Goal: Information Seeking & Learning: Learn about a topic

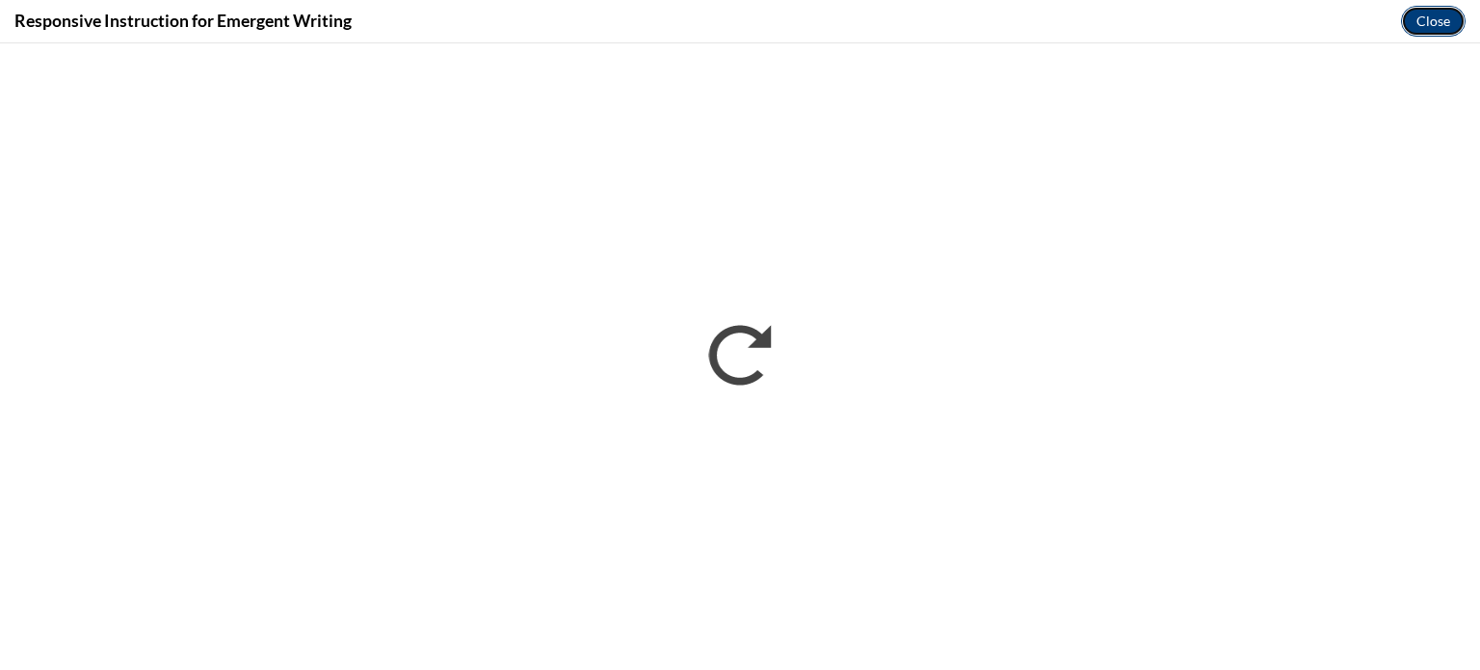
click at [1438, 16] on button "Close" at bounding box center [1433, 21] width 65 height 31
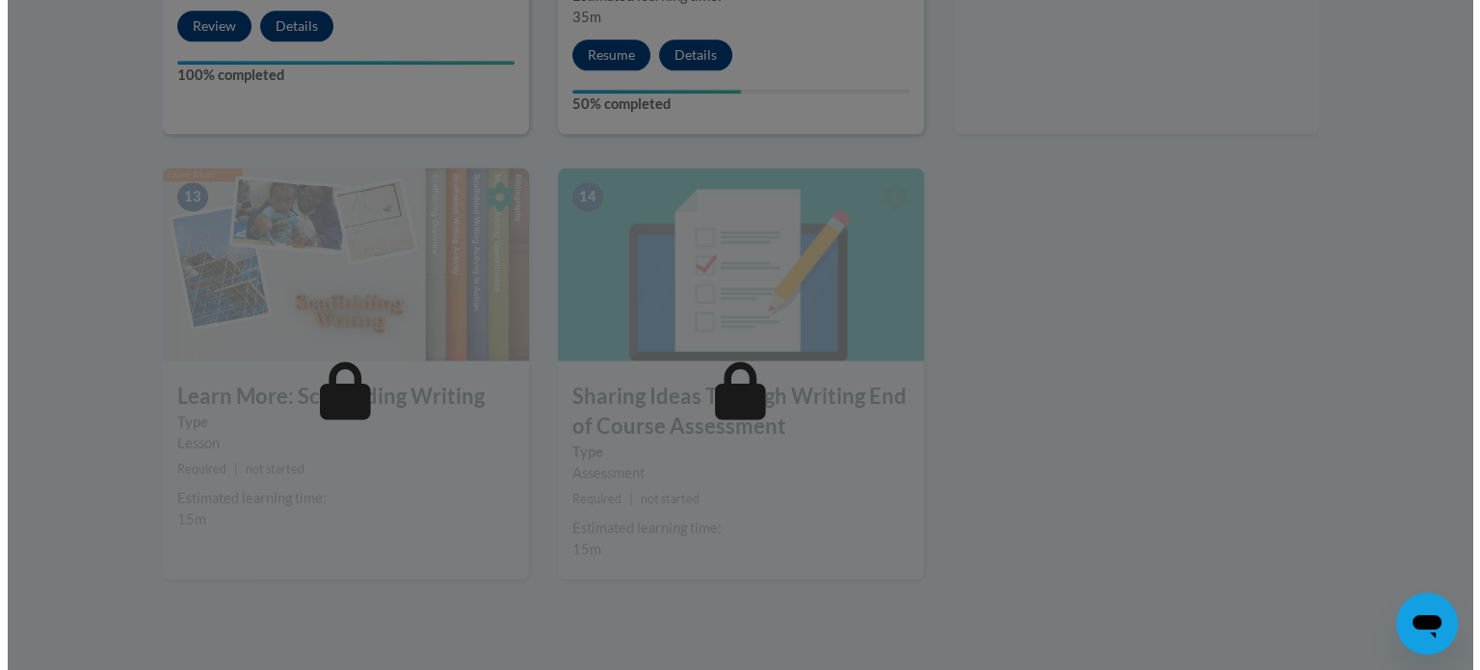
scroll to position [2659, 0]
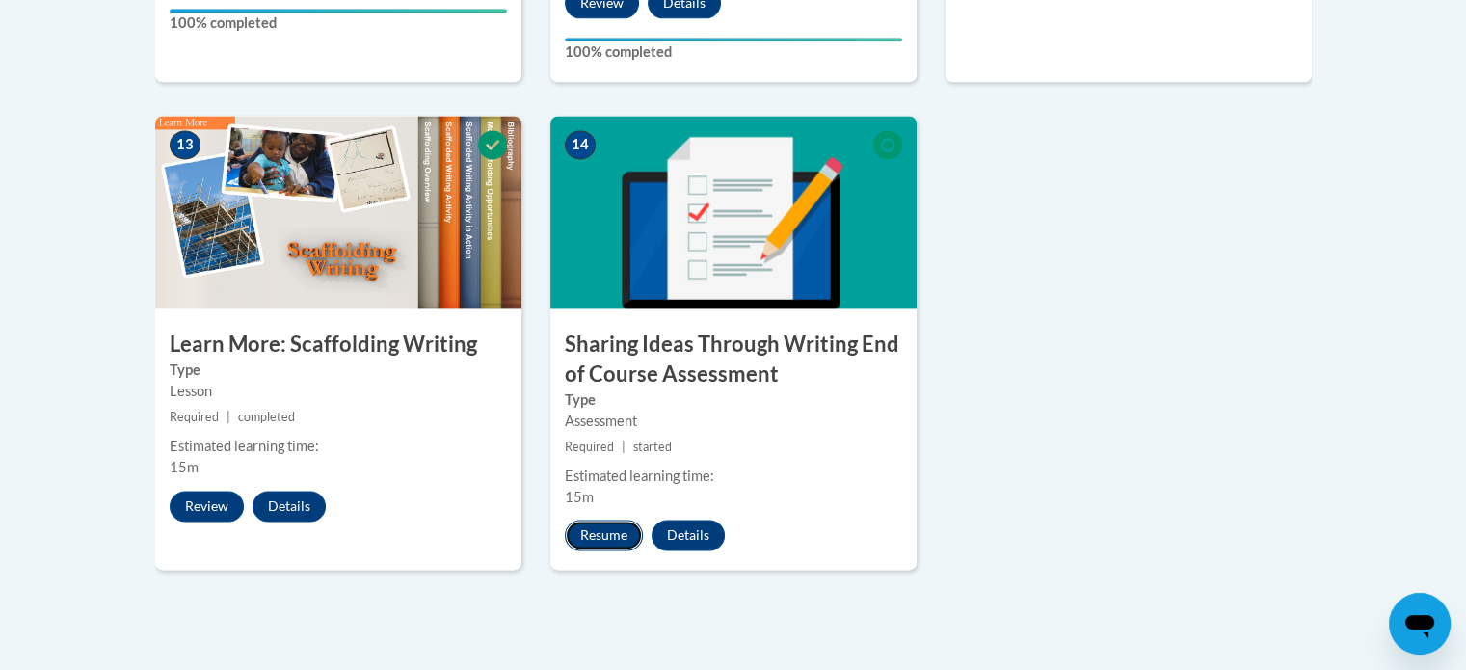
click at [586, 519] on button "Resume" at bounding box center [604, 534] width 78 height 31
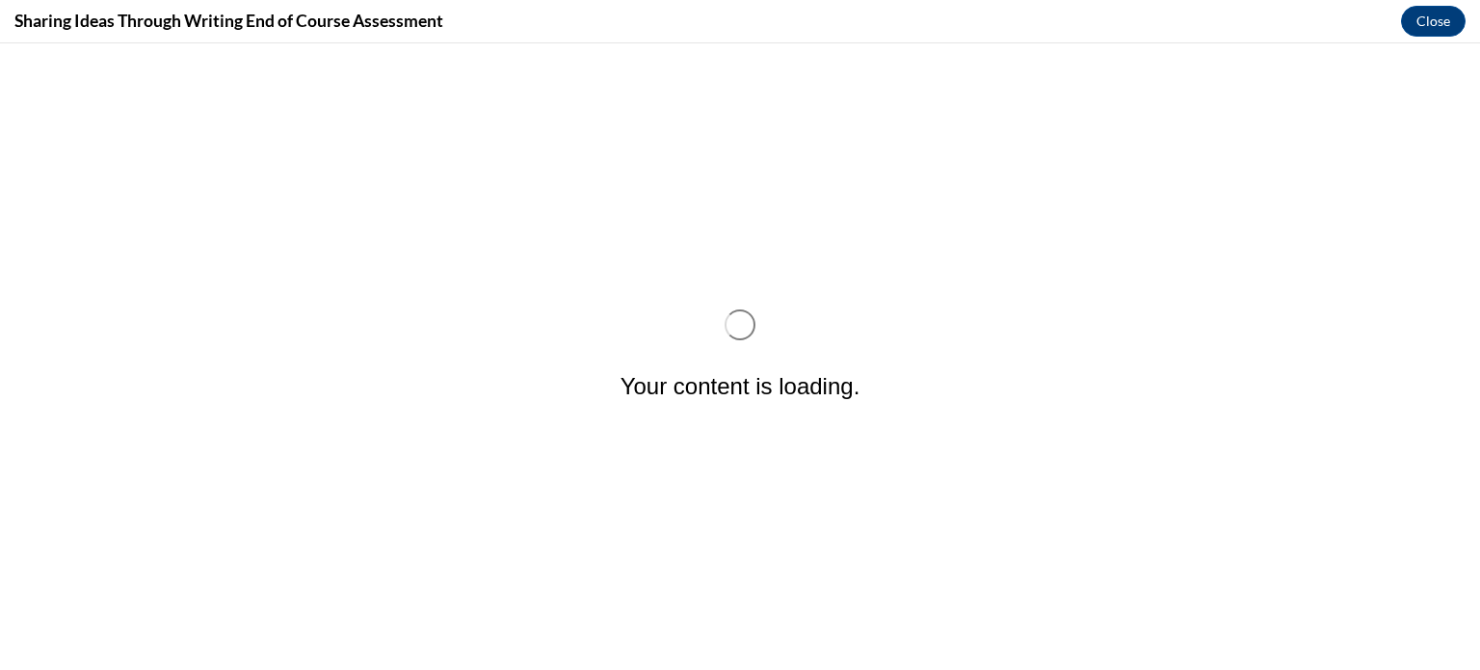
scroll to position [0, 0]
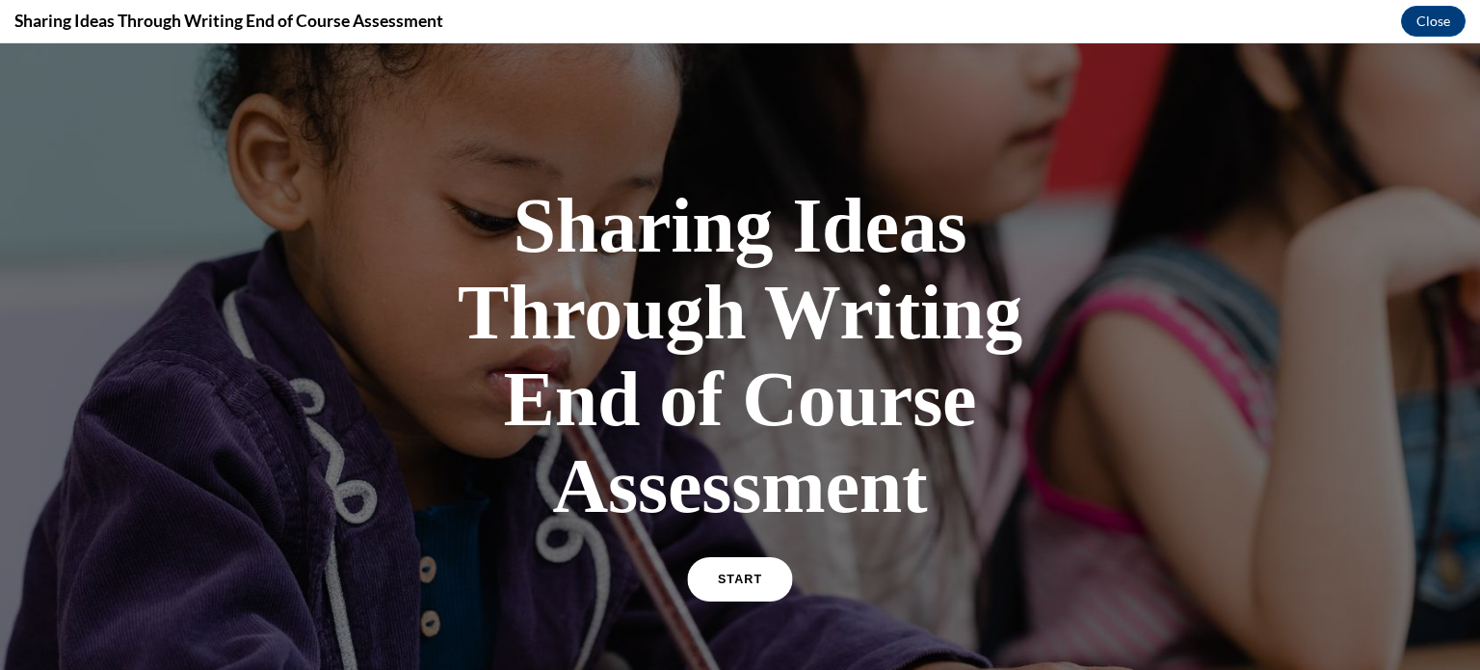
click at [721, 579] on span "START" at bounding box center [740, 579] width 44 height 14
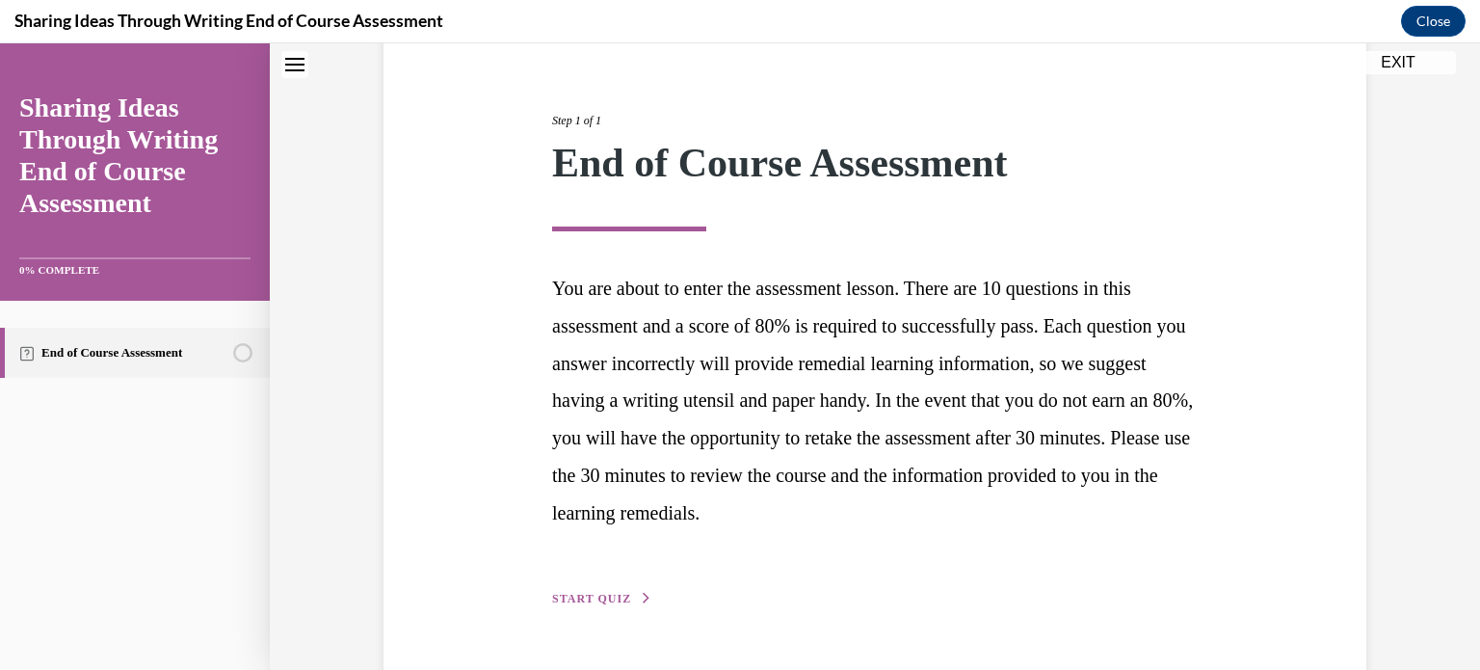
scroll to position [253, 0]
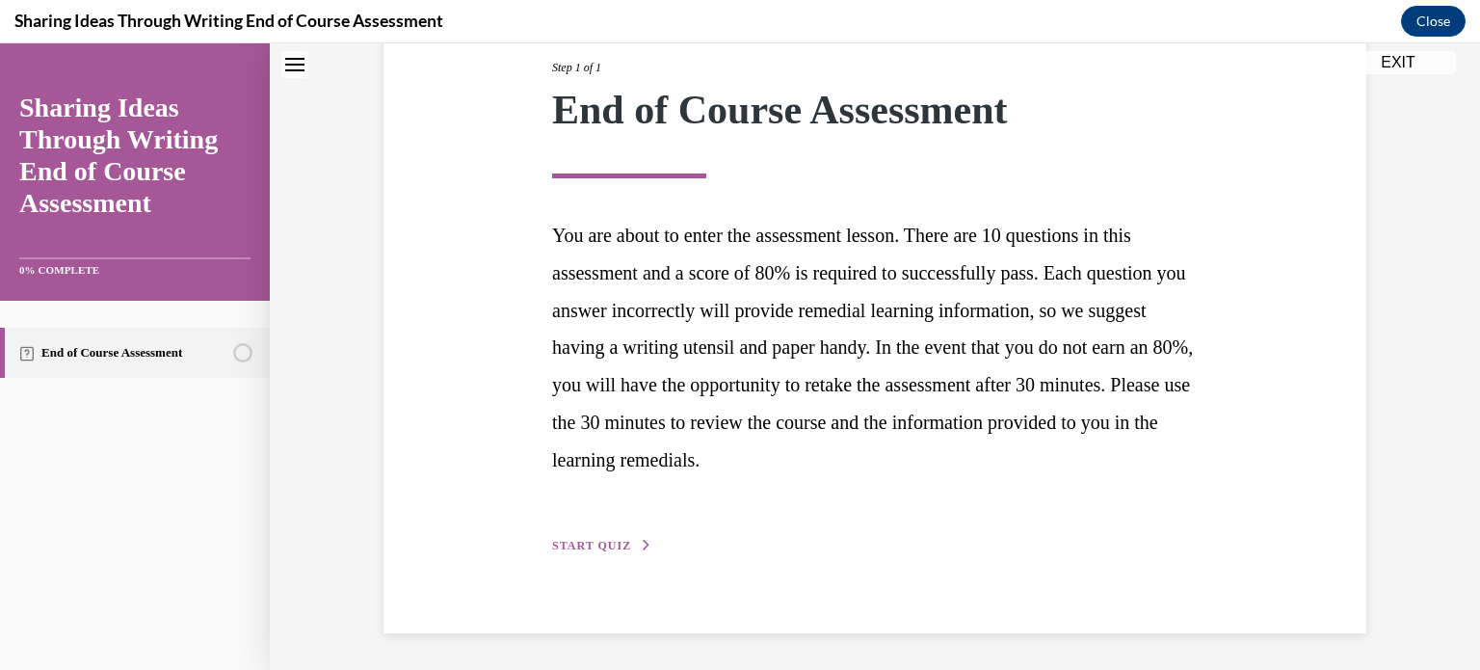
click at [555, 537] on button "START QUIZ" at bounding box center [602, 545] width 100 height 17
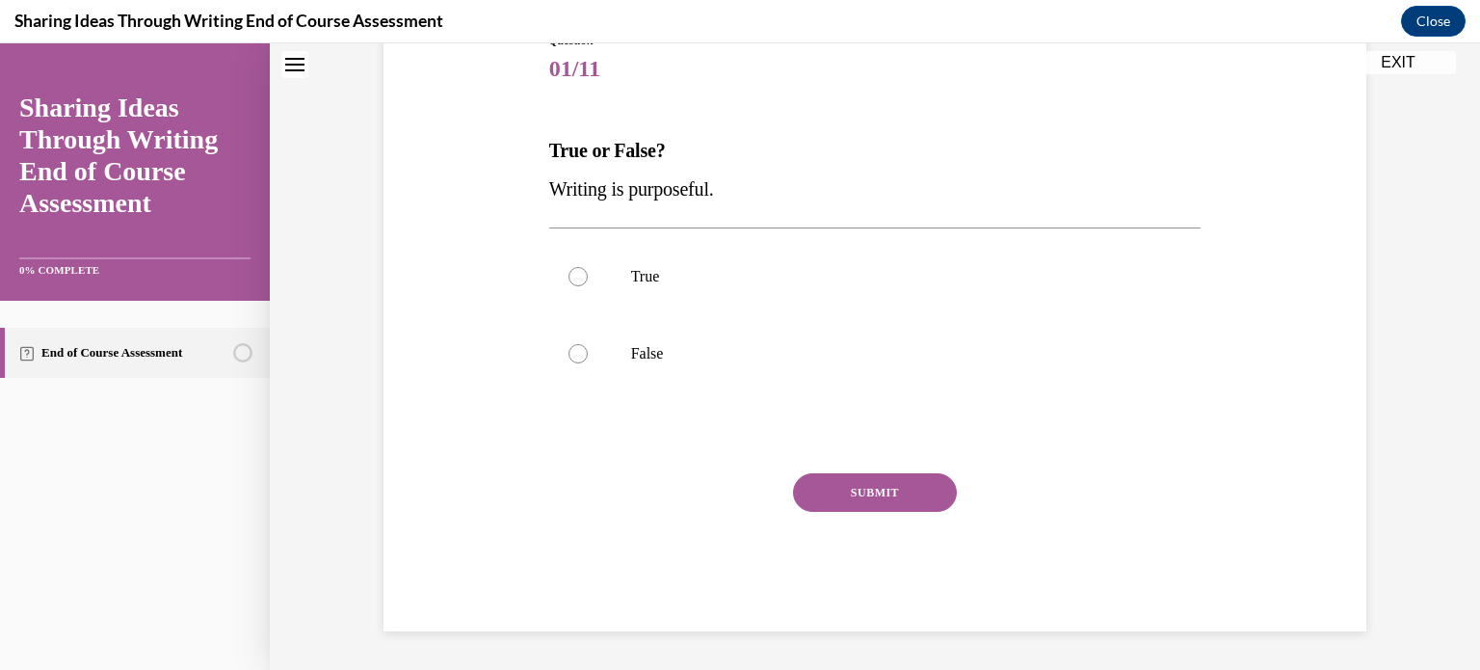
scroll to position [213, 0]
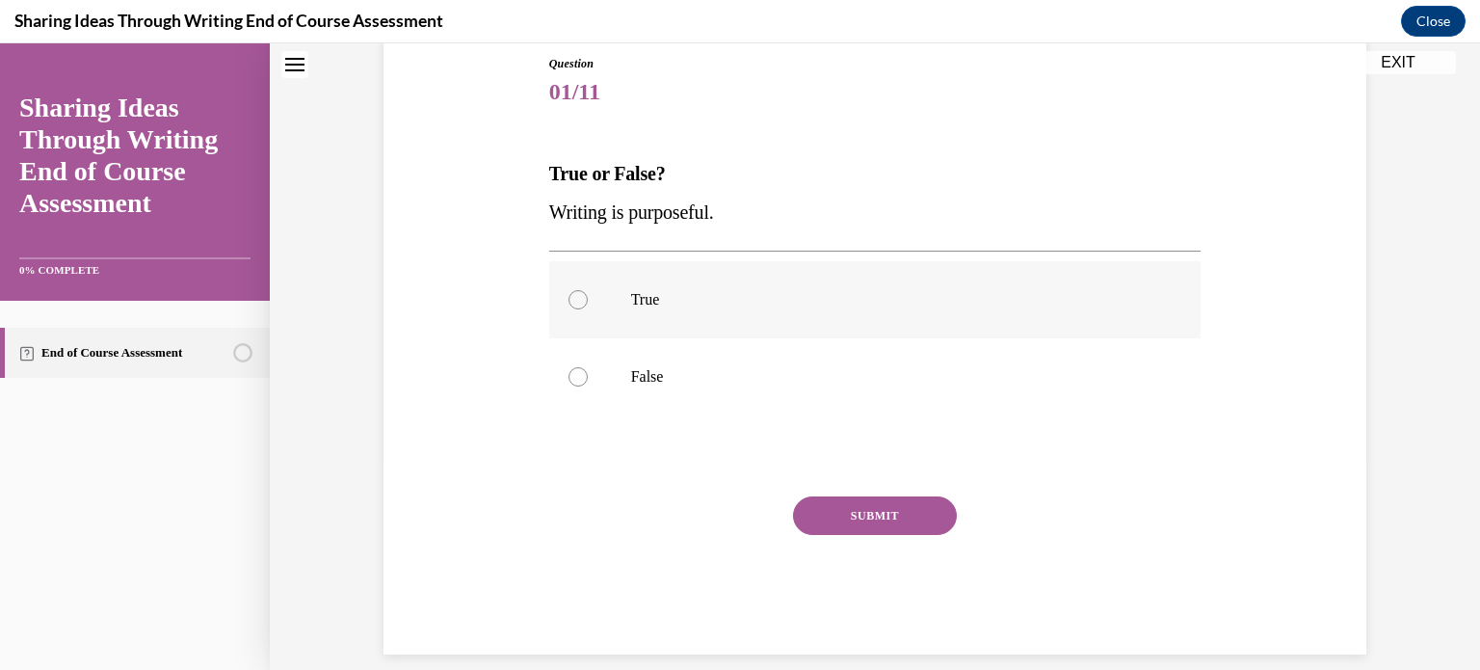
click at [576, 296] on div at bounding box center [578, 299] width 19 height 19
click at [576, 296] on input "True" at bounding box center [578, 299] width 19 height 19
radio input "true"
click at [845, 514] on button "SUBMIT" at bounding box center [875, 515] width 164 height 39
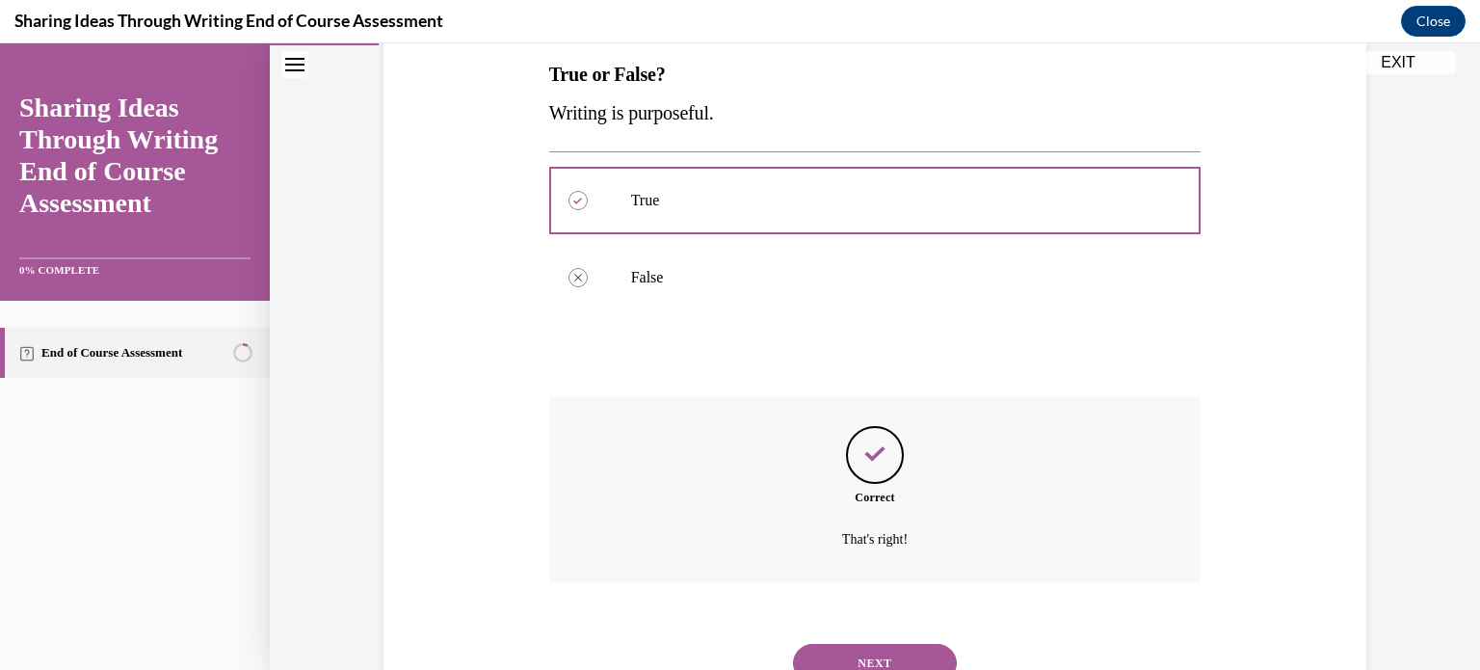
scroll to position [391, 0]
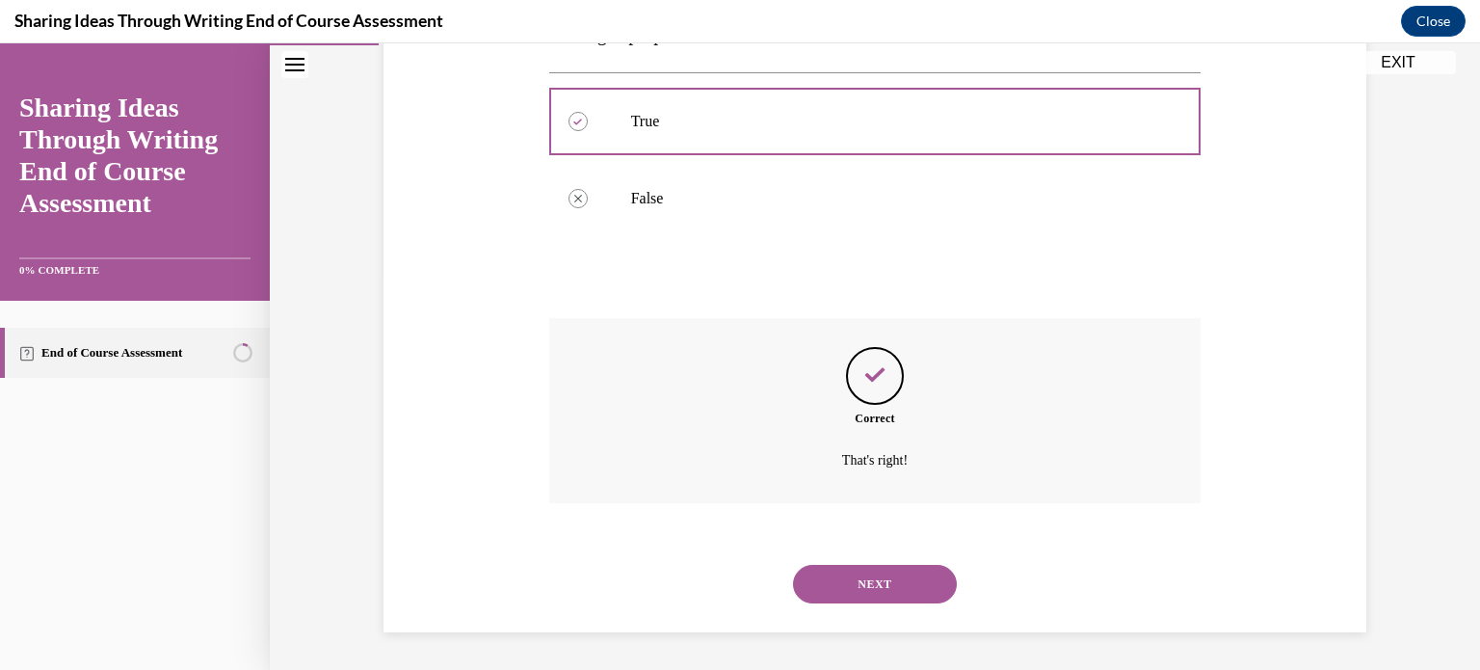
click at [878, 573] on button "NEXT" at bounding box center [875, 584] width 164 height 39
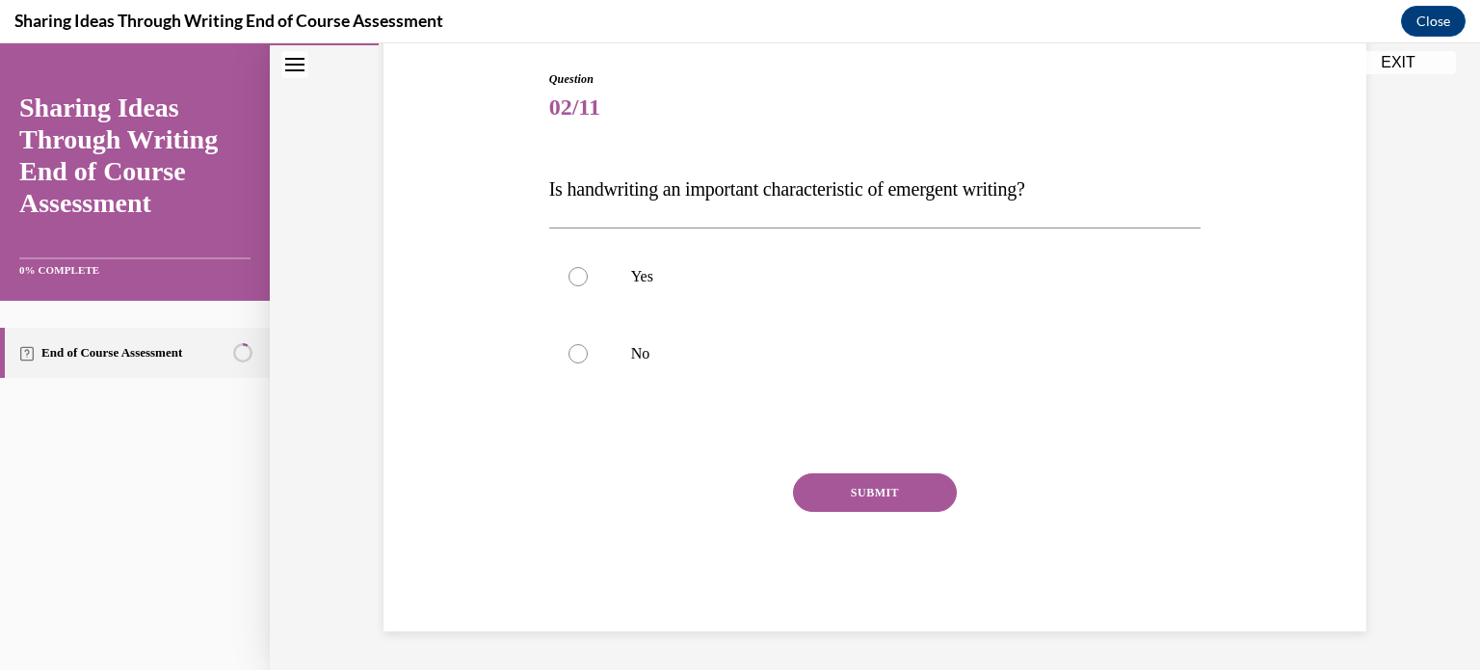
scroll to position [197, 0]
drag, startPoint x: 570, startPoint y: 352, endPoint x: 624, endPoint y: 396, distance: 69.8
click at [571, 353] on div at bounding box center [578, 354] width 19 height 19
click at [571, 353] on input "No" at bounding box center [578, 354] width 19 height 19
radio input "true"
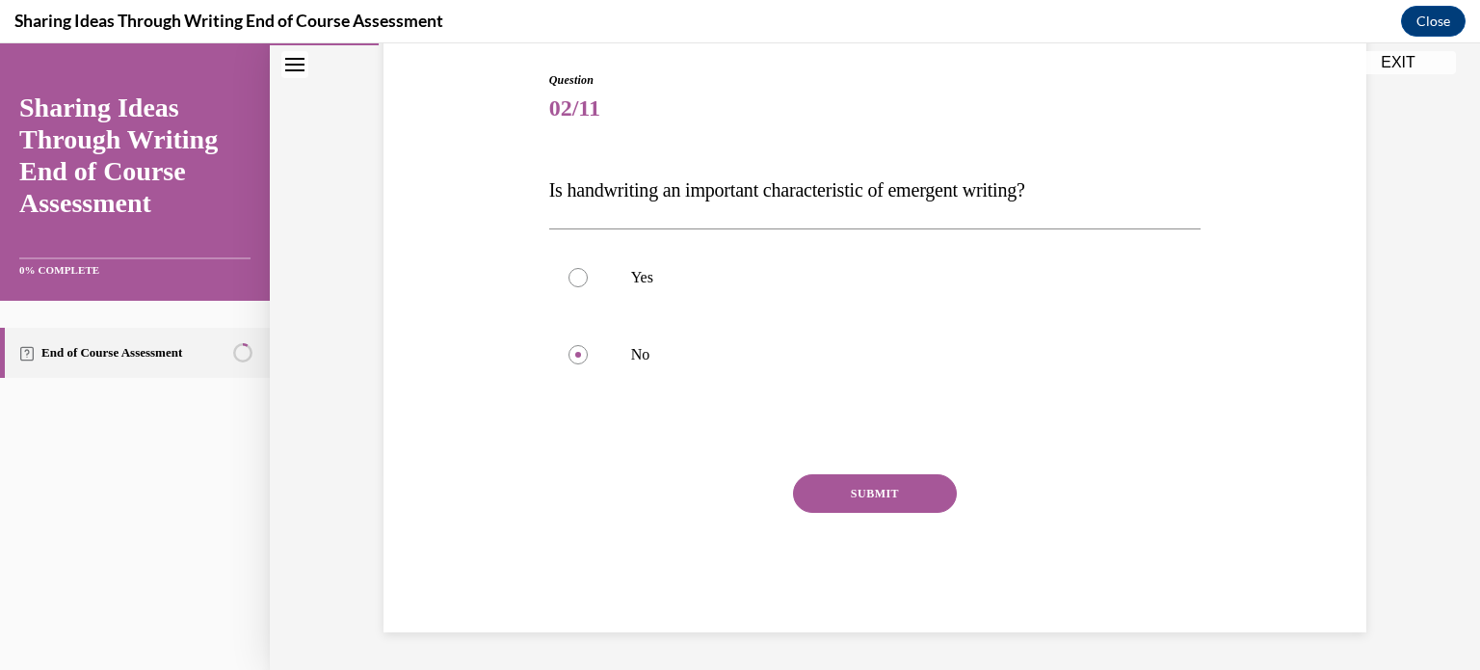
click at [829, 492] on button "SUBMIT" at bounding box center [875, 493] width 164 height 39
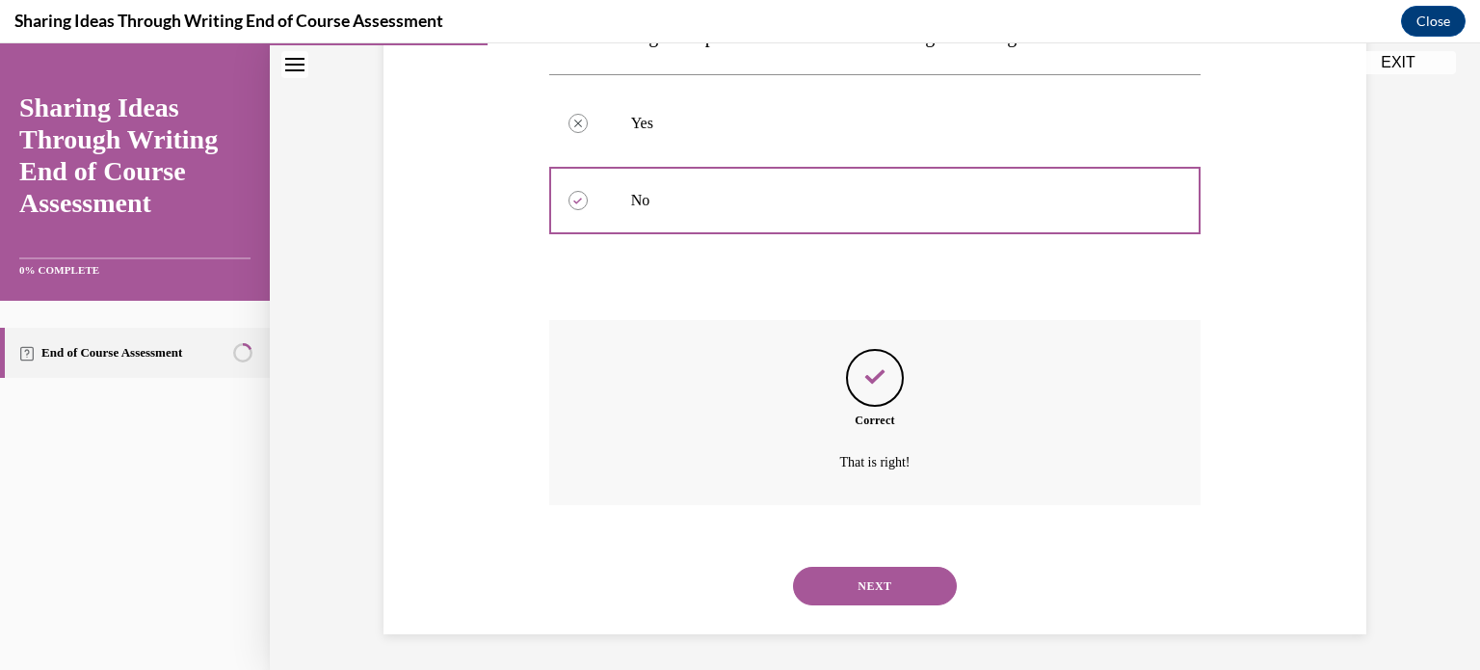
scroll to position [353, 0]
click at [856, 591] on button "NEXT" at bounding box center [875, 584] width 164 height 39
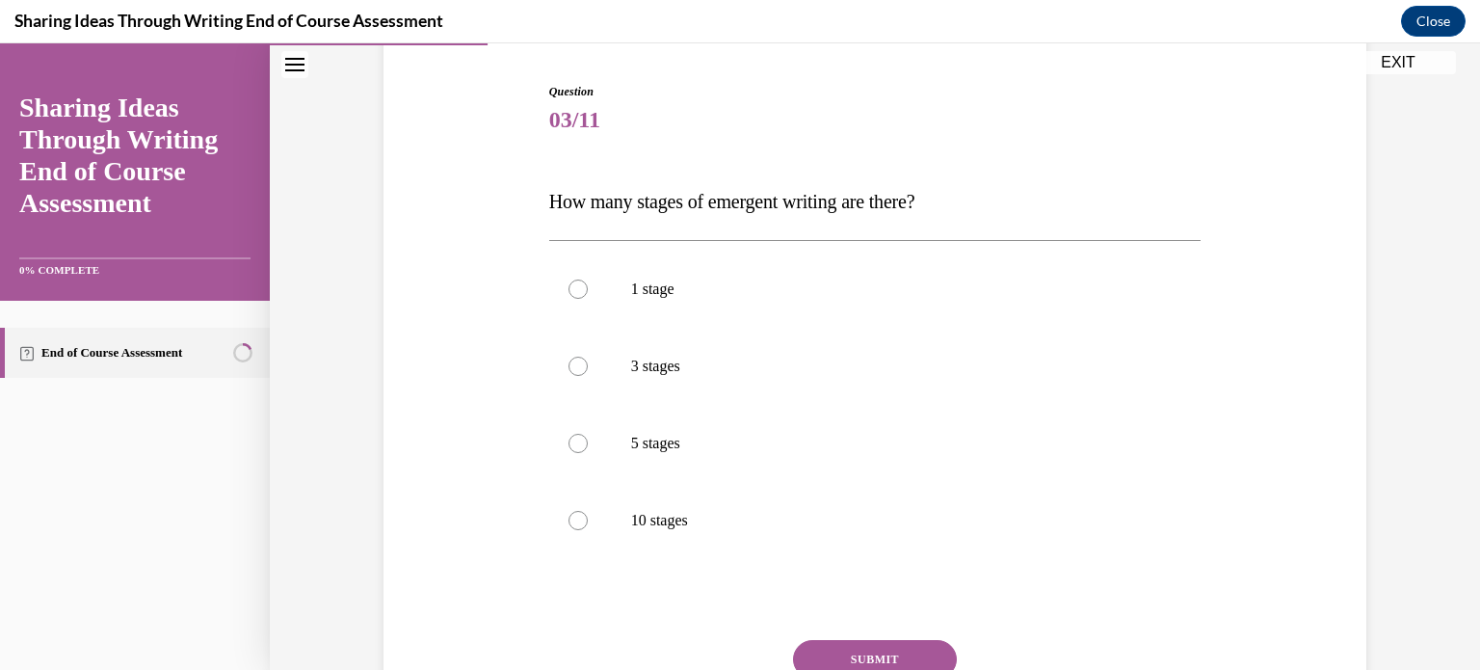
scroll to position [193, 0]
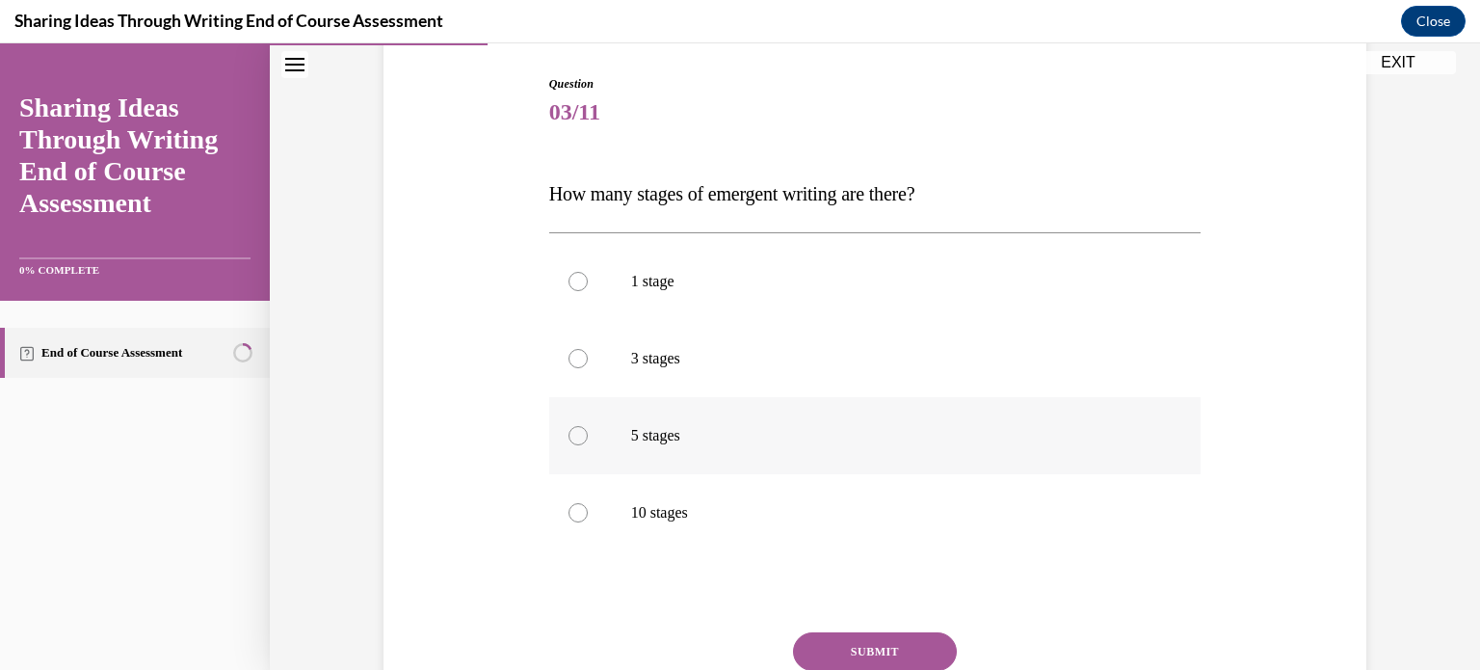
click at [571, 428] on div at bounding box center [578, 435] width 19 height 19
click at [571, 428] on input "5 stages" at bounding box center [578, 435] width 19 height 19
radio input "true"
click at [824, 644] on button "SUBMIT" at bounding box center [875, 651] width 164 height 39
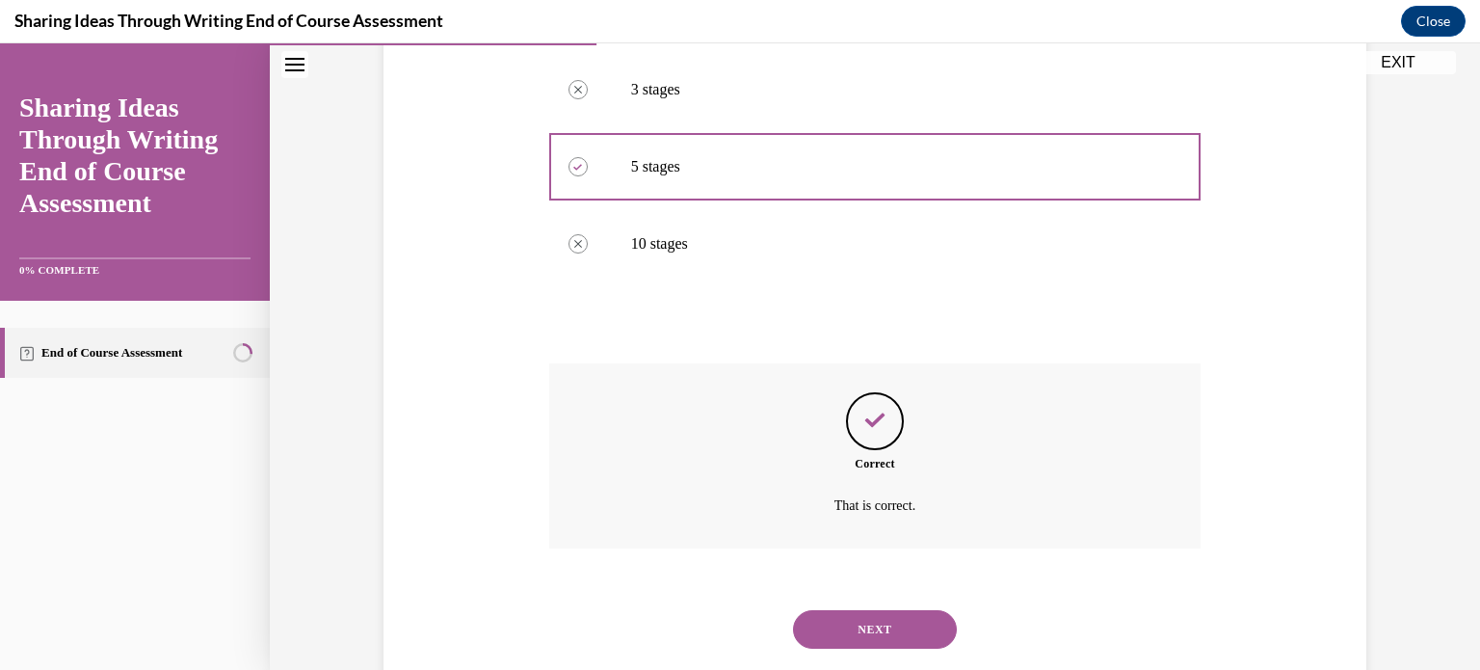
scroll to position [507, 0]
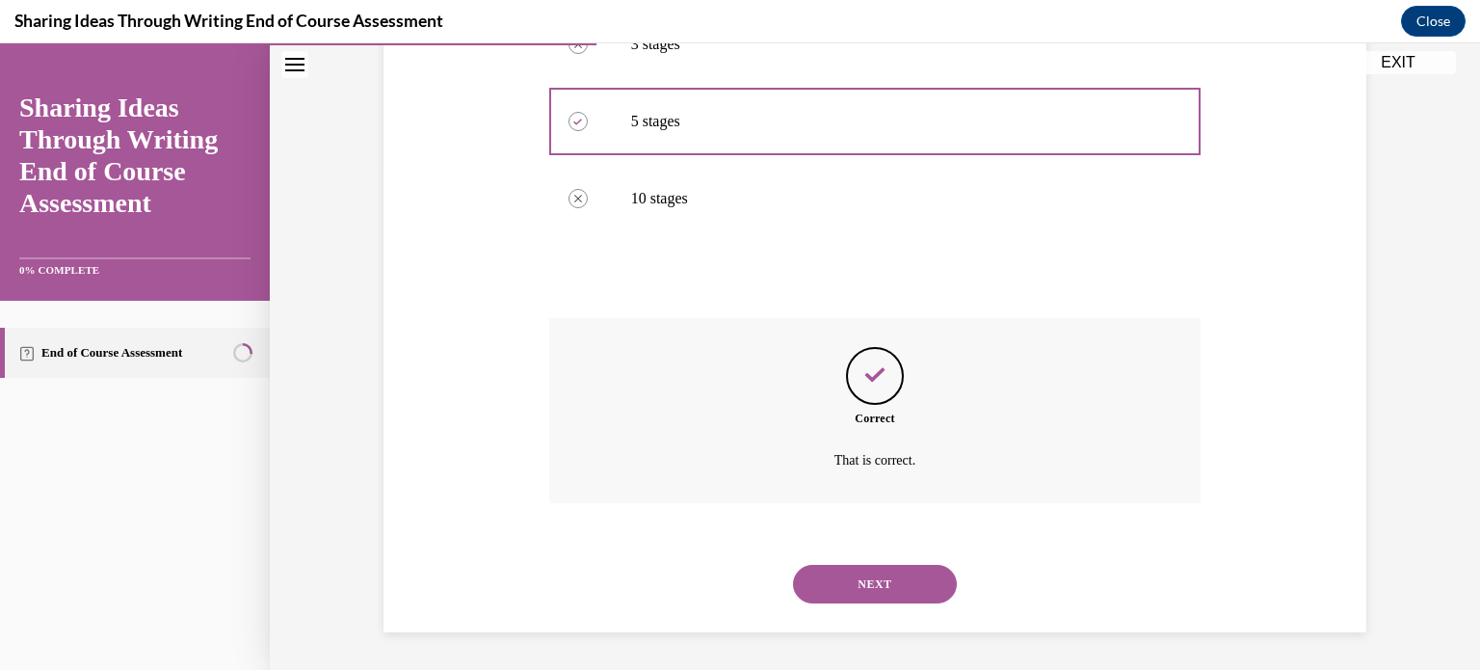
click at [837, 582] on button "NEXT" at bounding box center [875, 584] width 164 height 39
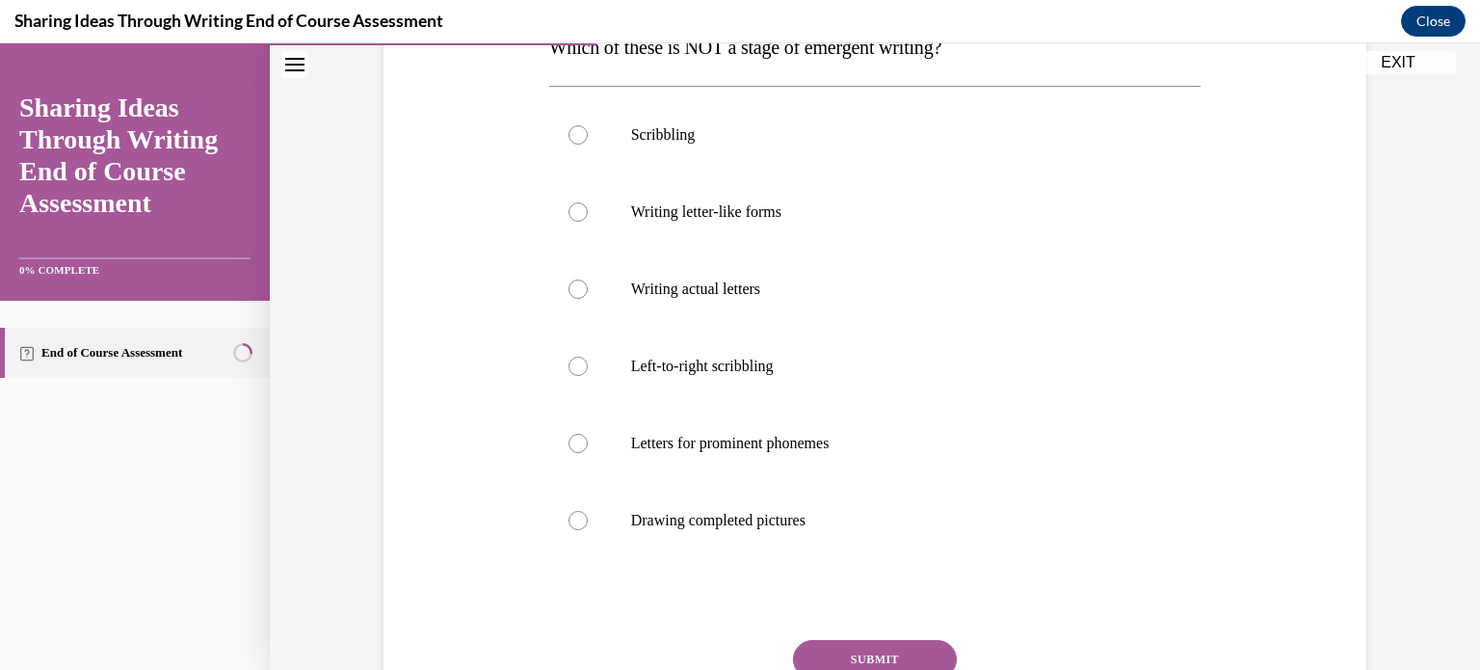
scroll to position [347, 0]
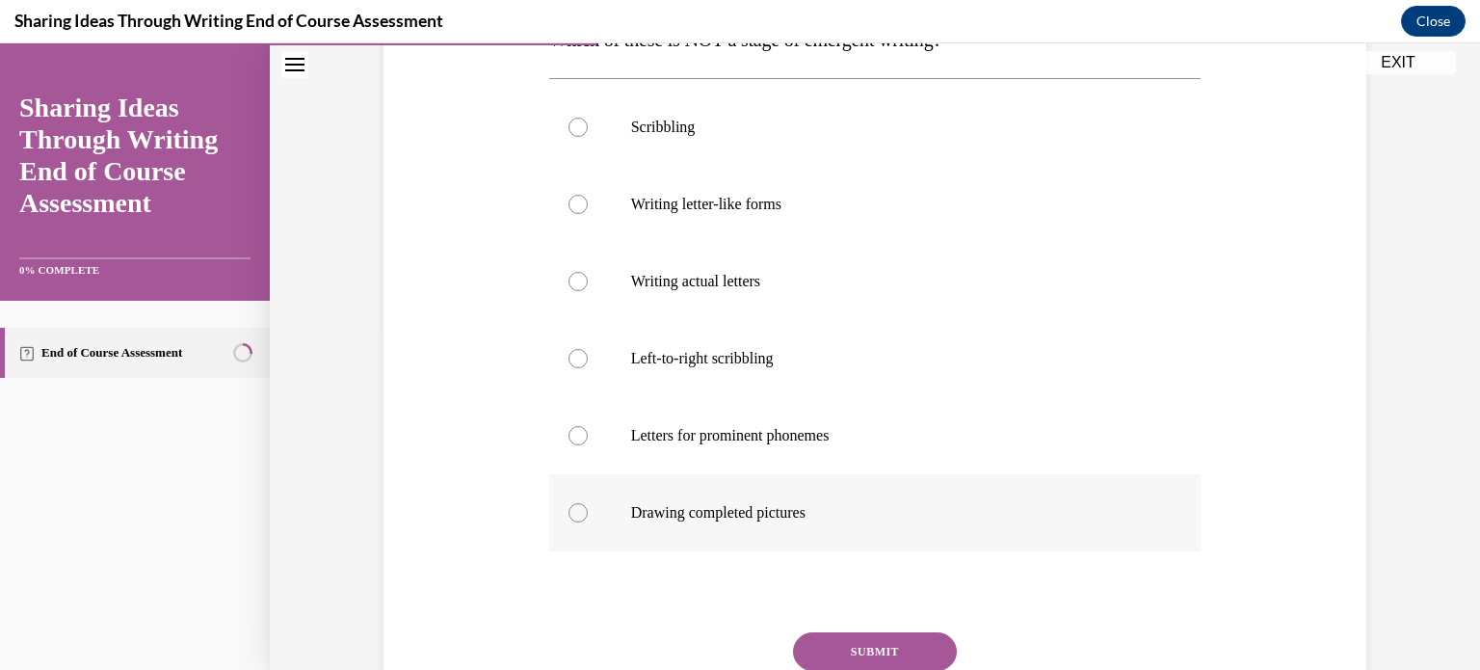
click at [569, 512] on div at bounding box center [578, 512] width 19 height 19
click at [569, 512] on input "Drawing completed pictures" at bounding box center [578, 512] width 19 height 19
radio input "true"
click at [856, 638] on button "SUBMIT" at bounding box center [875, 651] width 164 height 39
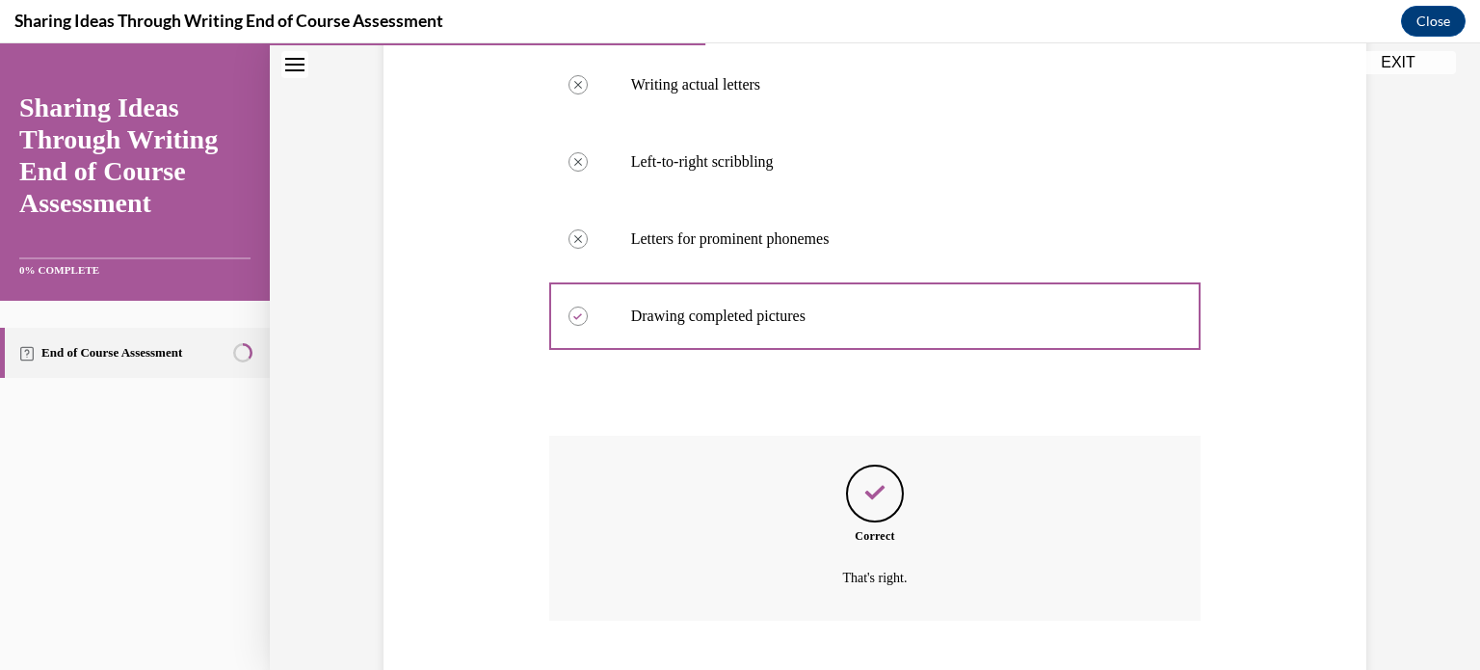
scroll to position [661, 0]
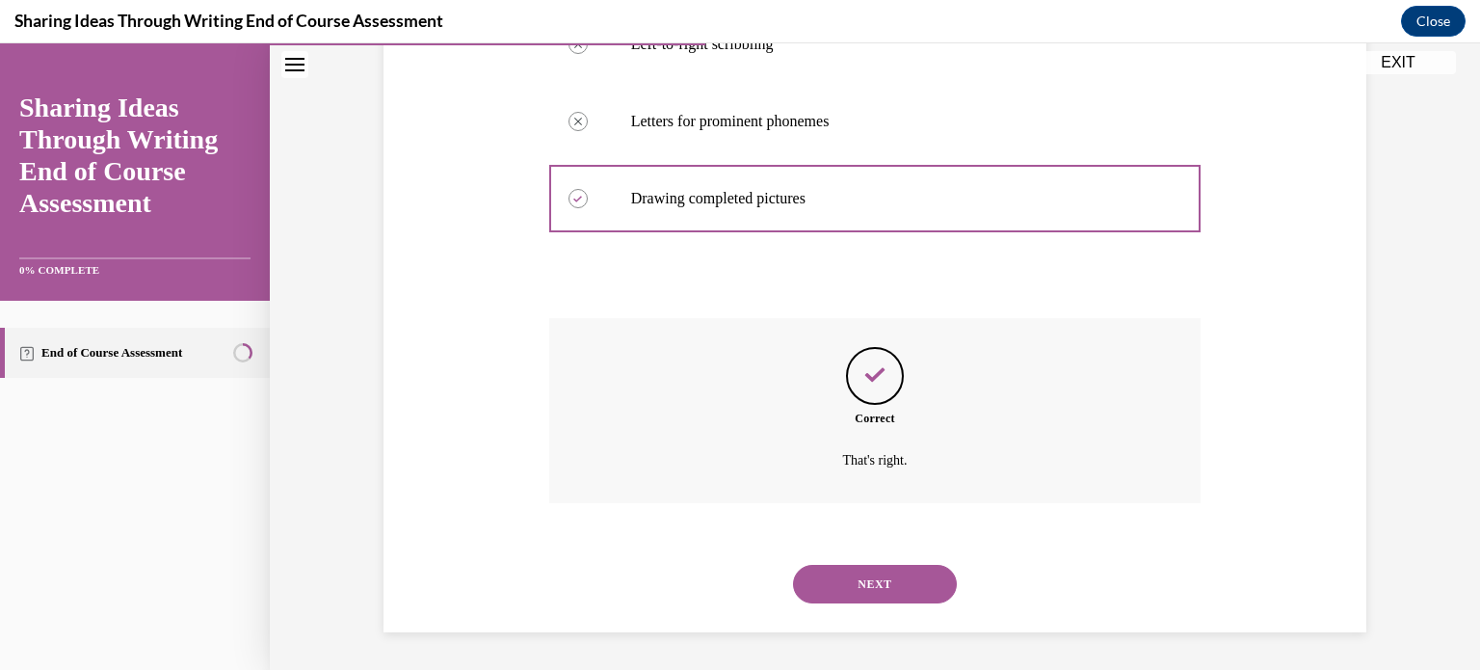
click at [851, 581] on button "NEXT" at bounding box center [875, 584] width 164 height 39
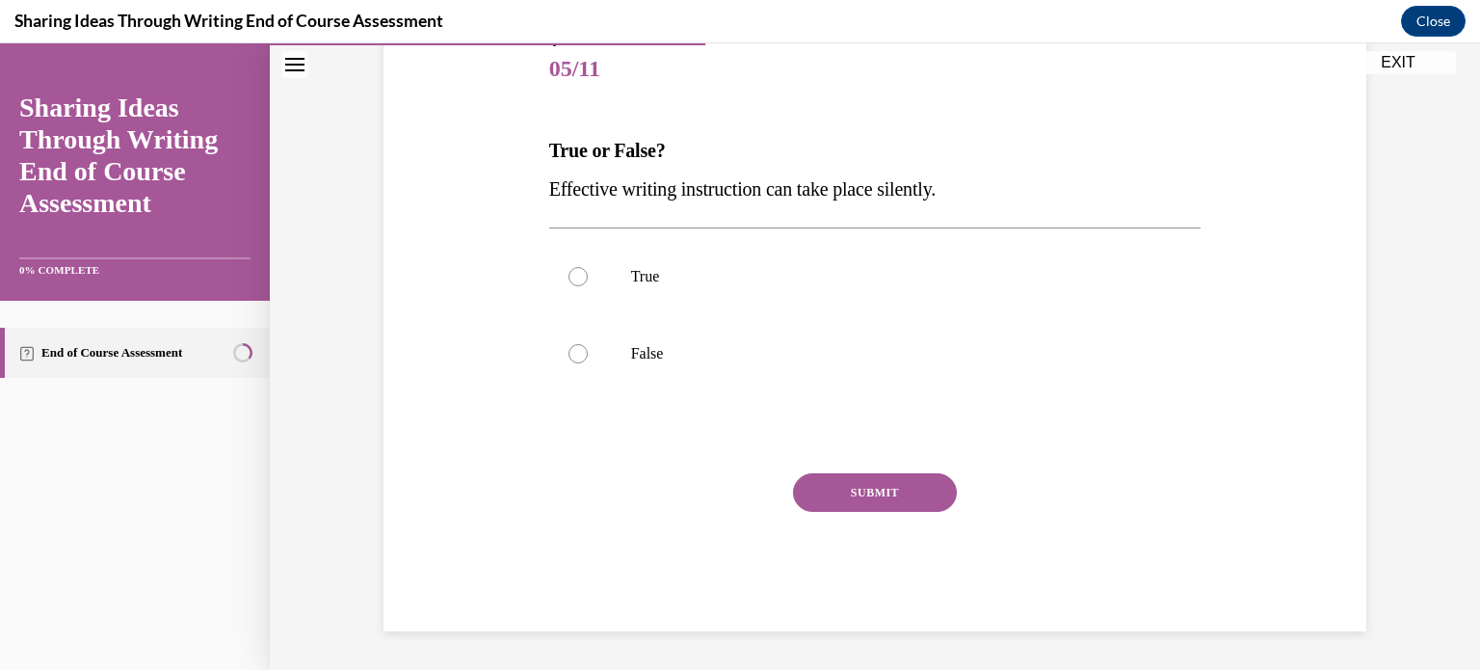
scroll to position [213, 0]
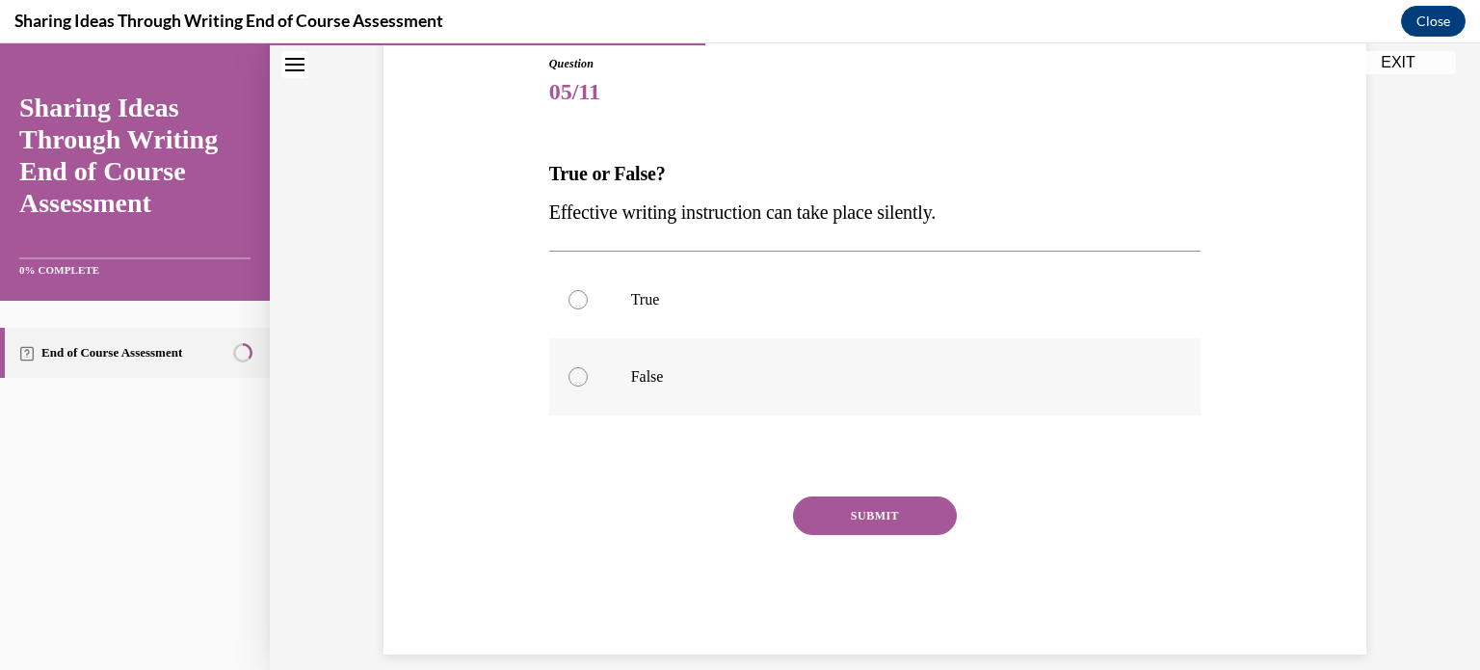
drag, startPoint x: 572, startPoint y: 370, endPoint x: 601, endPoint y: 384, distance: 31.9
click at [578, 373] on div at bounding box center [578, 376] width 19 height 19
click at [578, 373] on input "False" at bounding box center [578, 376] width 19 height 19
radio input "true"
click at [839, 516] on button "SUBMIT" at bounding box center [875, 515] width 164 height 39
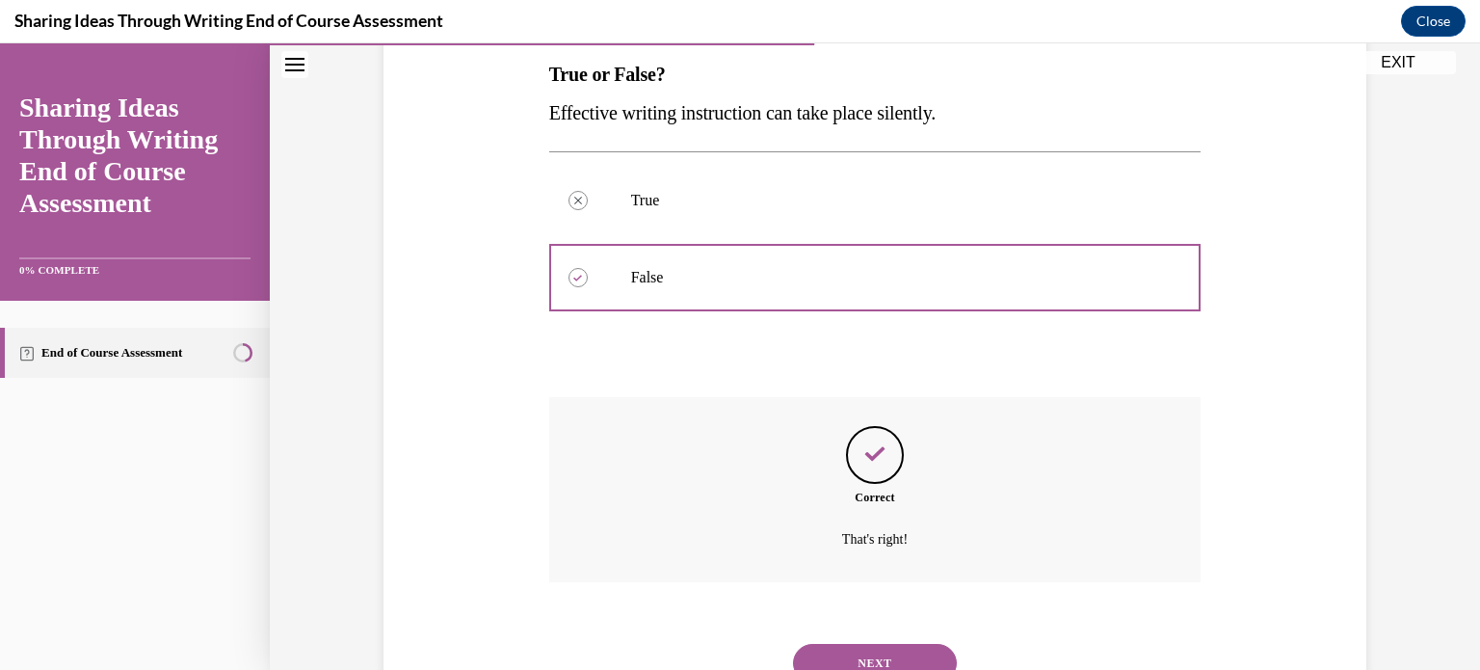
scroll to position [391, 0]
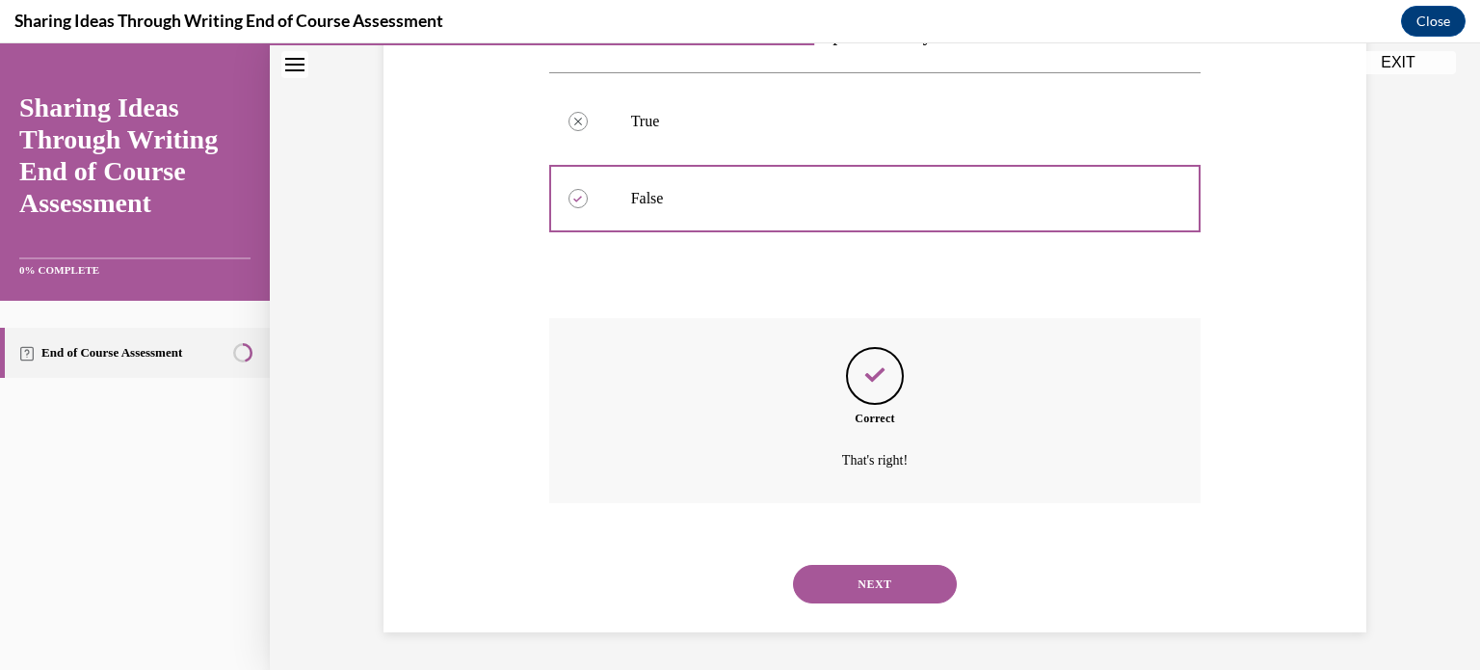
click at [865, 571] on button "NEXT" at bounding box center [875, 584] width 164 height 39
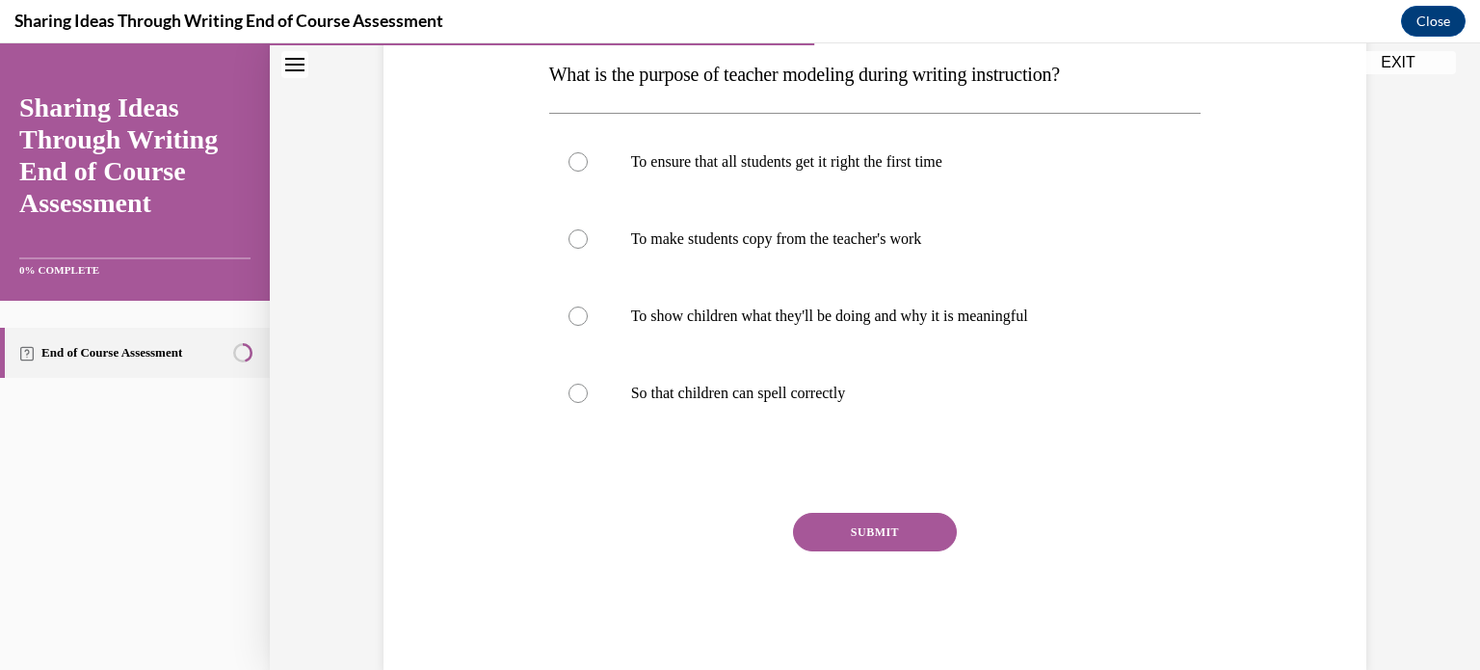
scroll to position [274, 0]
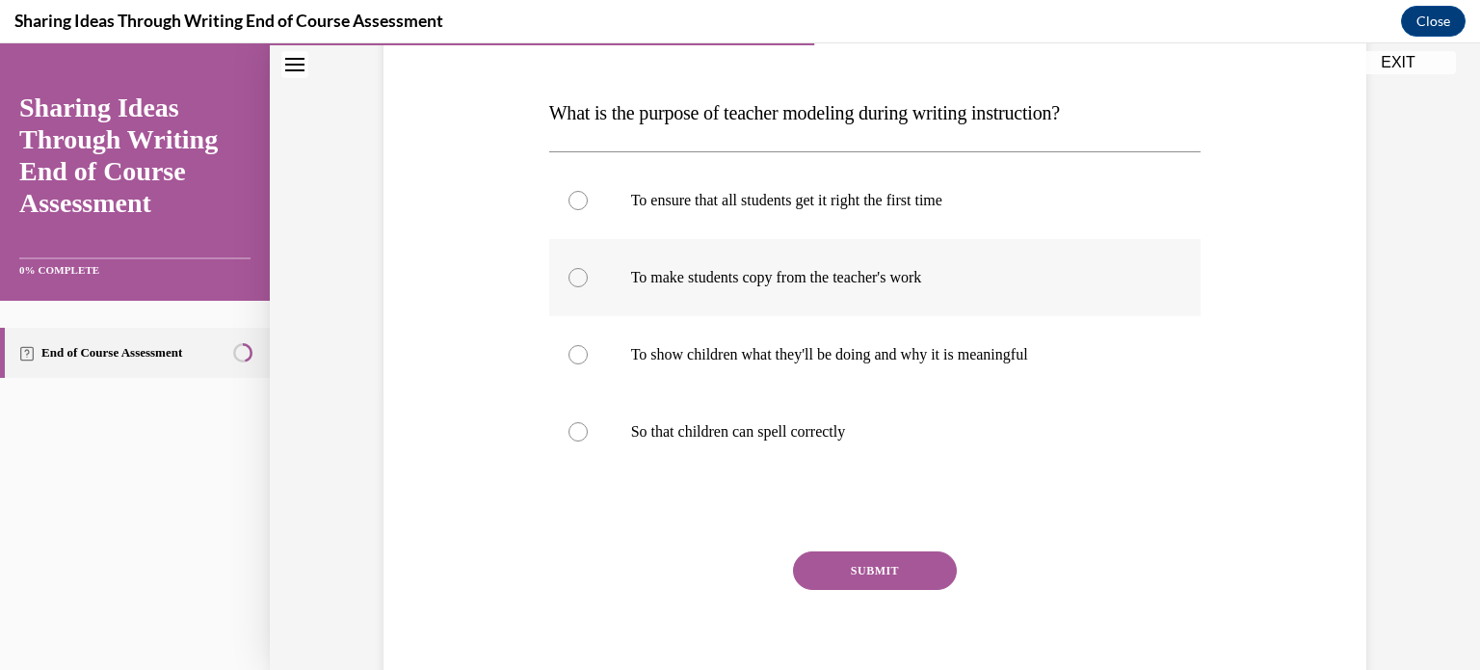
click at [569, 280] on div at bounding box center [578, 277] width 19 height 19
click at [569, 280] on input "To make students copy from the teacher's work" at bounding box center [578, 277] width 19 height 19
radio input "true"
click at [841, 564] on button "SUBMIT" at bounding box center [875, 570] width 164 height 39
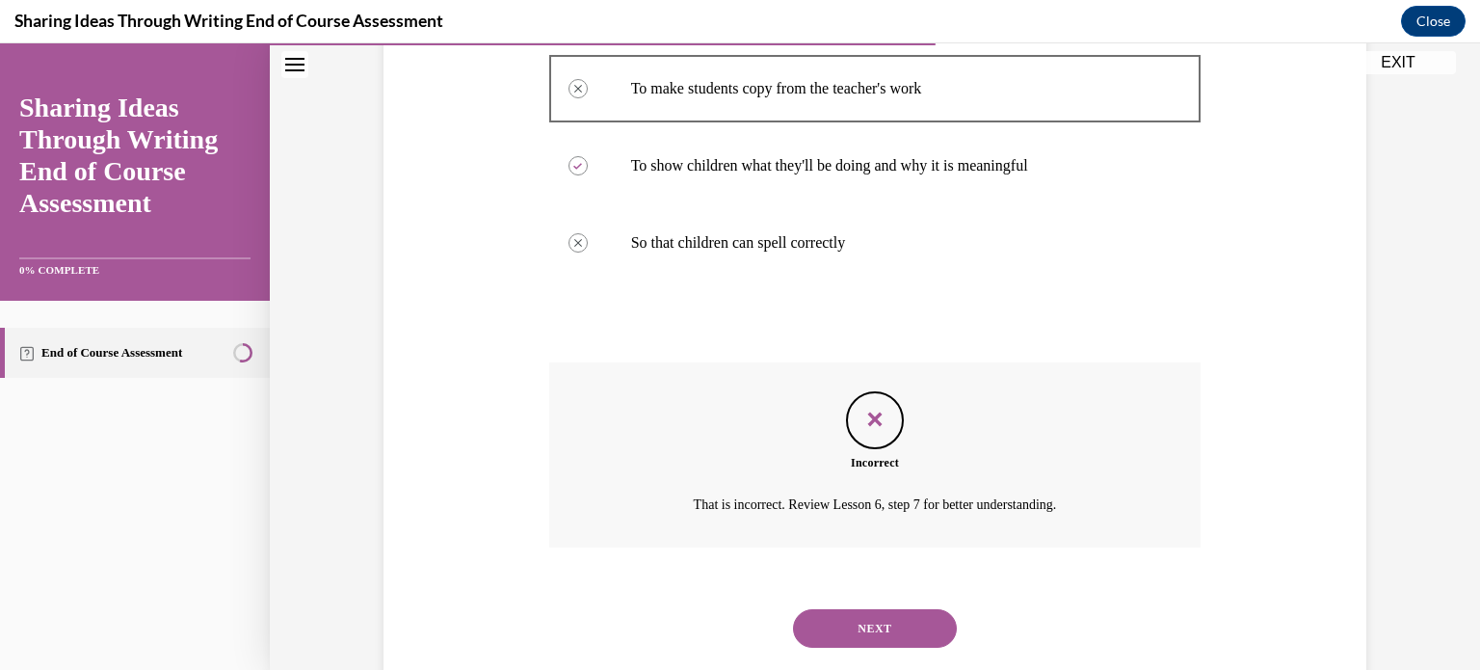
scroll to position [507, 0]
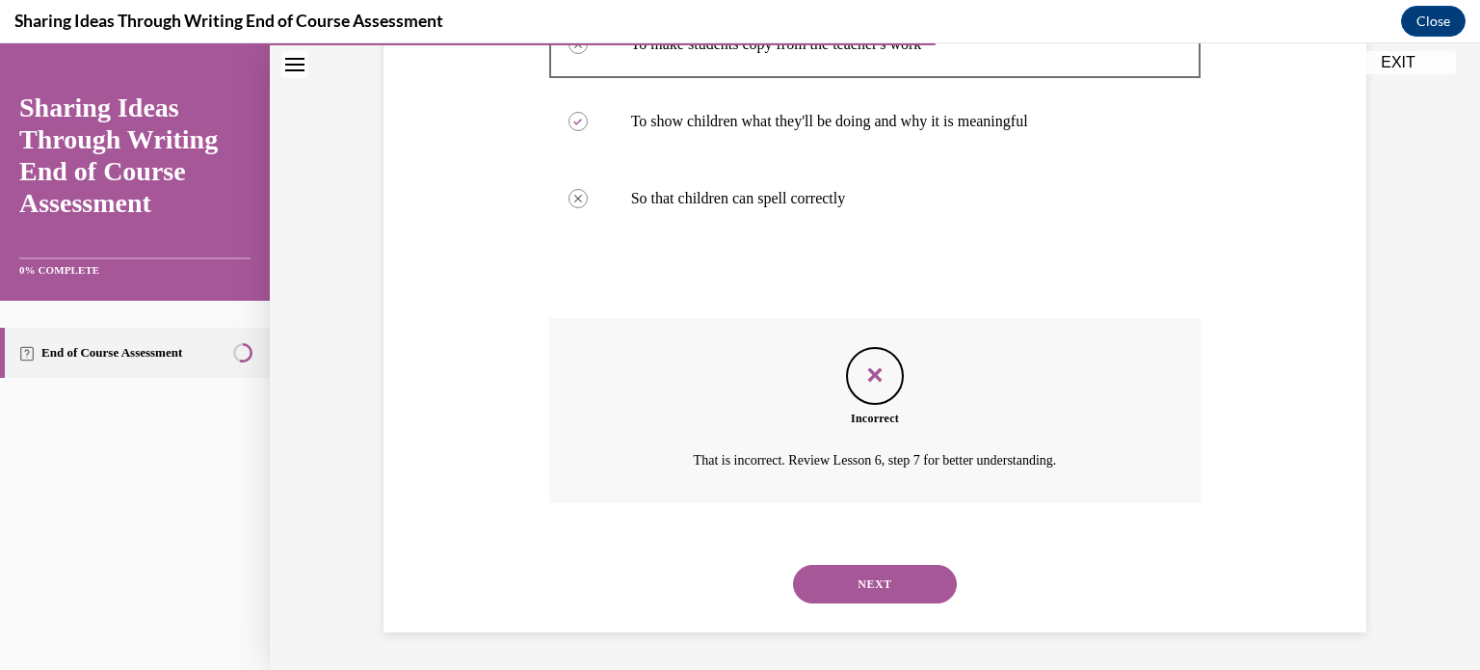
click at [862, 582] on button "NEXT" at bounding box center [875, 584] width 164 height 39
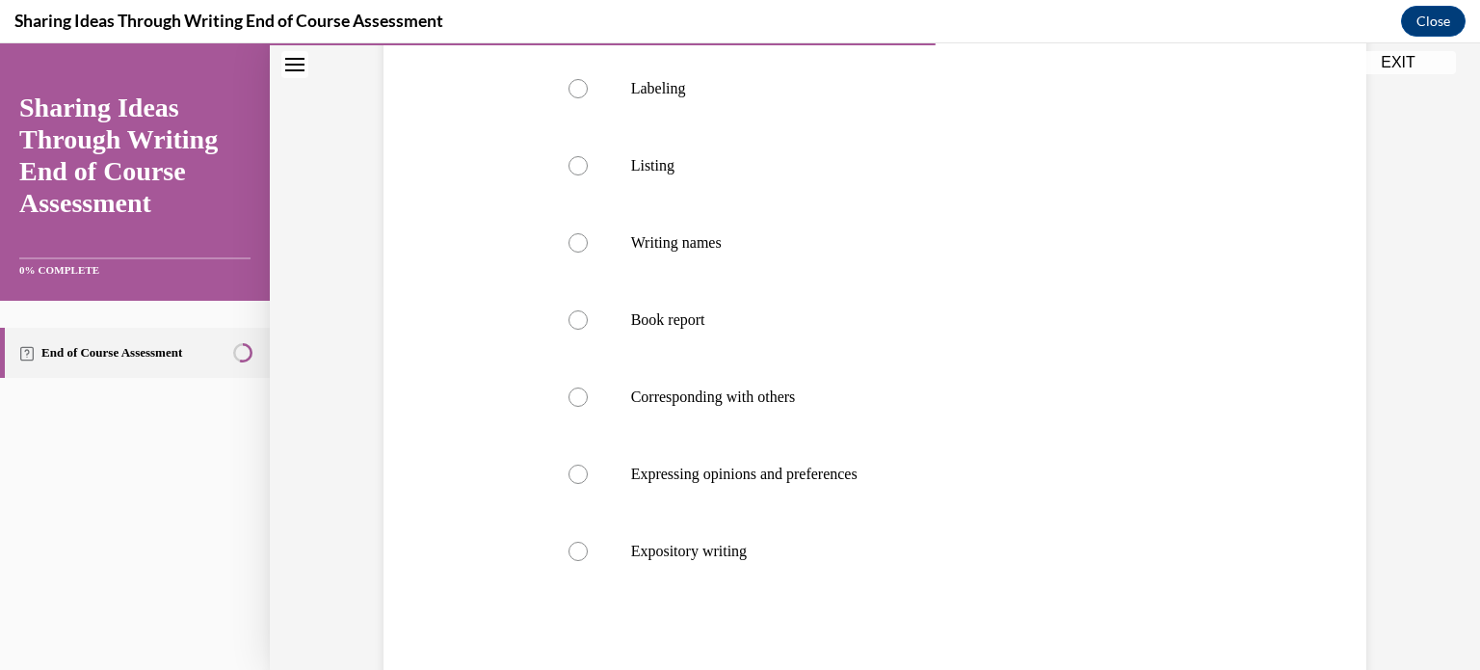
scroll to position [424, 0]
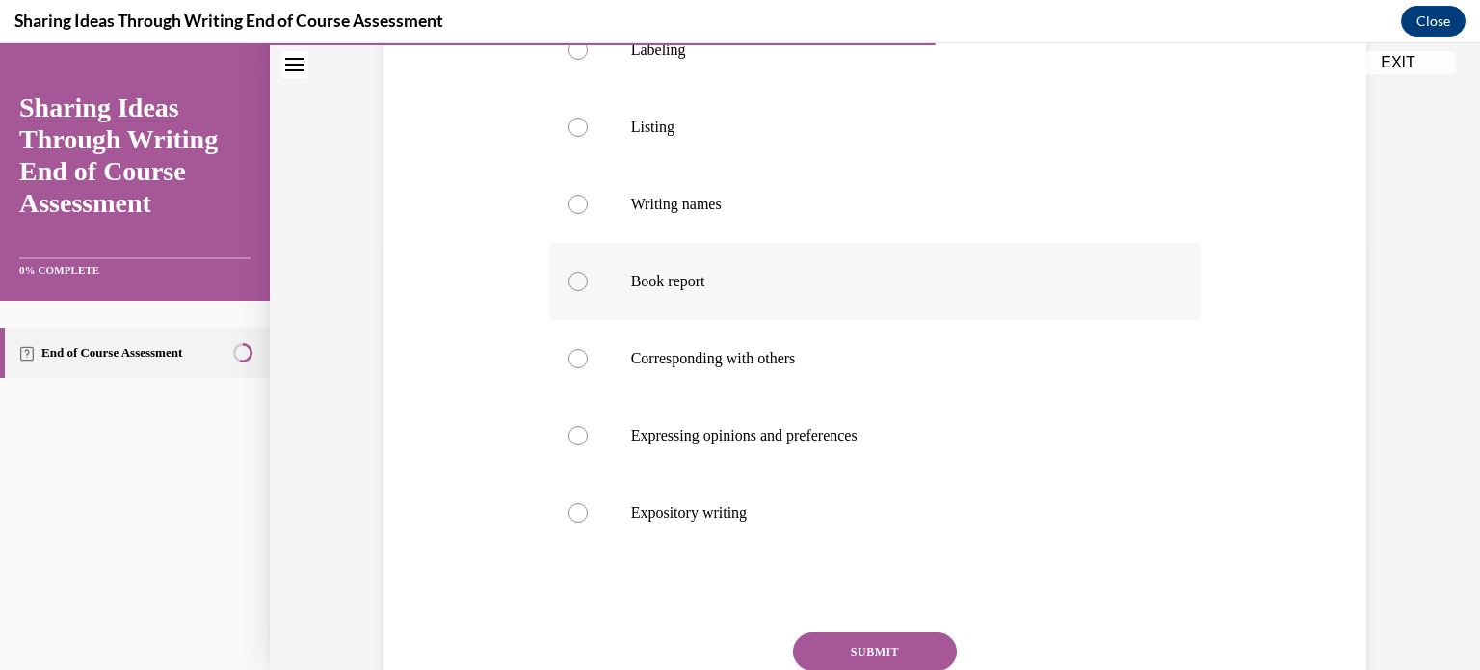
click at [569, 284] on div at bounding box center [578, 281] width 19 height 19
click at [569, 284] on input "Book report" at bounding box center [578, 281] width 19 height 19
radio input "true"
click at [882, 649] on button "SUBMIT" at bounding box center [875, 651] width 164 height 39
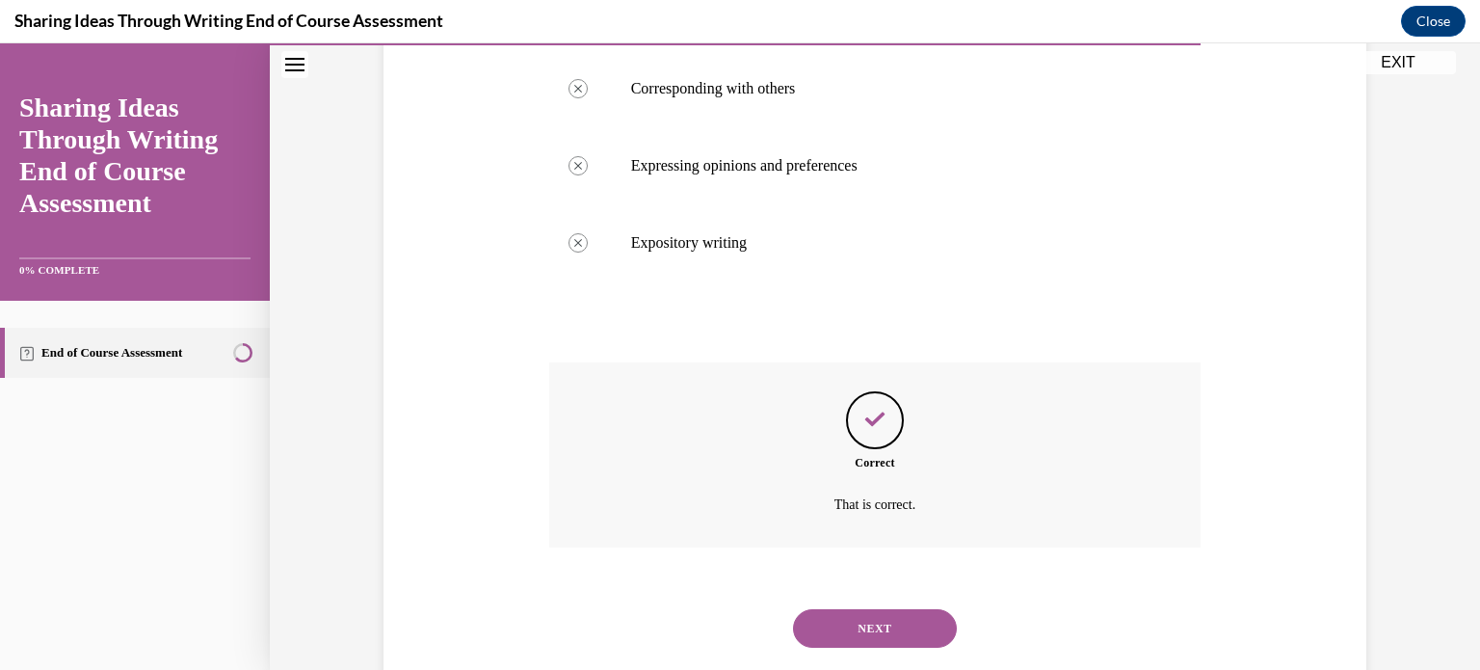
scroll to position [738, 0]
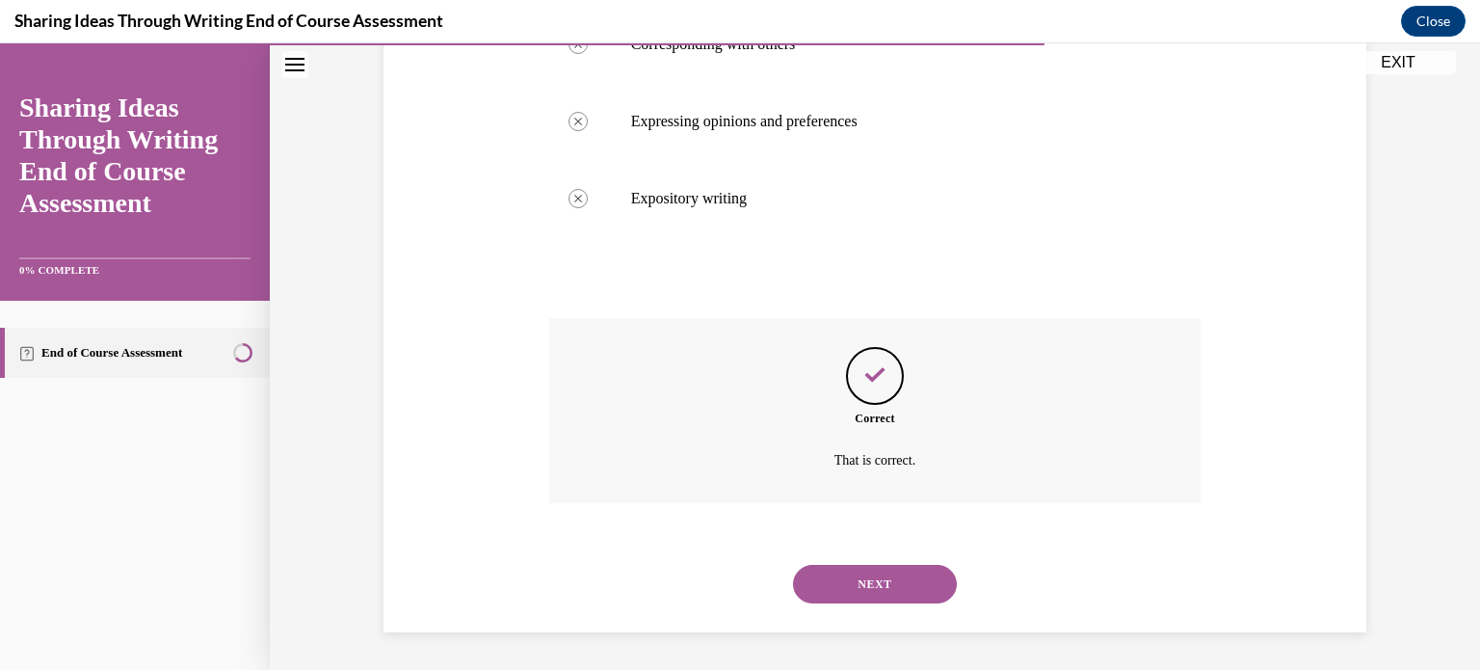
click at [860, 579] on button "NEXT" at bounding box center [875, 584] width 164 height 39
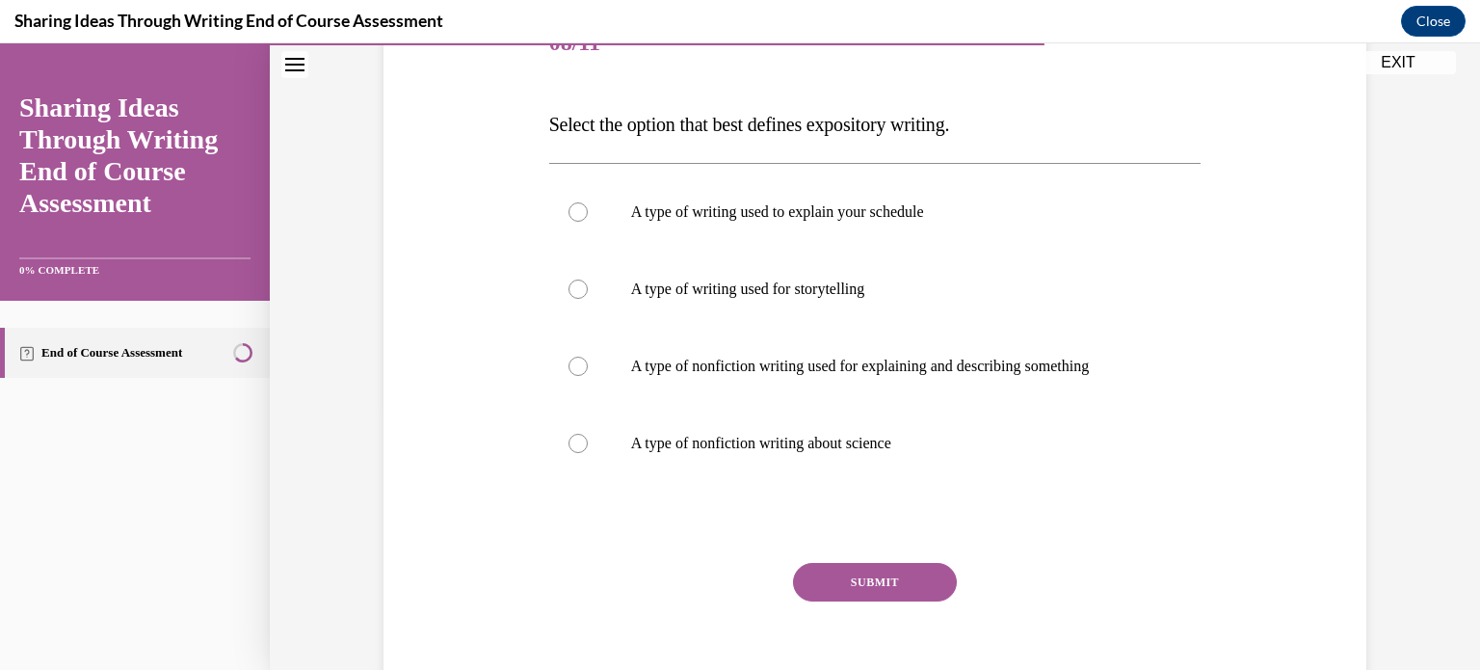
scroll to position [270, 0]
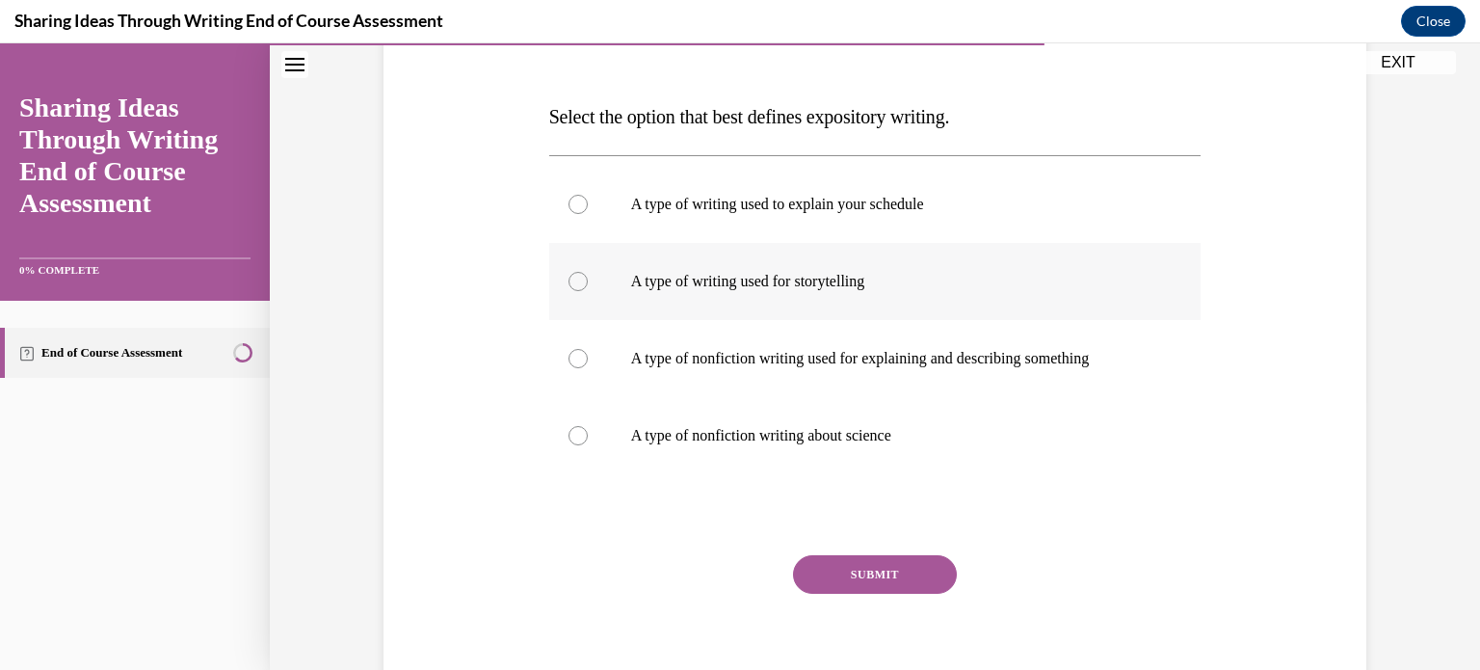
click at [566, 290] on label "A type of writing used for storytelling" at bounding box center [875, 281] width 652 height 77
click at [569, 290] on input "A type of writing used for storytelling" at bounding box center [578, 281] width 19 height 19
radio input "true"
click at [807, 580] on button "SUBMIT" at bounding box center [875, 574] width 164 height 39
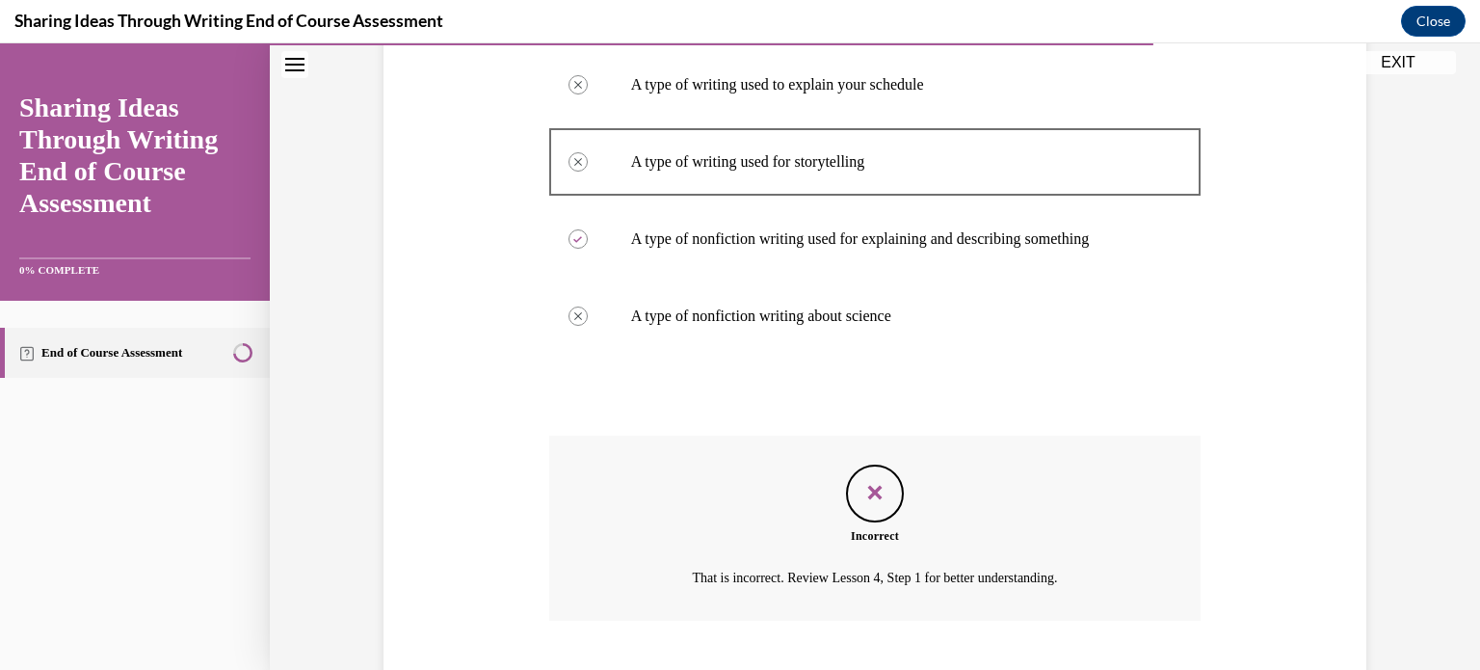
scroll to position [507, 0]
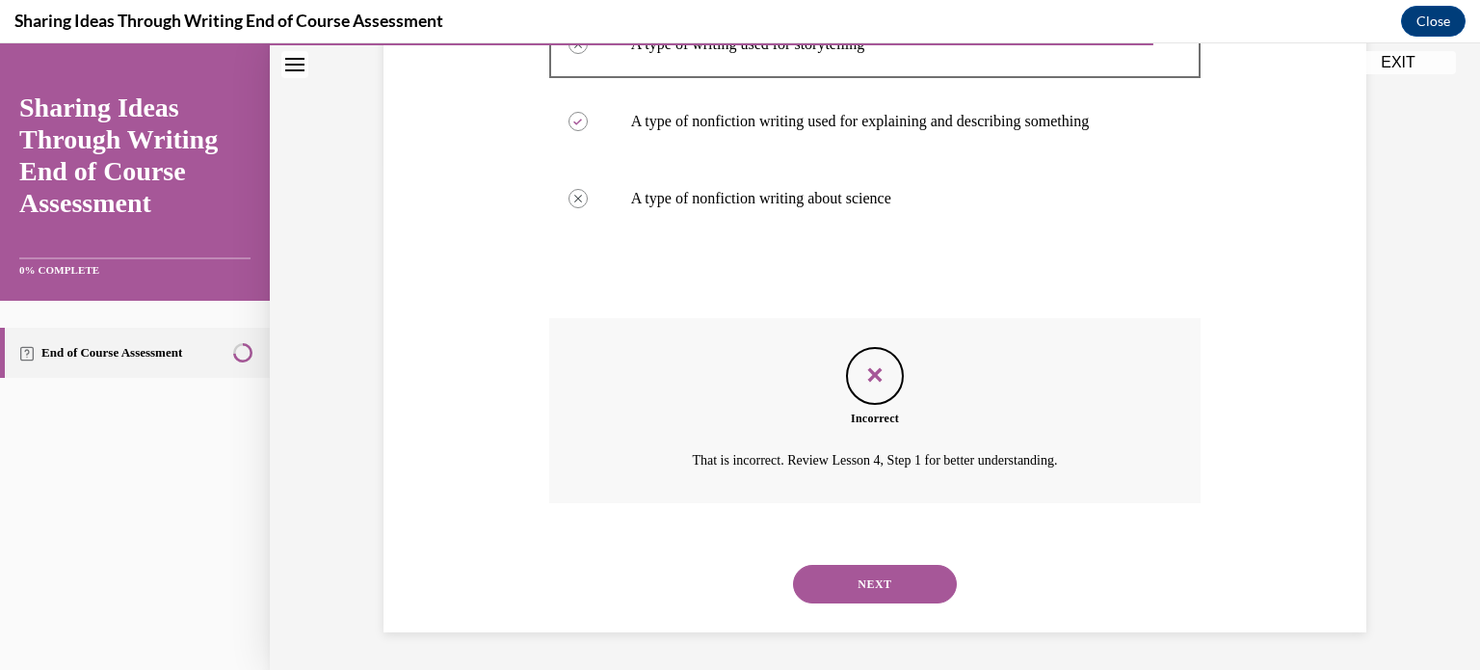
click at [833, 578] on button "NEXT" at bounding box center [875, 584] width 164 height 39
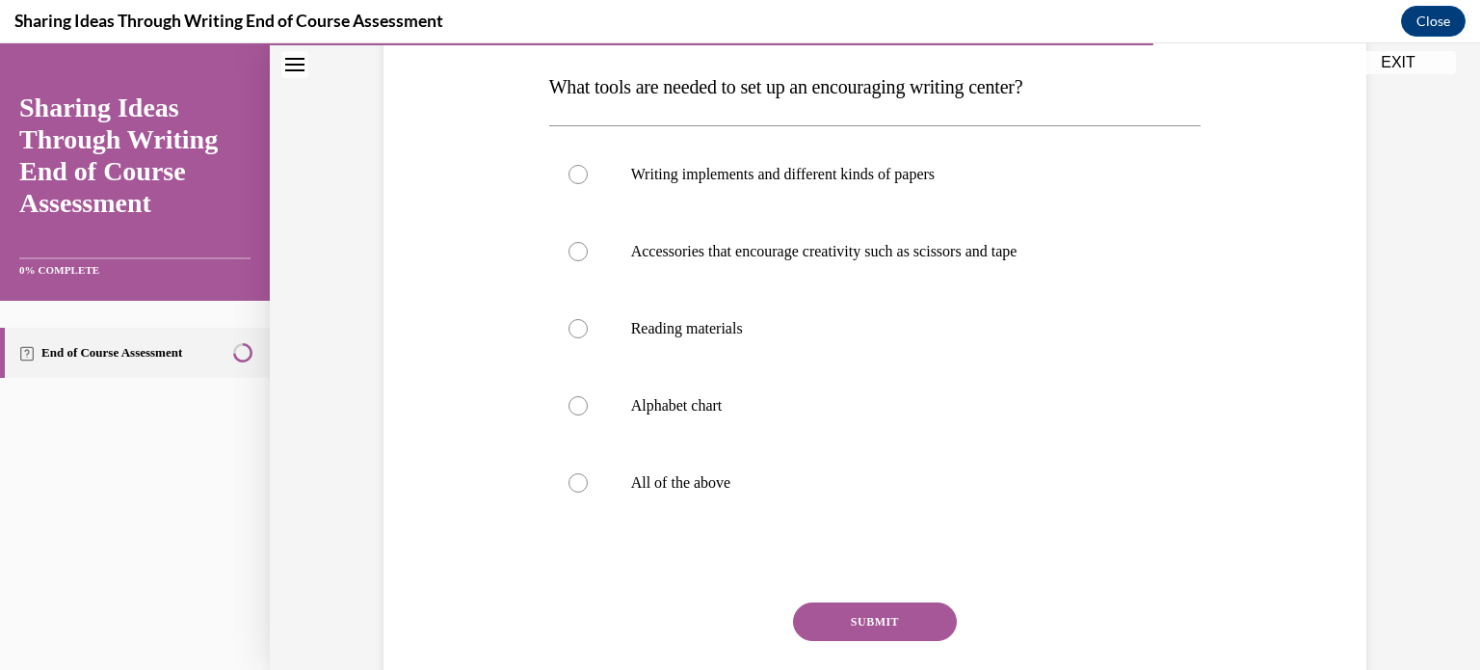
scroll to position [261, 0]
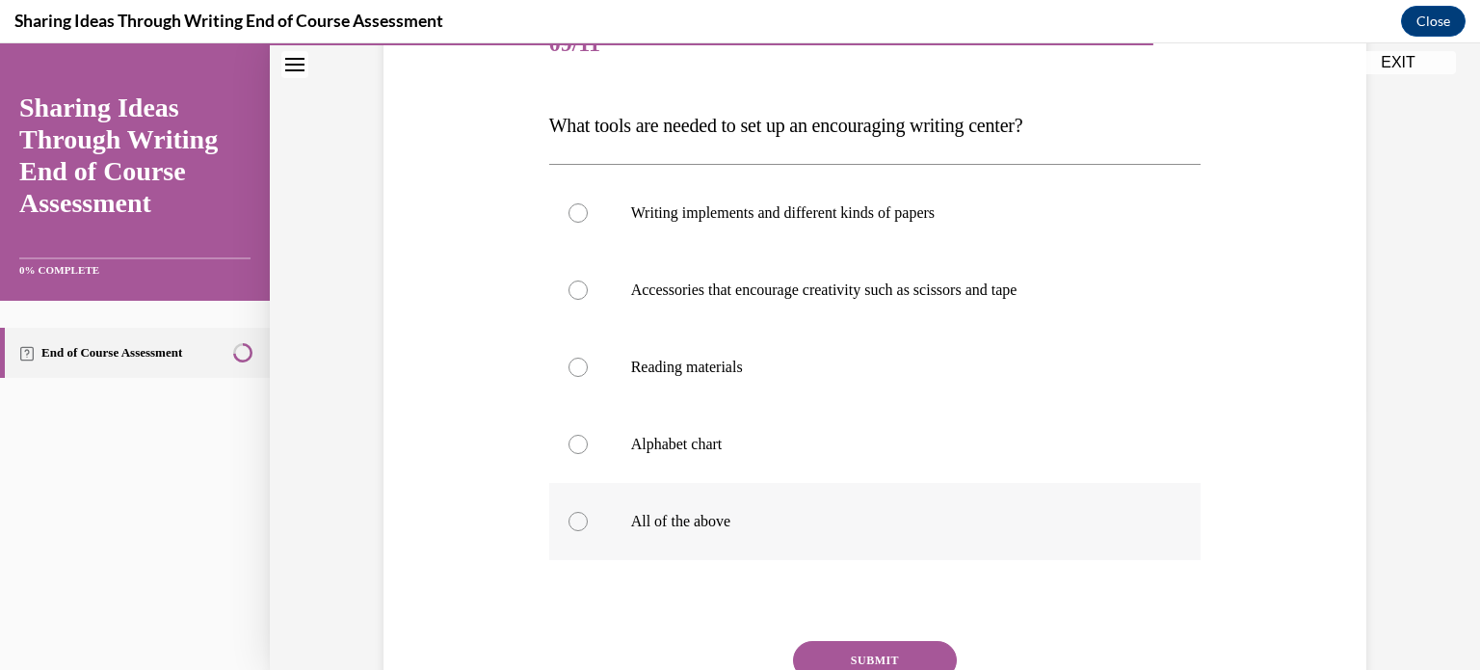
click at [573, 519] on div at bounding box center [578, 521] width 19 height 19
click at [573, 519] on input "All of the above" at bounding box center [578, 521] width 19 height 19
radio input "true"
click at [831, 650] on button "SUBMIT" at bounding box center [875, 660] width 164 height 39
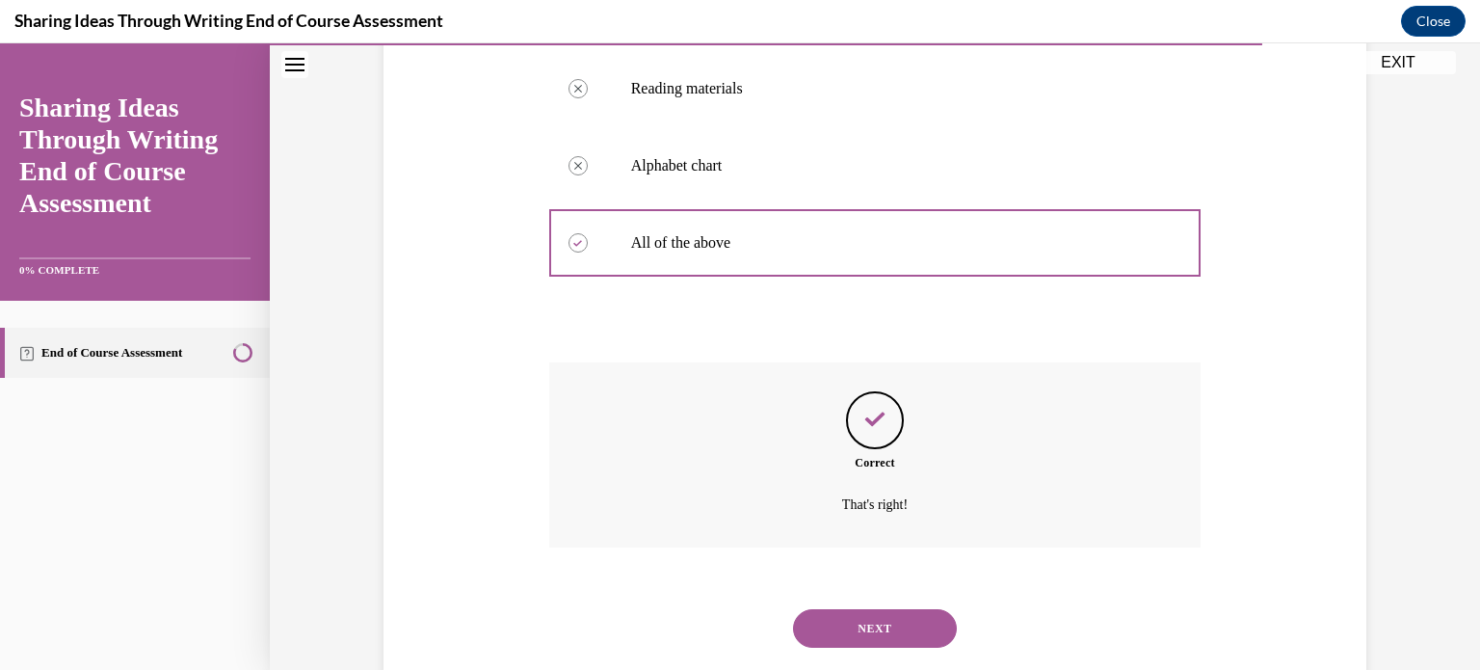
scroll to position [584, 0]
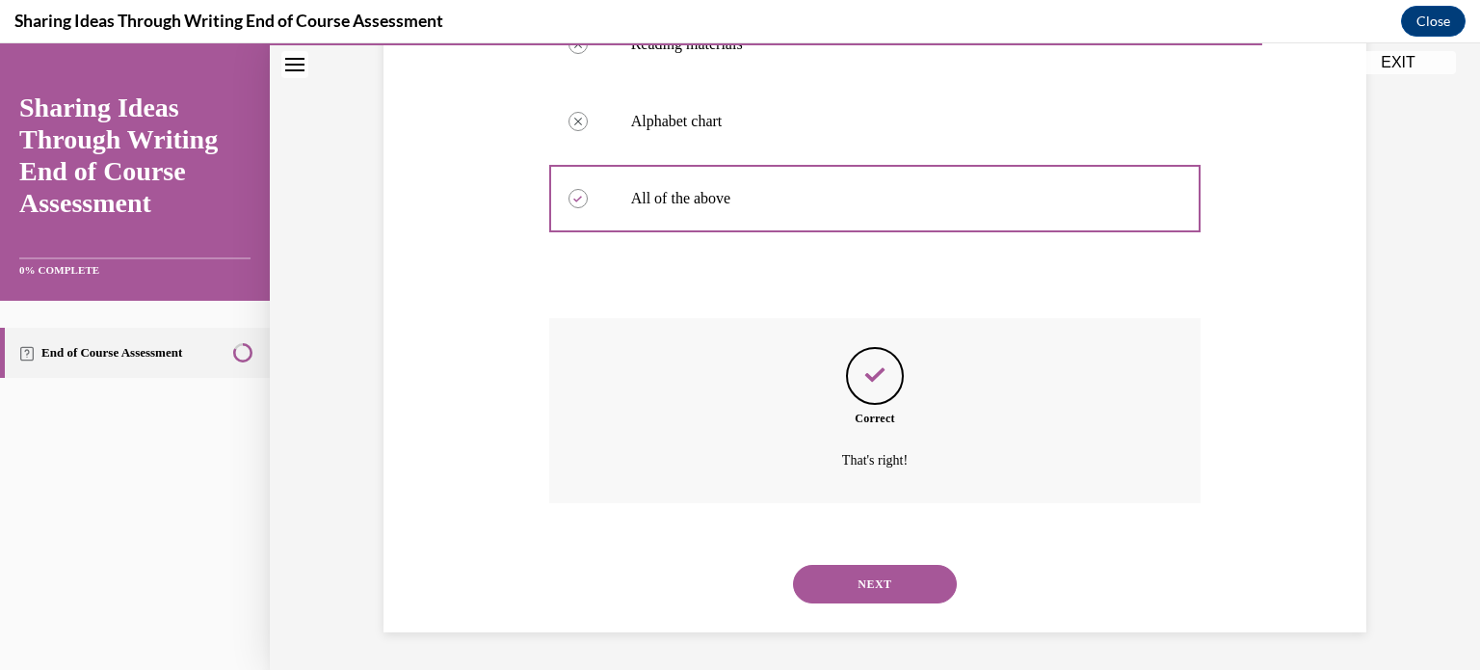
click at [847, 573] on button "NEXT" at bounding box center [875, 584] width 164 height 39
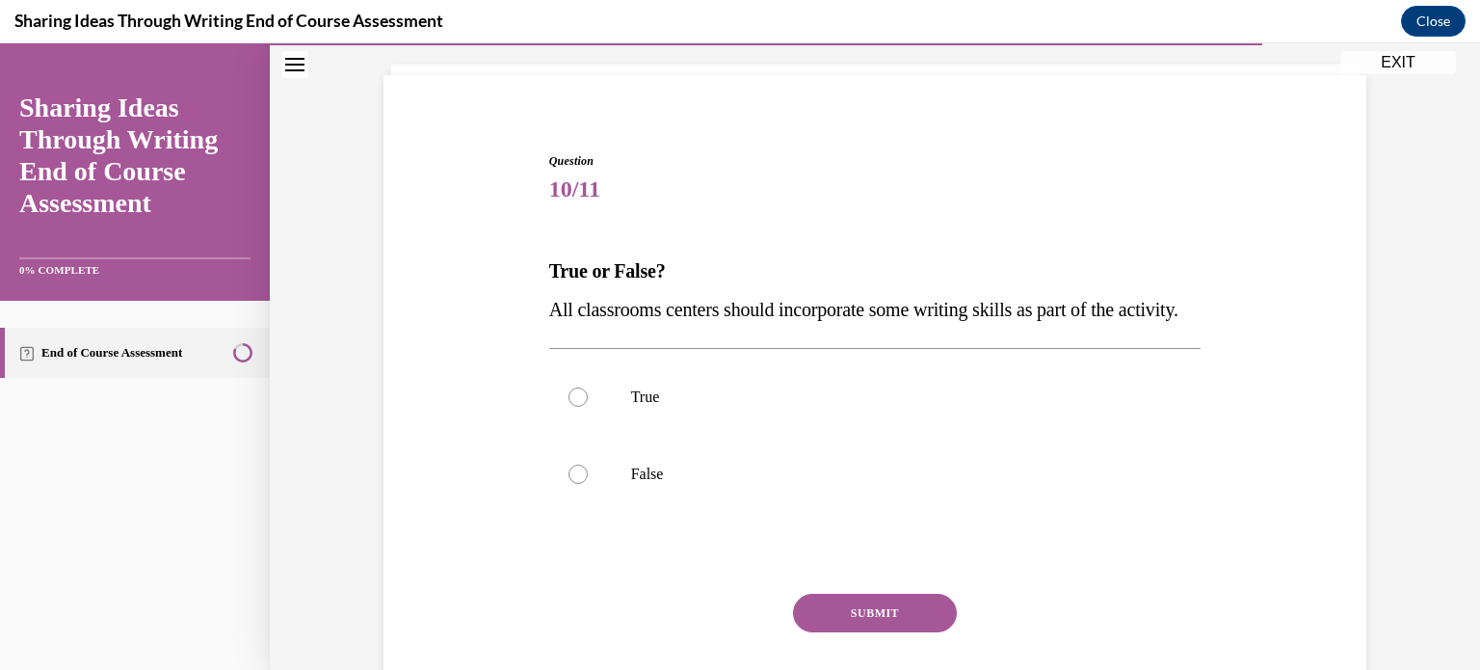
scroll to position [274, 0]
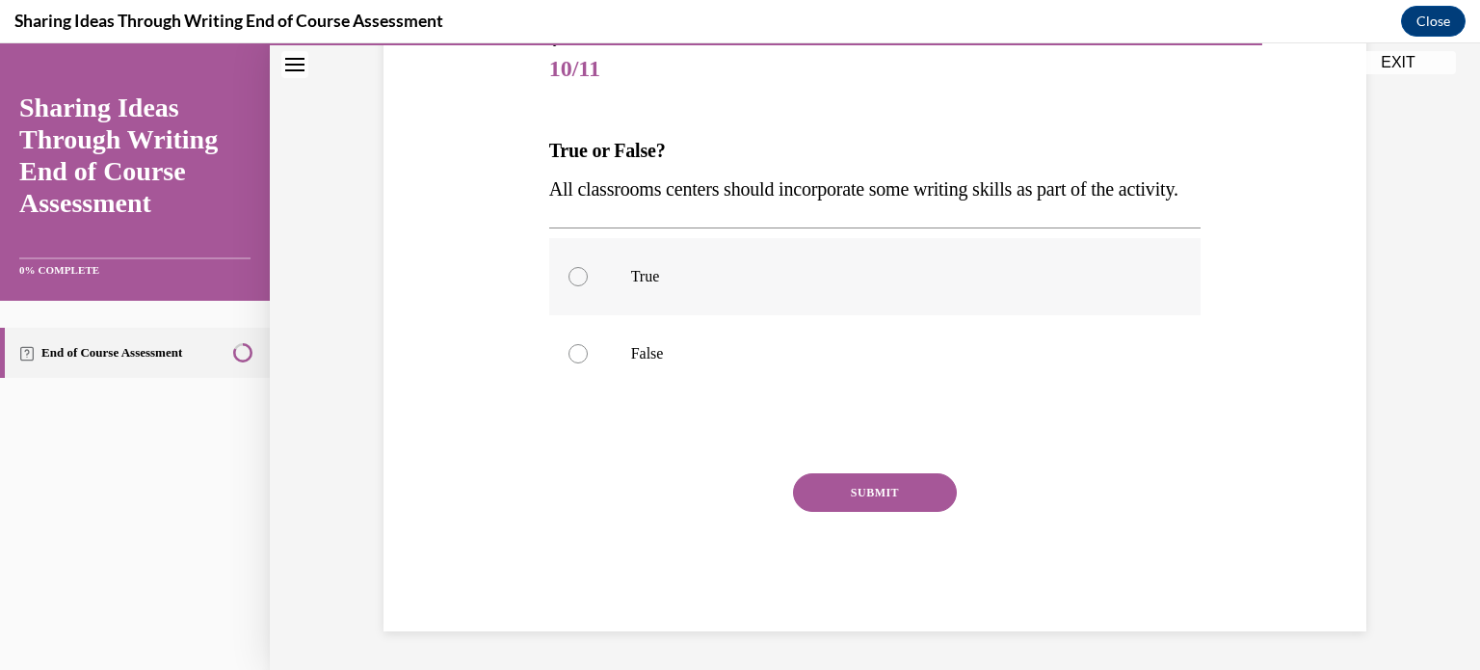
click at [569, 273] on div at bounding box center [578, 276] width 19 height 19
click at [569, 273] on input "True" at bounding box center [578, 276] width 19 height 19
radio input "true"
click at [837, 497] on button "SUBMIT" at bounding box center [875, 492] width 164 height 39
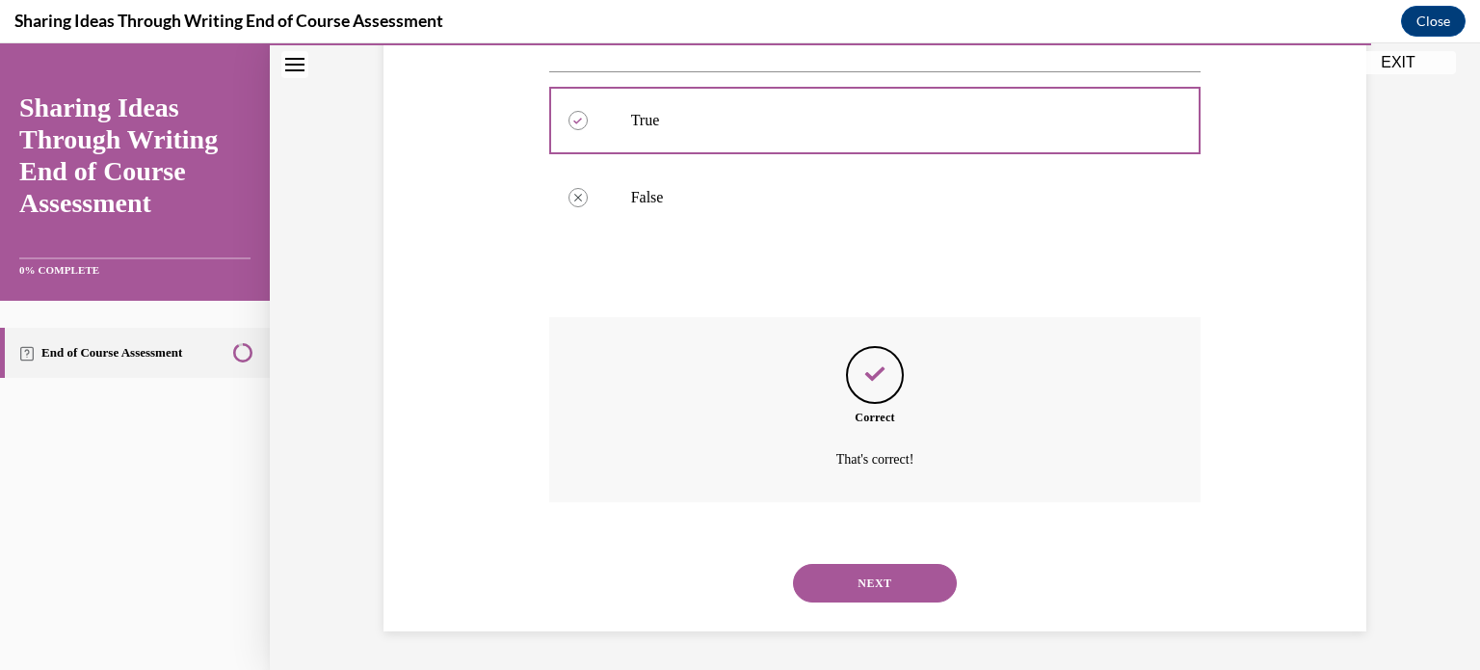
scroll to position [430, 0]
click at [861, 581] on button "NEXT" at bounding box center [875, 583] width 164 height 39
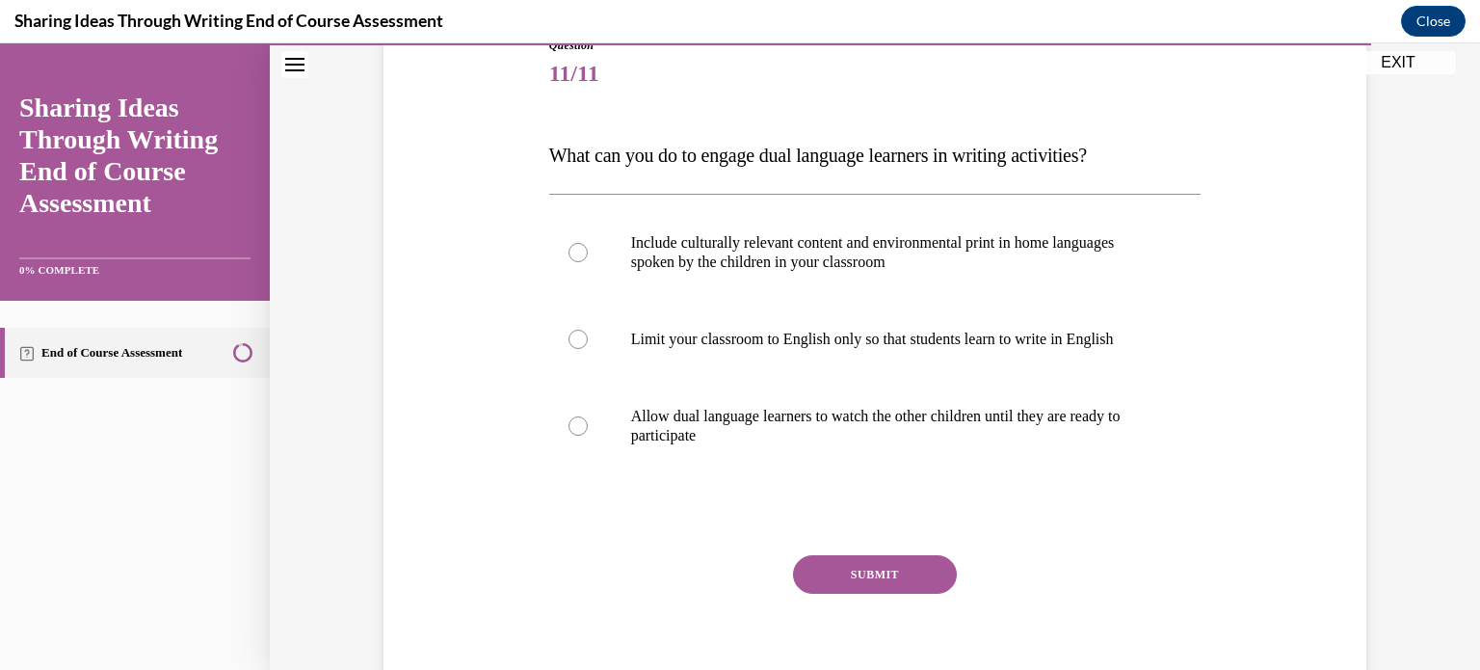
scroll to position [270, 0]
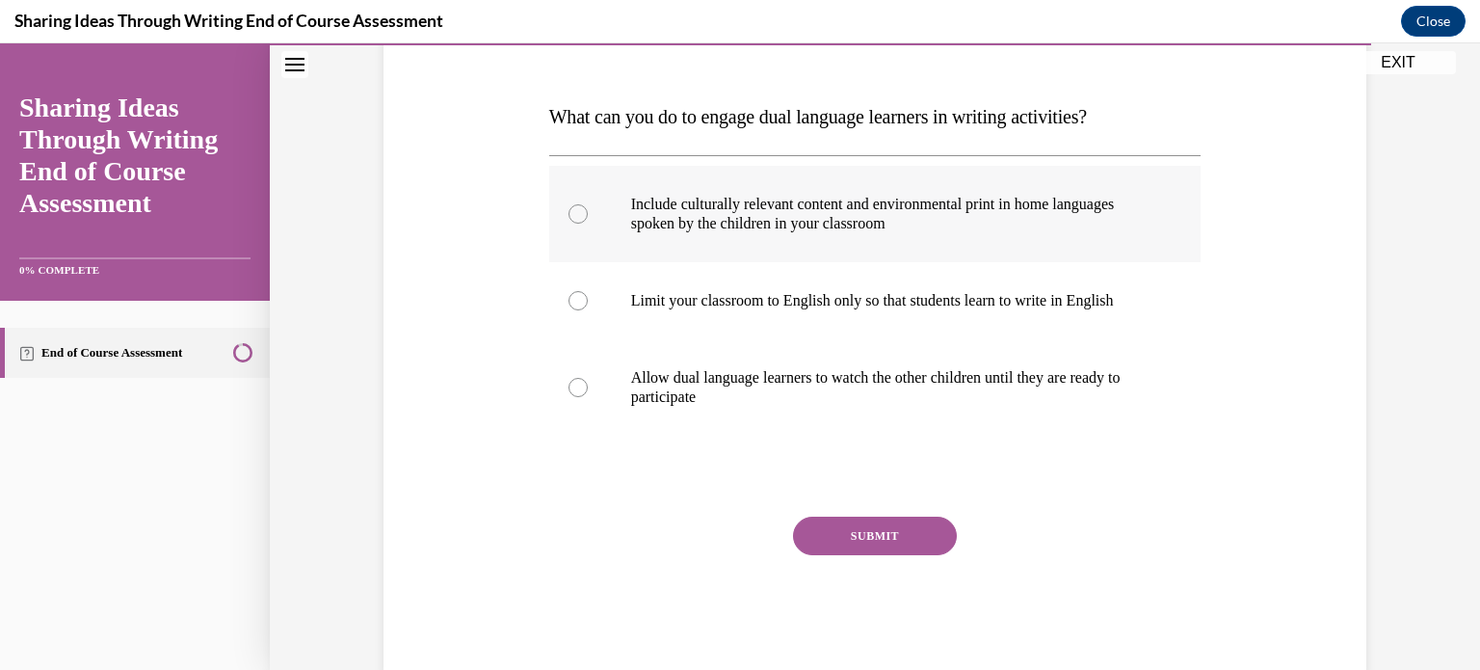
click at [577, 223] on label "Include culturally relevant content and environmental print in home languages s…" at bounding box center [875, 214] width 652 height 96
click at [577, 223] on input "Include culturally relevant content and environmental print in home languages s…" at bounding box center [578, 213] width 19 height 19
radio input "true"
click at [831, 539] on button "SUBMIT" at bounding box center [875, 535] width 164 height 39
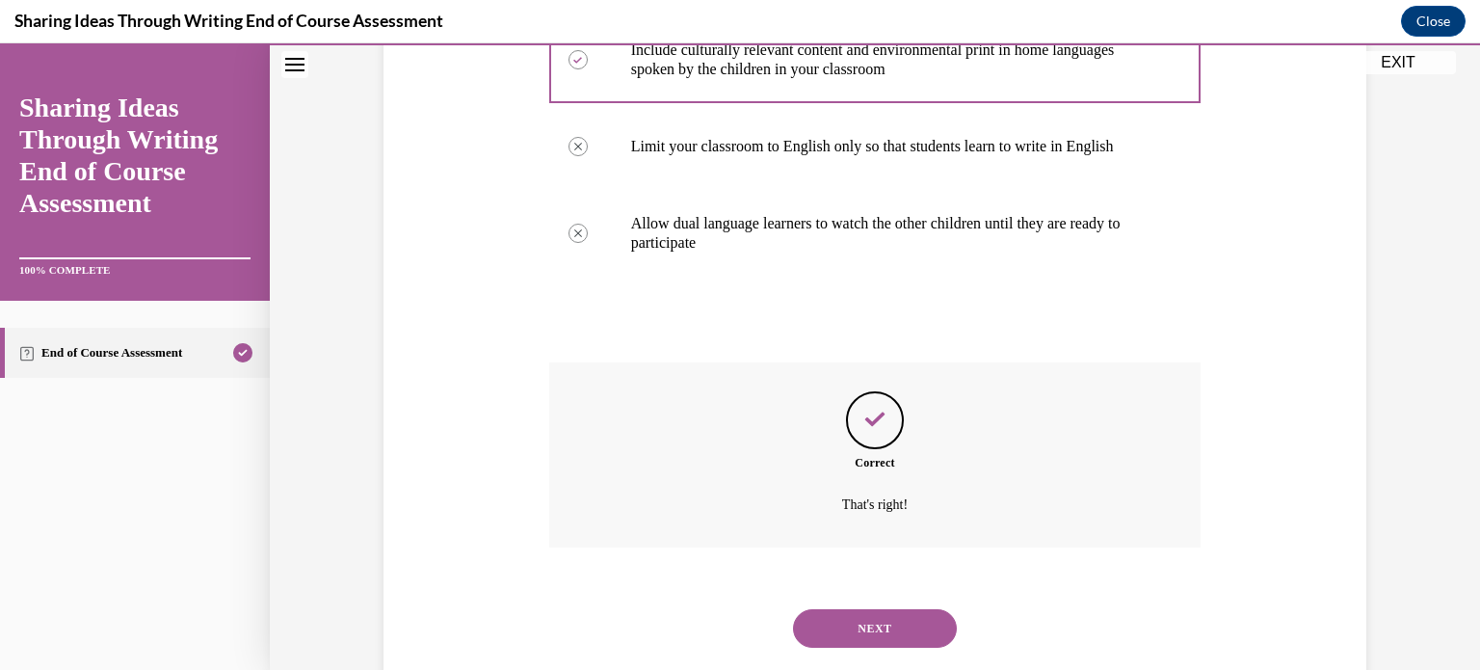
scroll to position [468, 0]
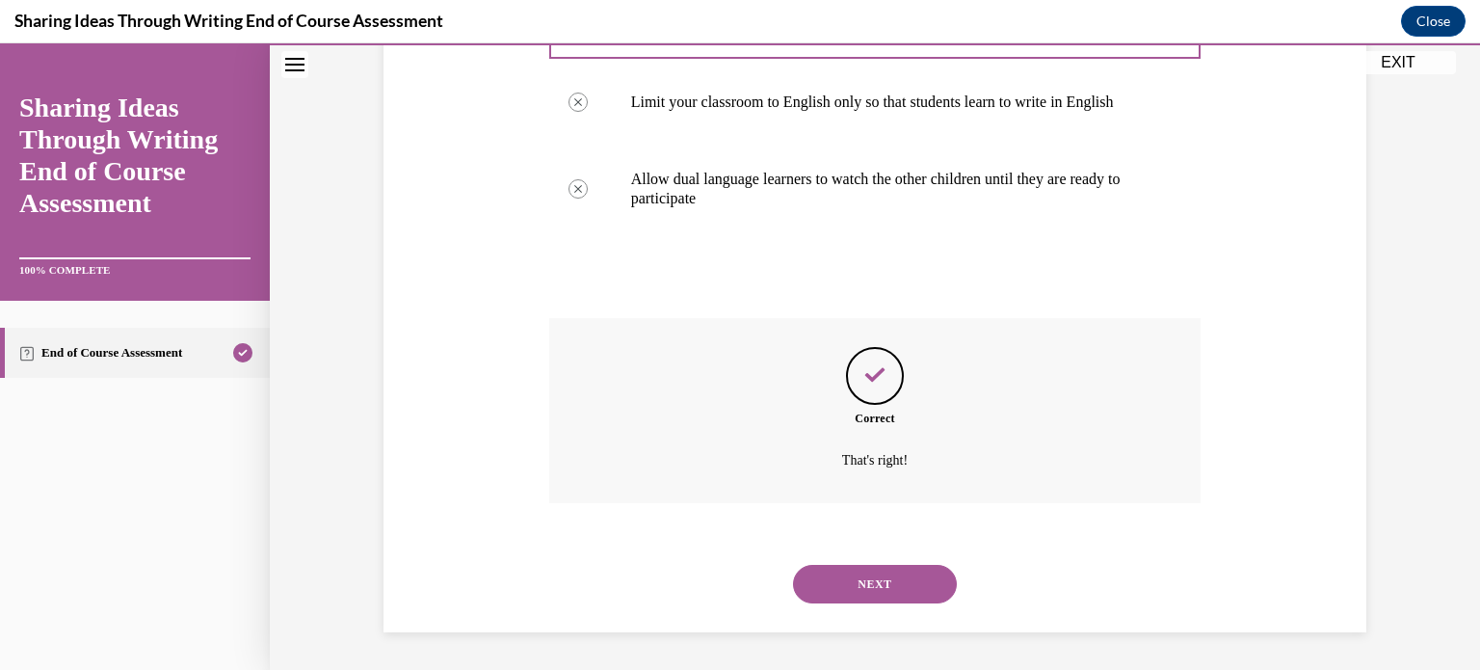
click at [858, 585] on button "NEXT" at bounding box center [875, 584] width 164 height 39
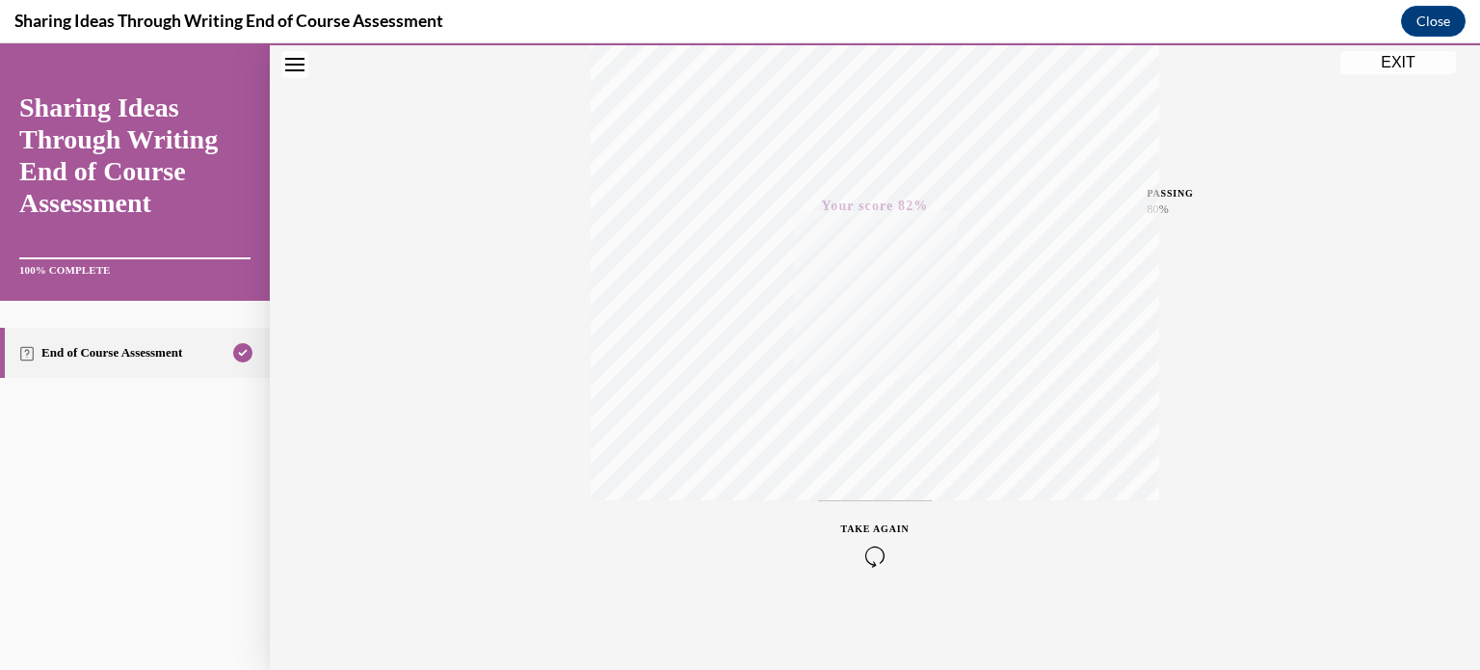
scroll to position [360, 0]
click at [1367, 56] on button "EXIT" at bounding box center [1398, 62] width 116 height 23
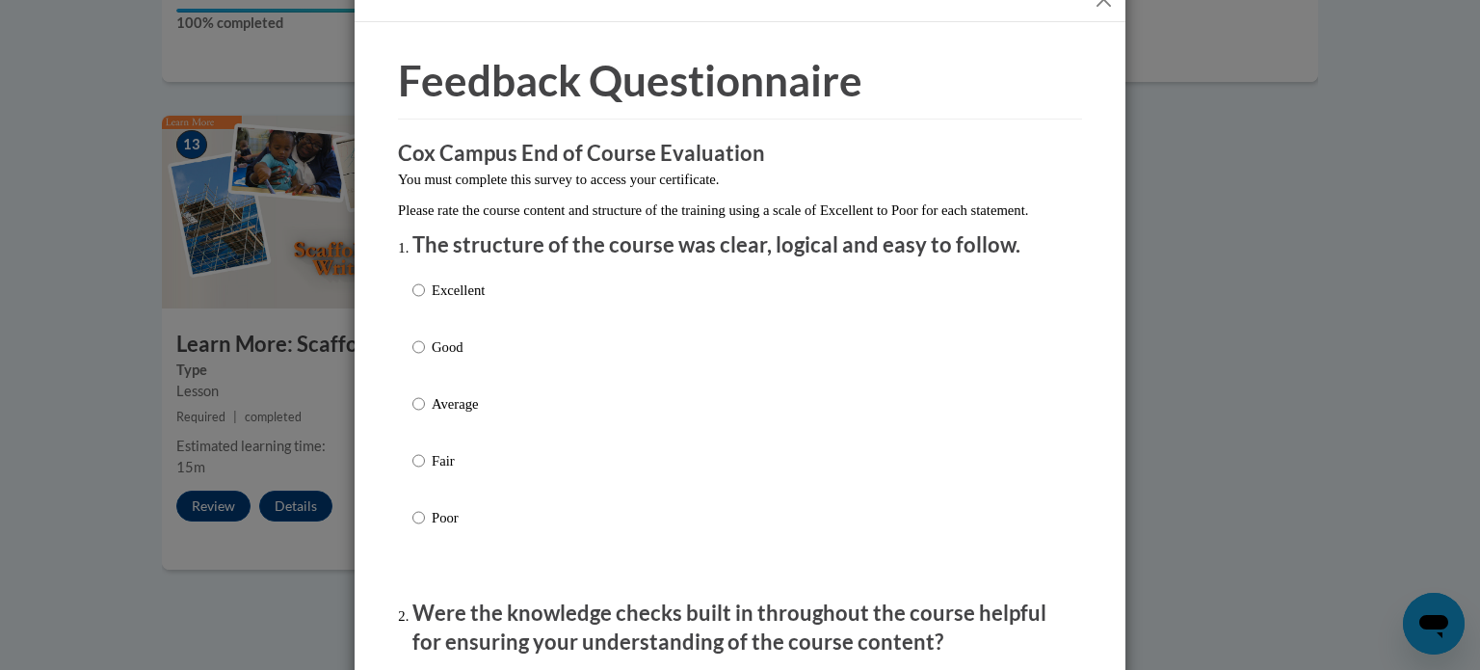
scroll to position [51, 0]
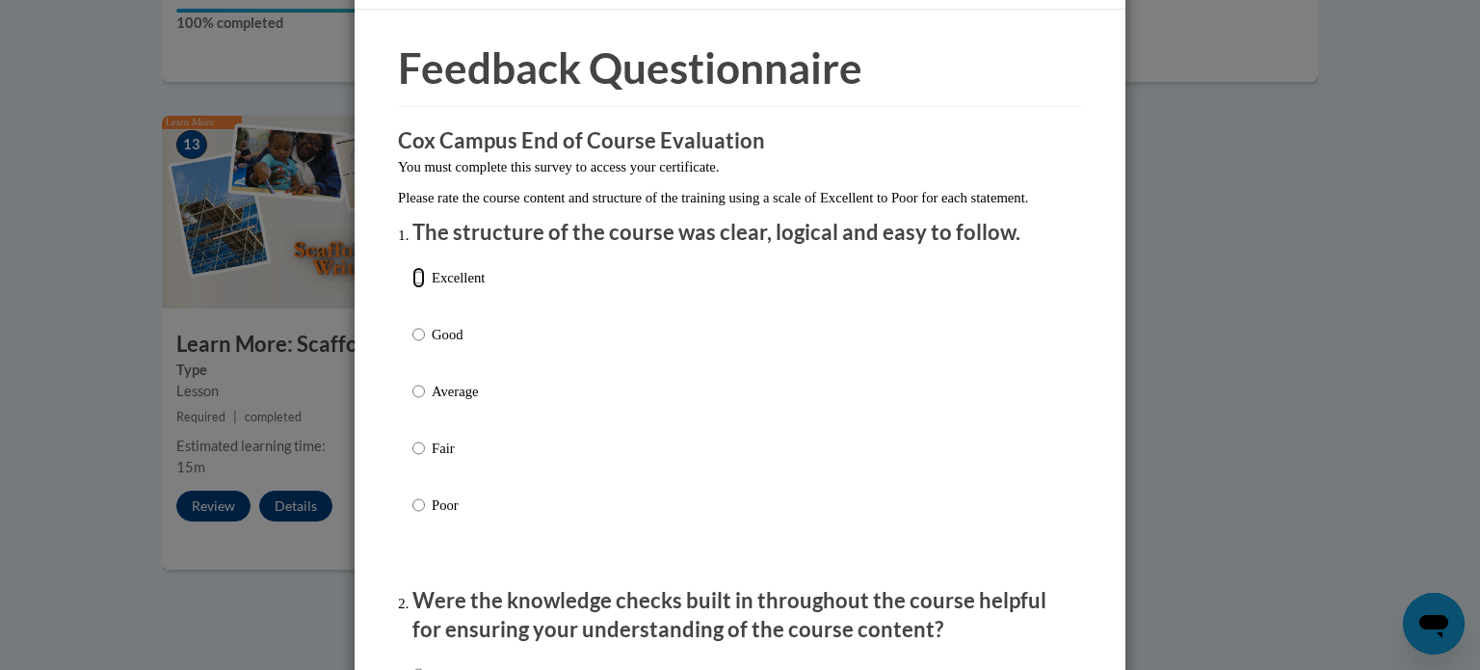
click at [413, 288] on input "Excellent" at bounding box center [418, 277] width 13 height 21
radio input "true"
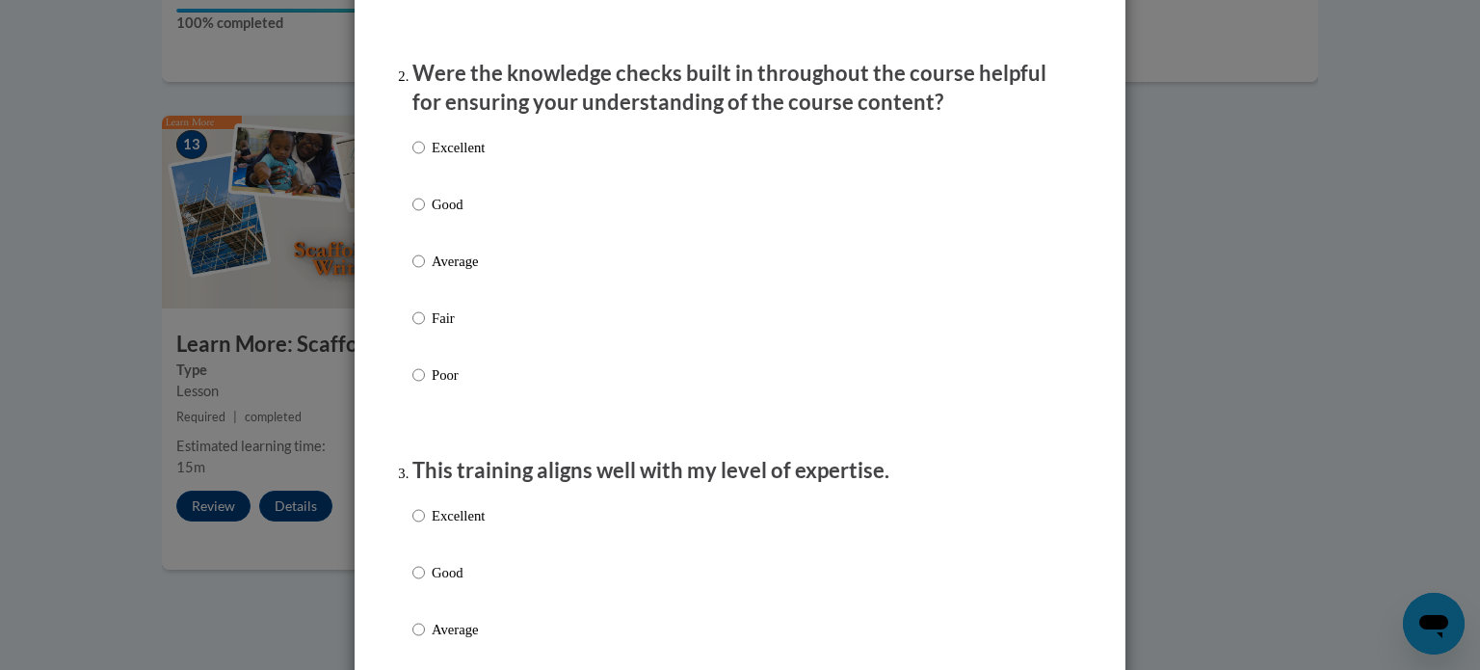
scroll to position [617, 0]
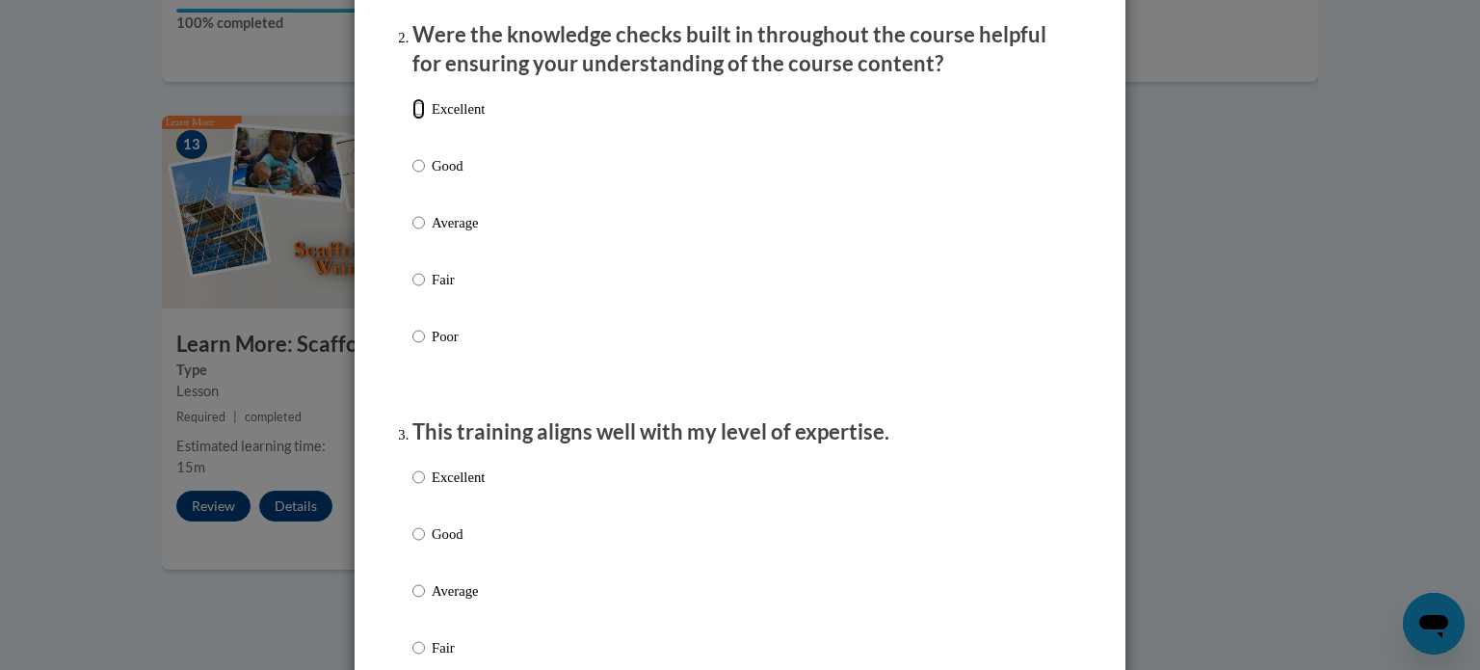
click at [412, 119] on input "Excellent" at bounding box center [418, 108] width 13 height 21
radio input "true"
click at [412, 488] on input "Excellent" at bounding box center [418, 476] width 13 height 21
radio input "true"
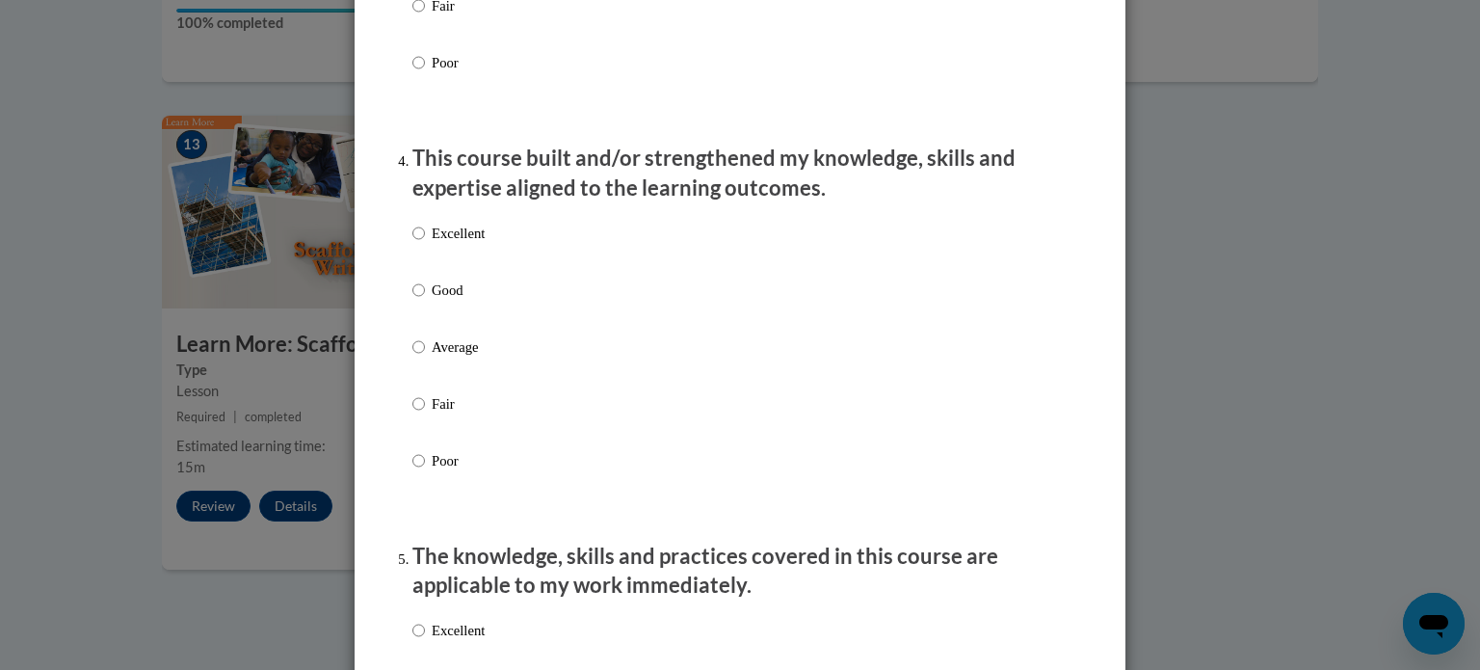
scroll to position [1349, 0]
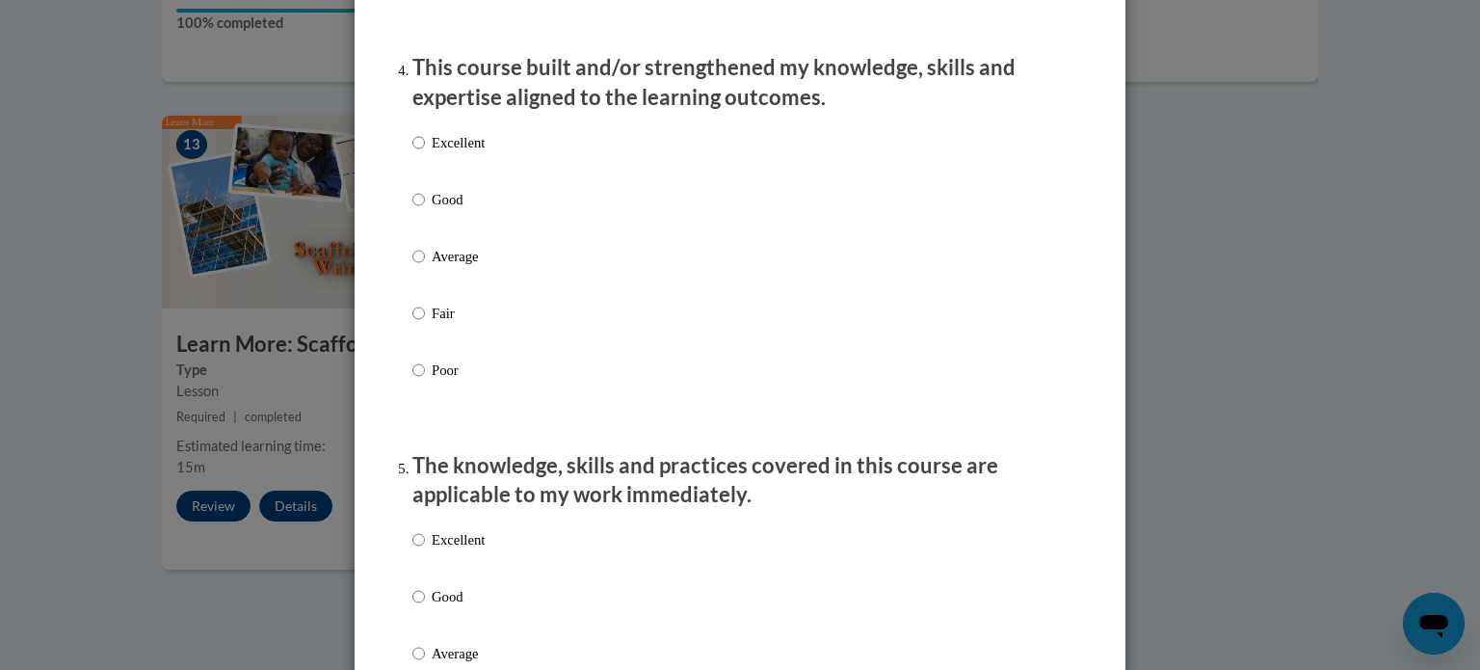
click at [417, 162] on label "Excellent" at bounding box center [448, 158] width 72 height 52
click at [417, 153] on input "Excellent" at bounding box center [418, 142] width 13 height 21
radio input "true"
click at [414, 550] on input "Excellent" at bounding box center [418, 539] width 13 height 21
radio input "true"
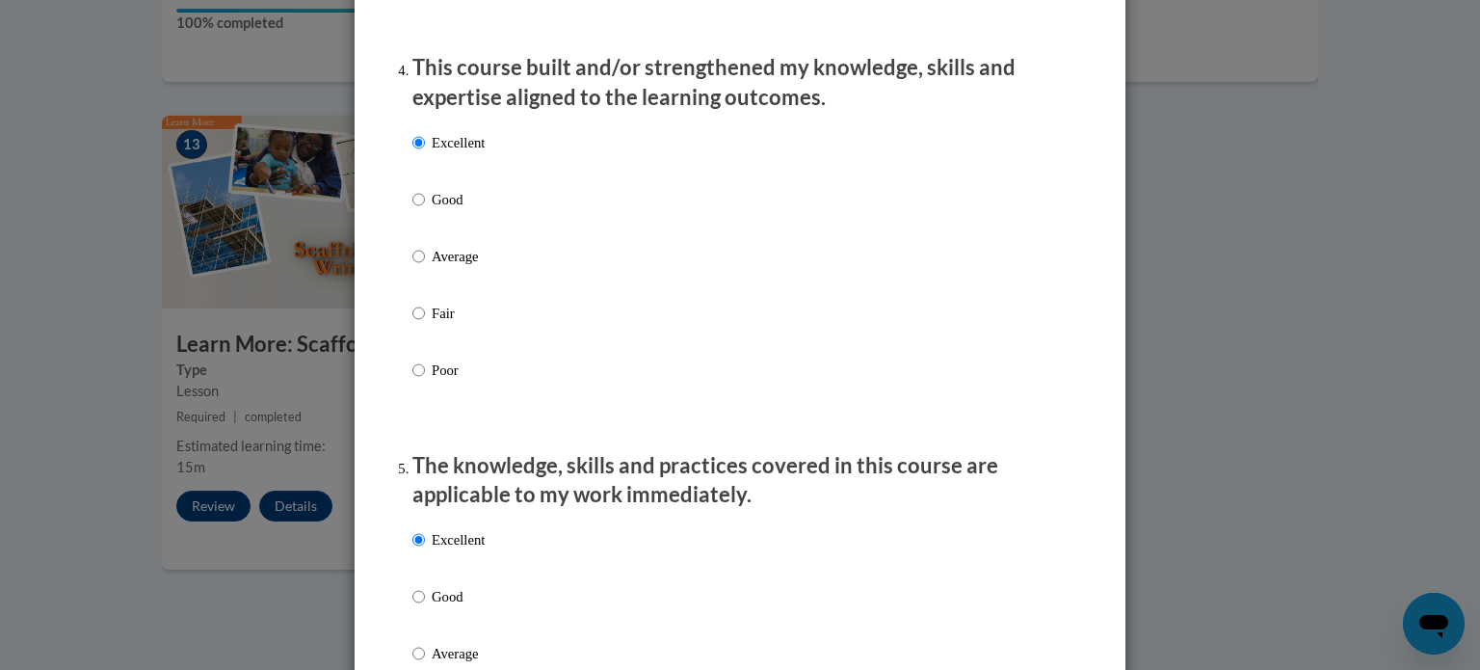
click at [1464, 661] on div "Feedback Questionnaire Rate Course Comments Cox Campus End of Course Evaluation…" at bounding box center [740, 335] width 1480 height 670
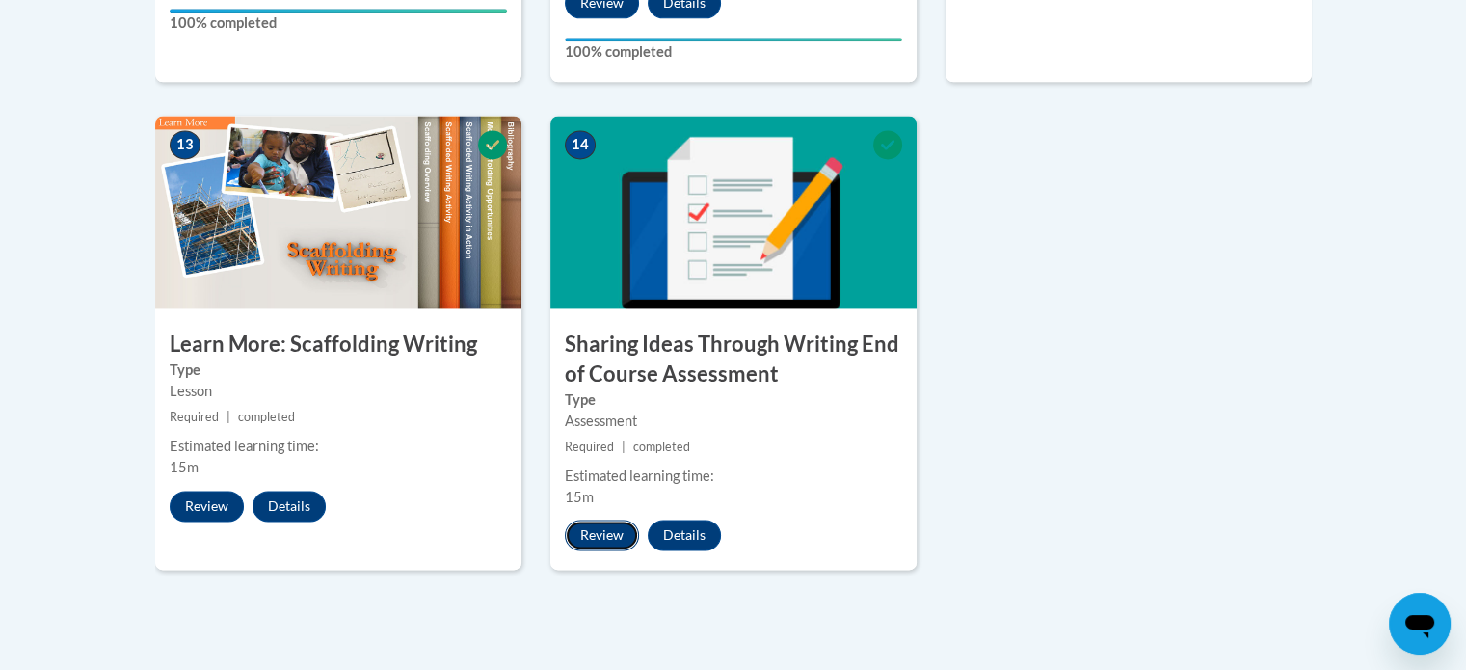
click at [592, 519] on button "Review" at bounding box center [602, 534] width 74 height 31
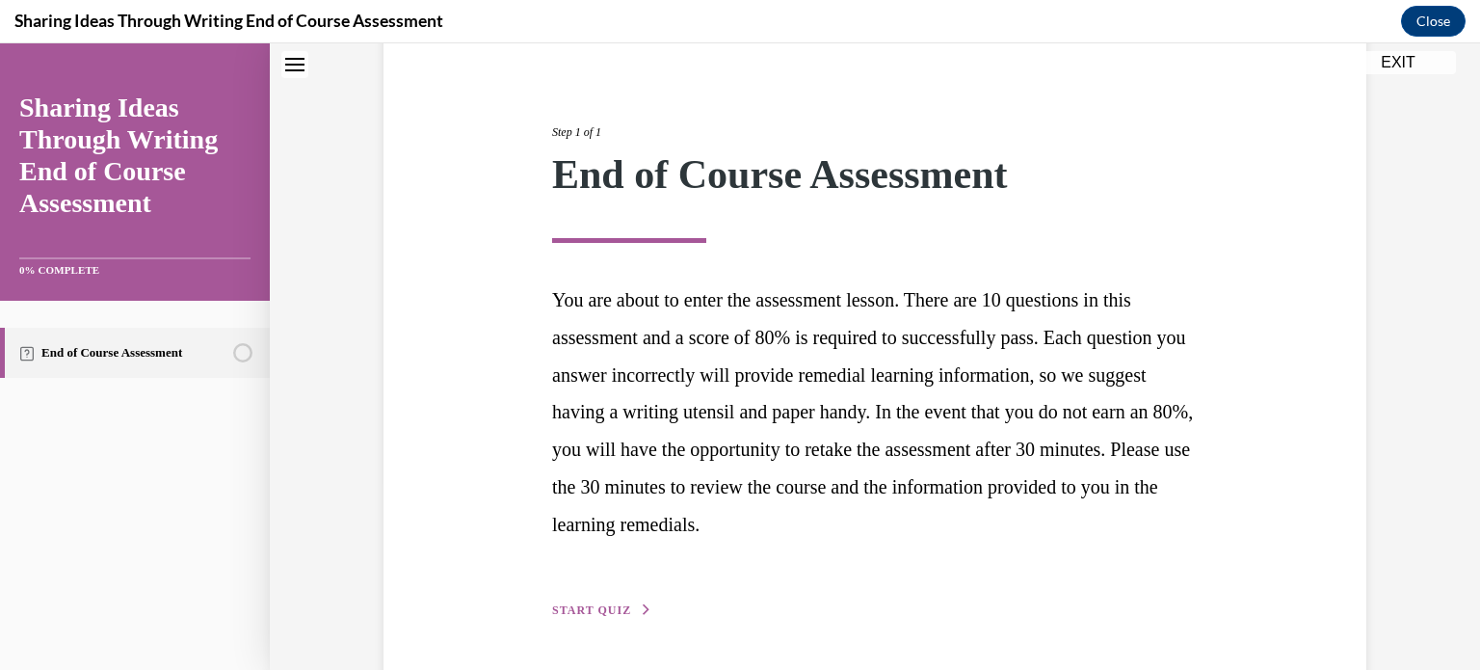
scroll to position [253, 0]
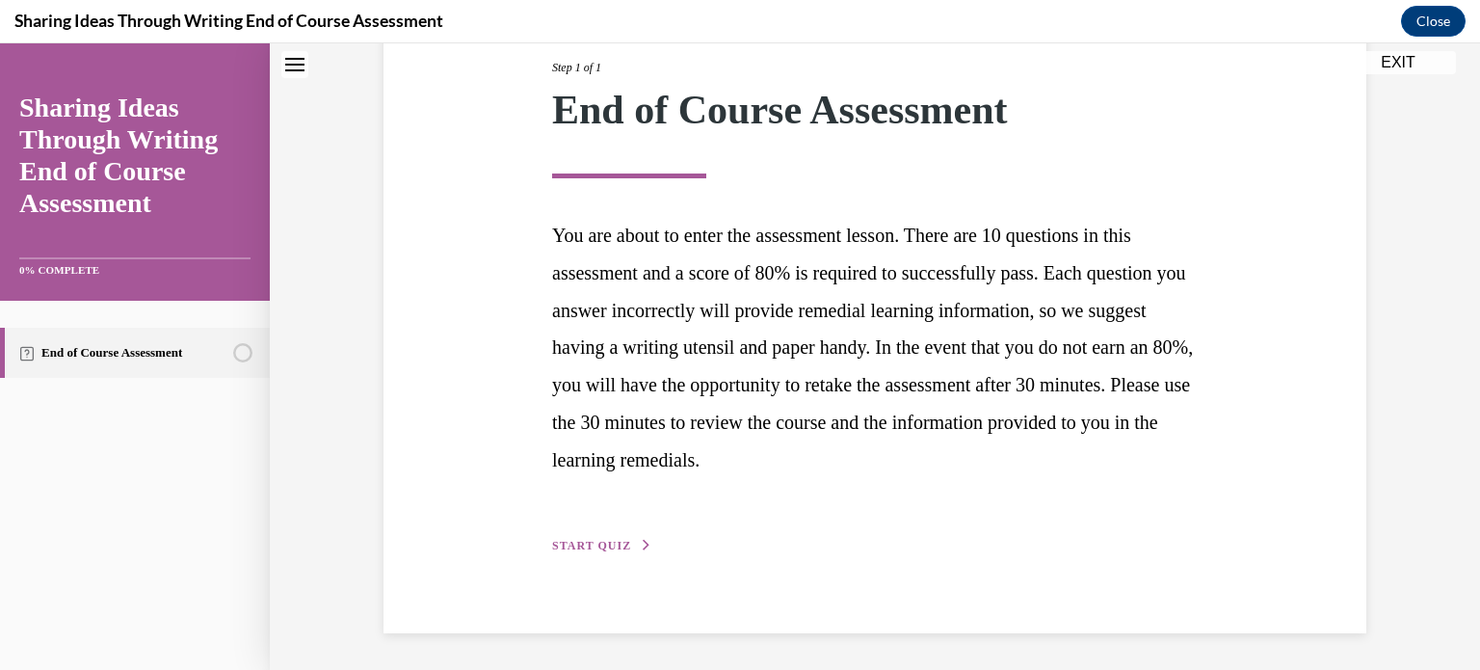
click at [583, 542] on span "START QUIZ" at bounding box center [591, 545] width 79 height 13
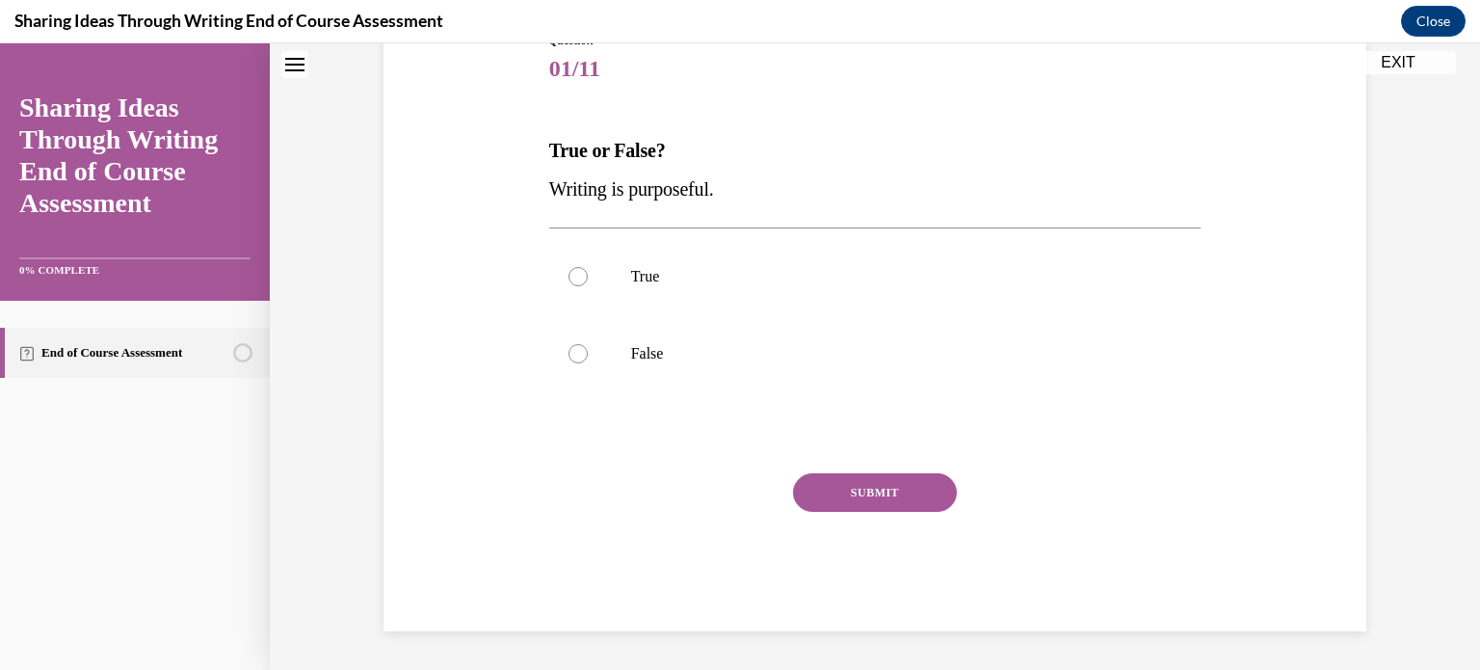
scroll to position [213, 0]
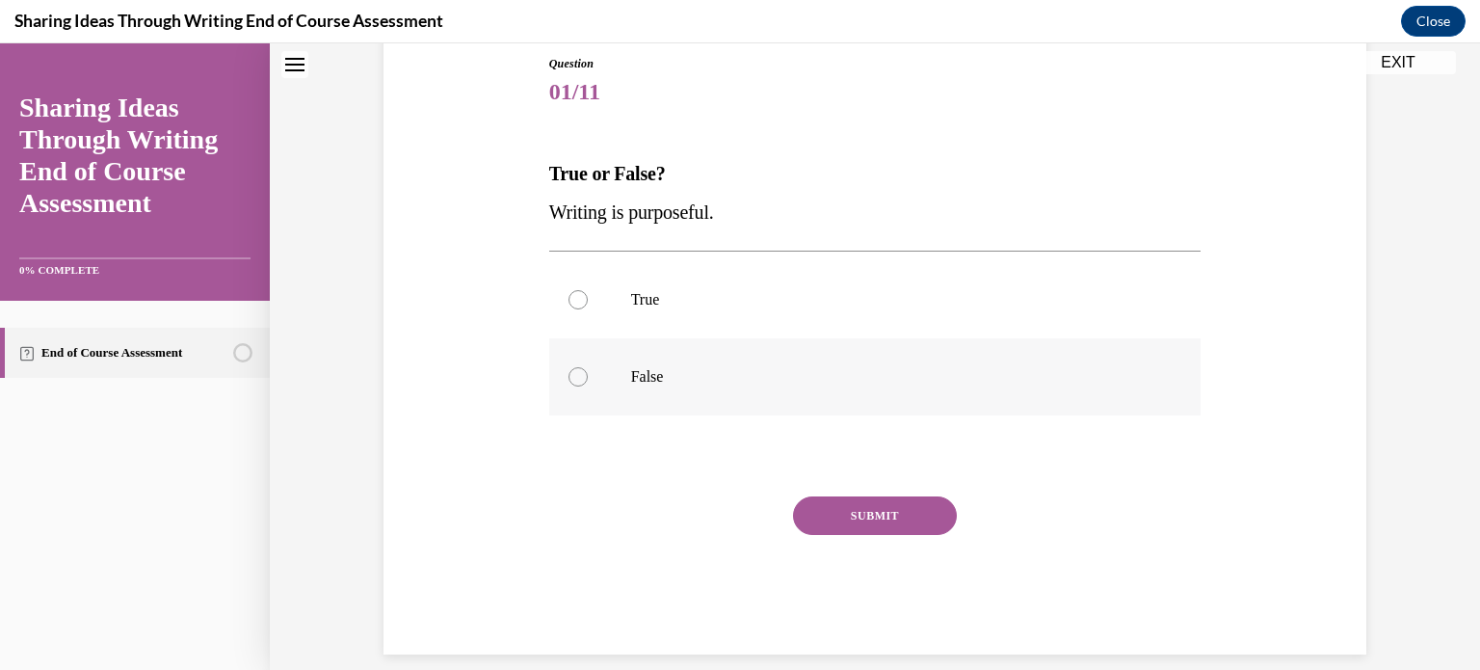
click at [569, 369] on div at bounding box center [578, 376] width 19 height 19
click at [569, 369] on input "False" at bounding box center [578, 376] width 19 height 19
radio input "true"
click at [869, 507] on button "SUBMIT" at bounding box center [875, 515] width 164 height 39
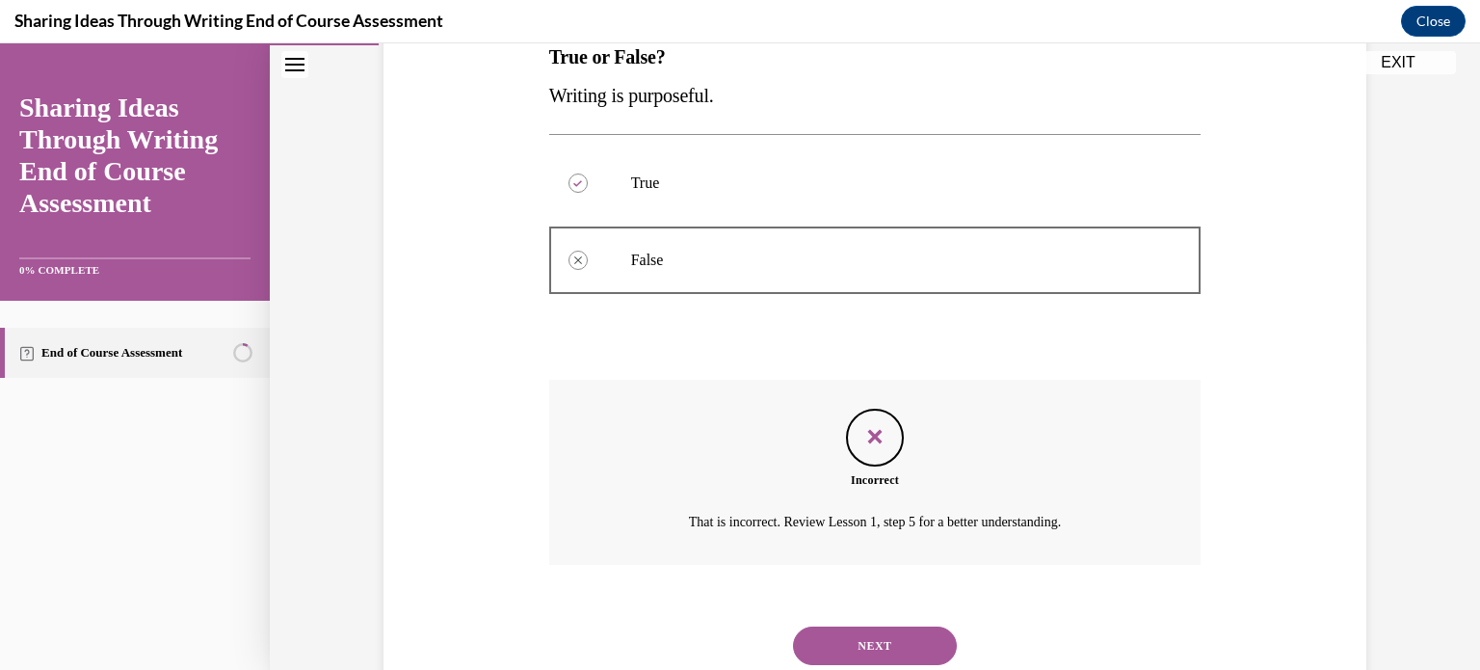
scroll to position [391, 0]
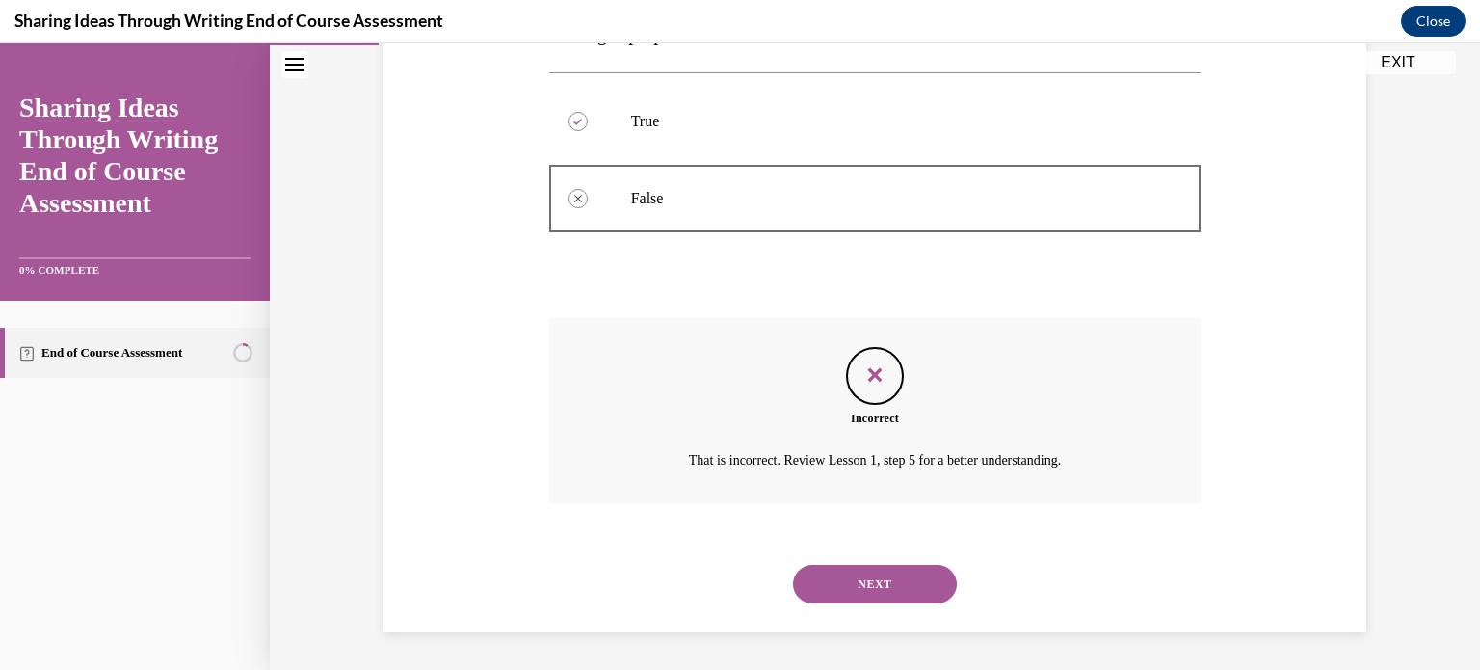
click at [1398, 64] on button "EXIT" at bounding box center [1398, 62] width 116 height 23
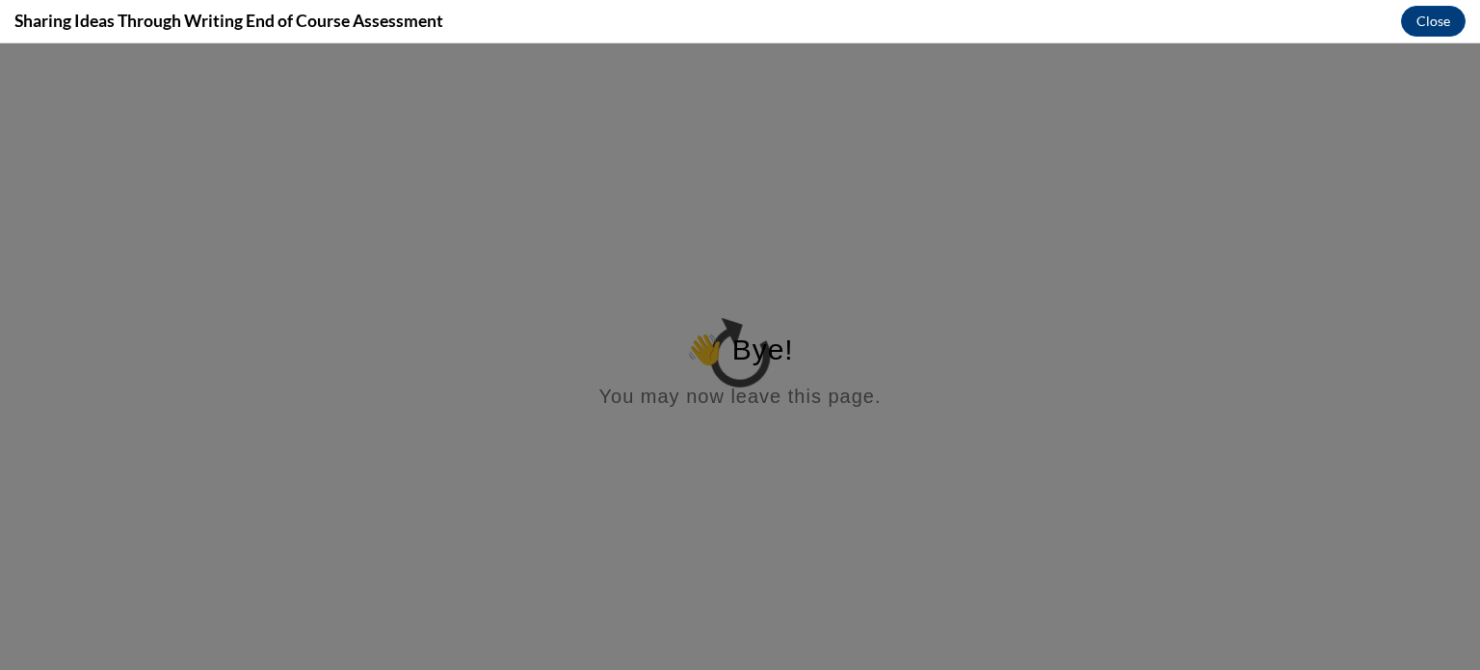
scroll to position [0, 0]
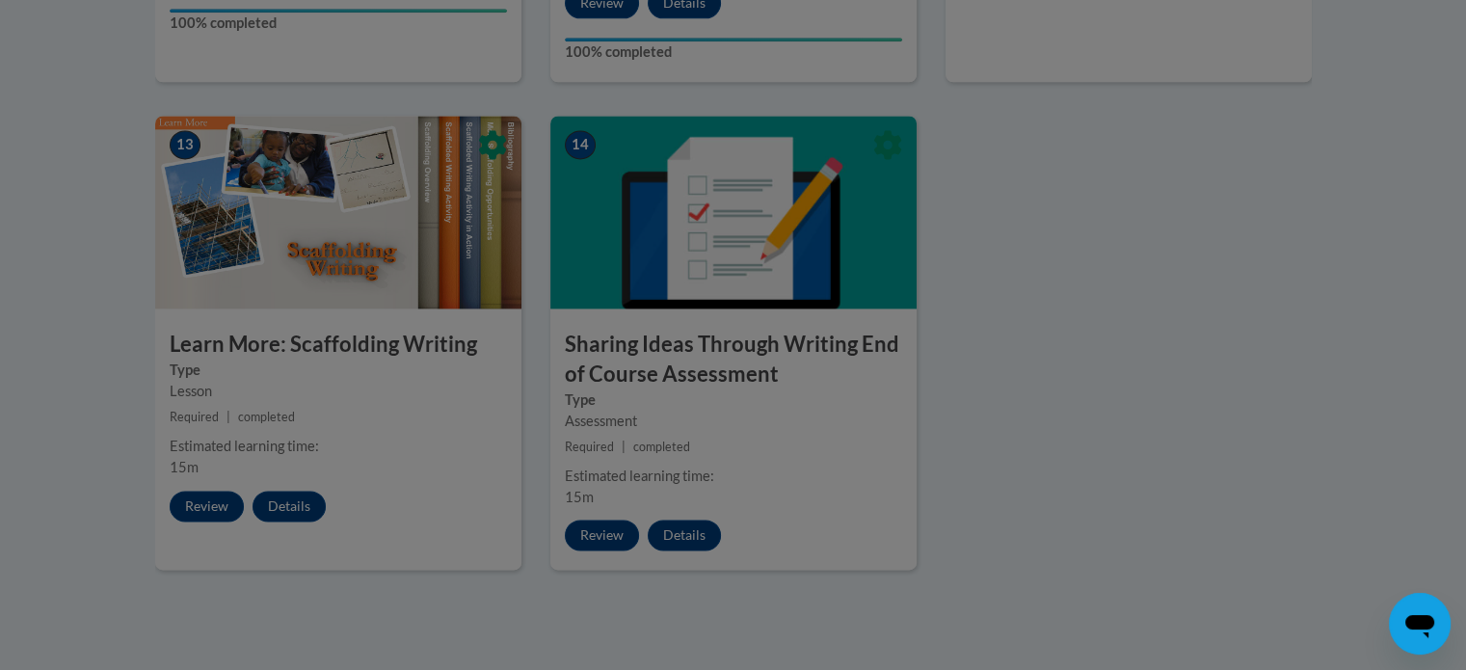
click at [611, 504] on div at bounding box center [733, 335] width 1466 height 670
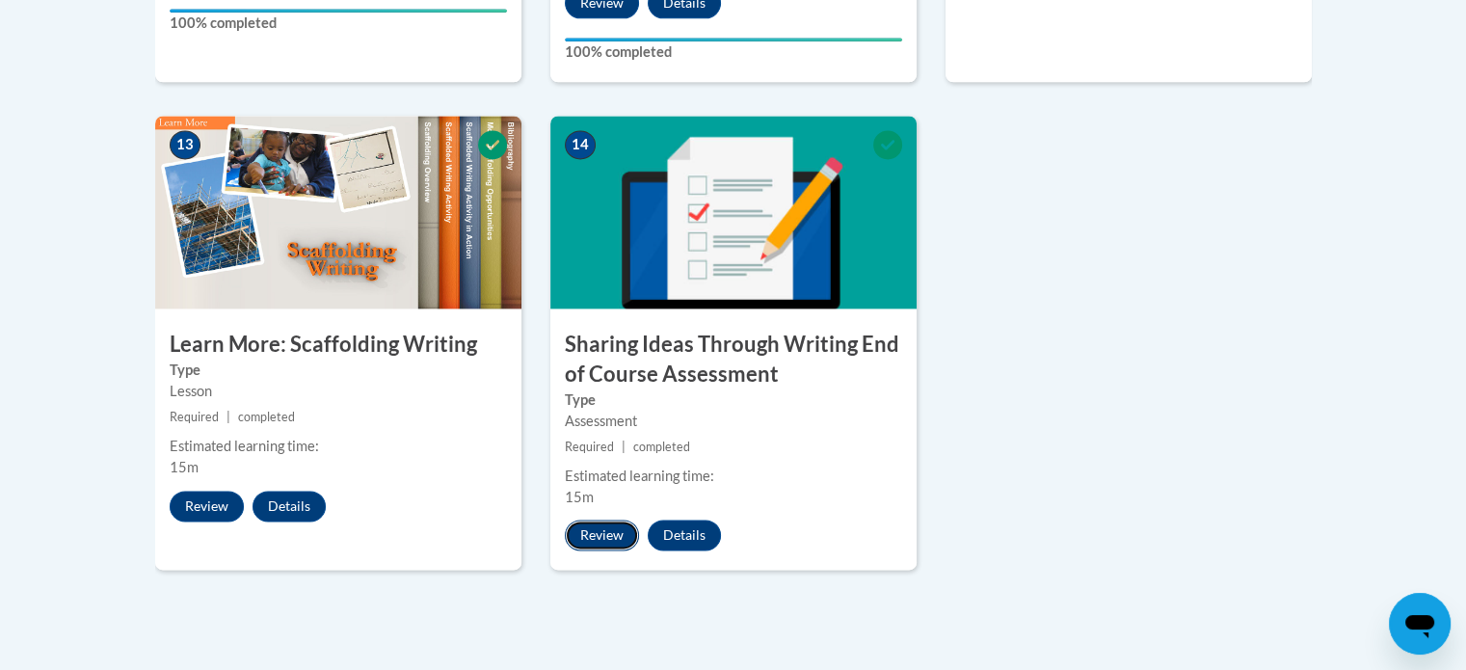
click at [583, 519] on button "Review" at bounding box center [602, 534] width 74 height 31
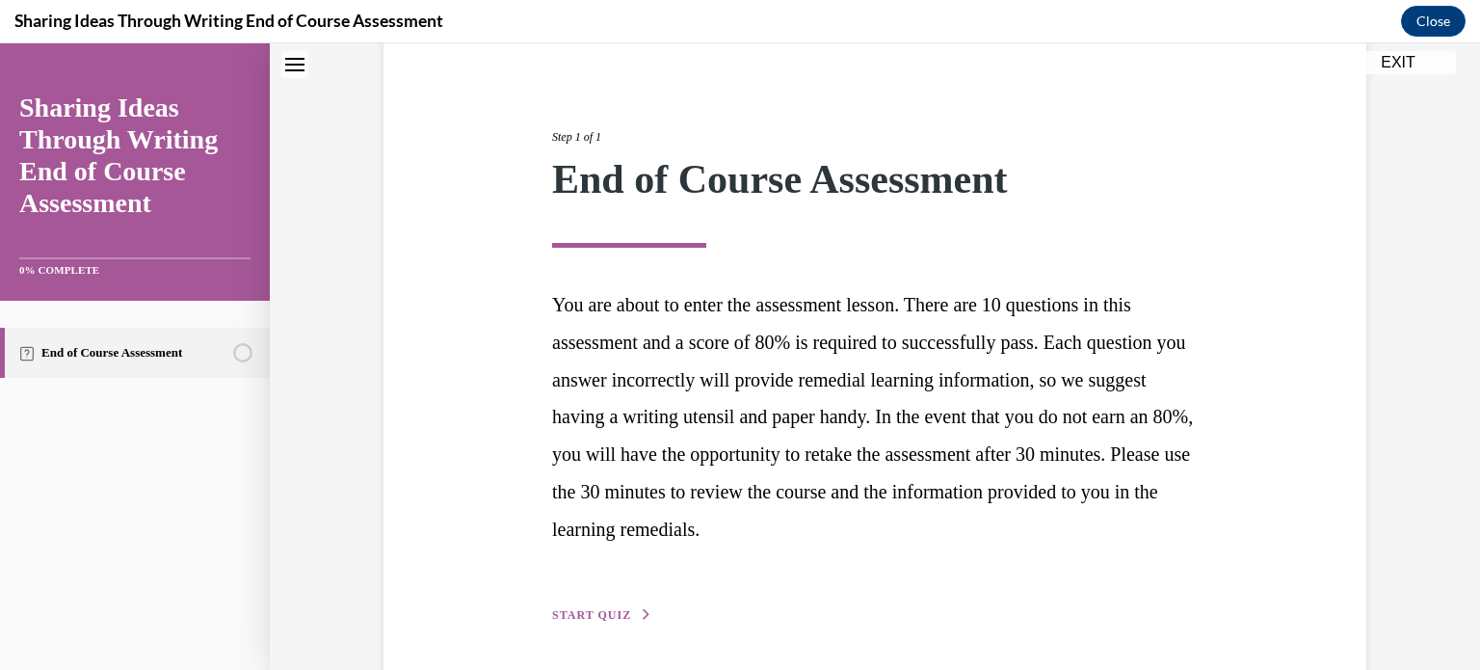
scroll to position [253, 0]
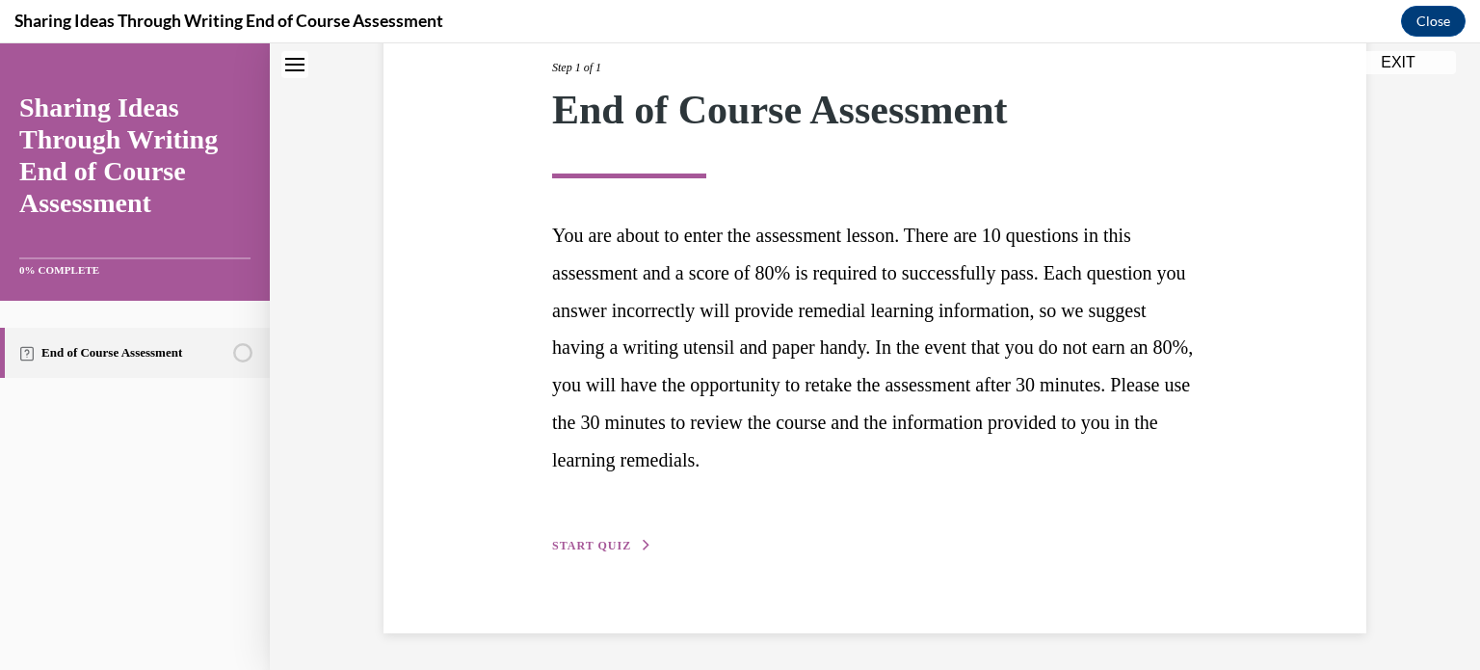
click at [579, 532] on div "Step 1 of 1 End of Course Assessment You are about to enter the assessment less…" at bounding box center [875, 285] width 675 height 542
click at [1402, 65] on button "EXIT" at bounding box center [1398, 62] width 116 height 23
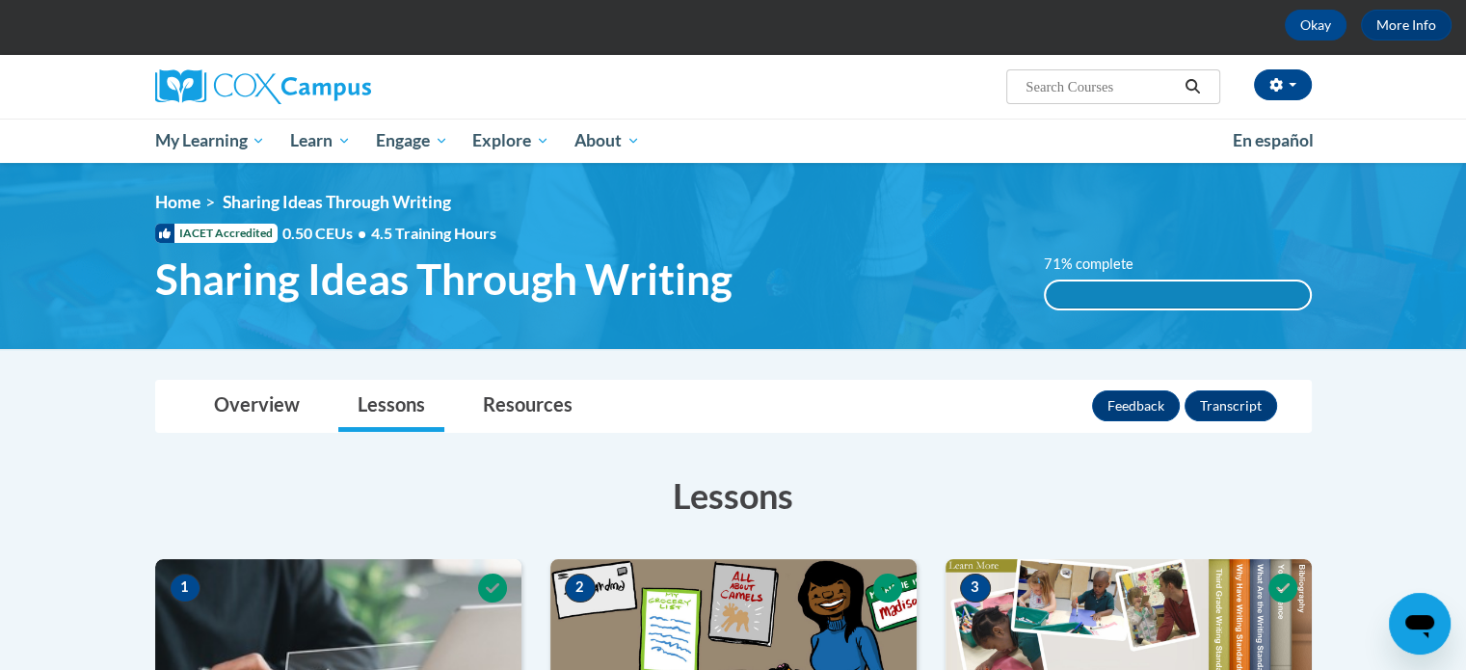
scroll to position [0, 0]
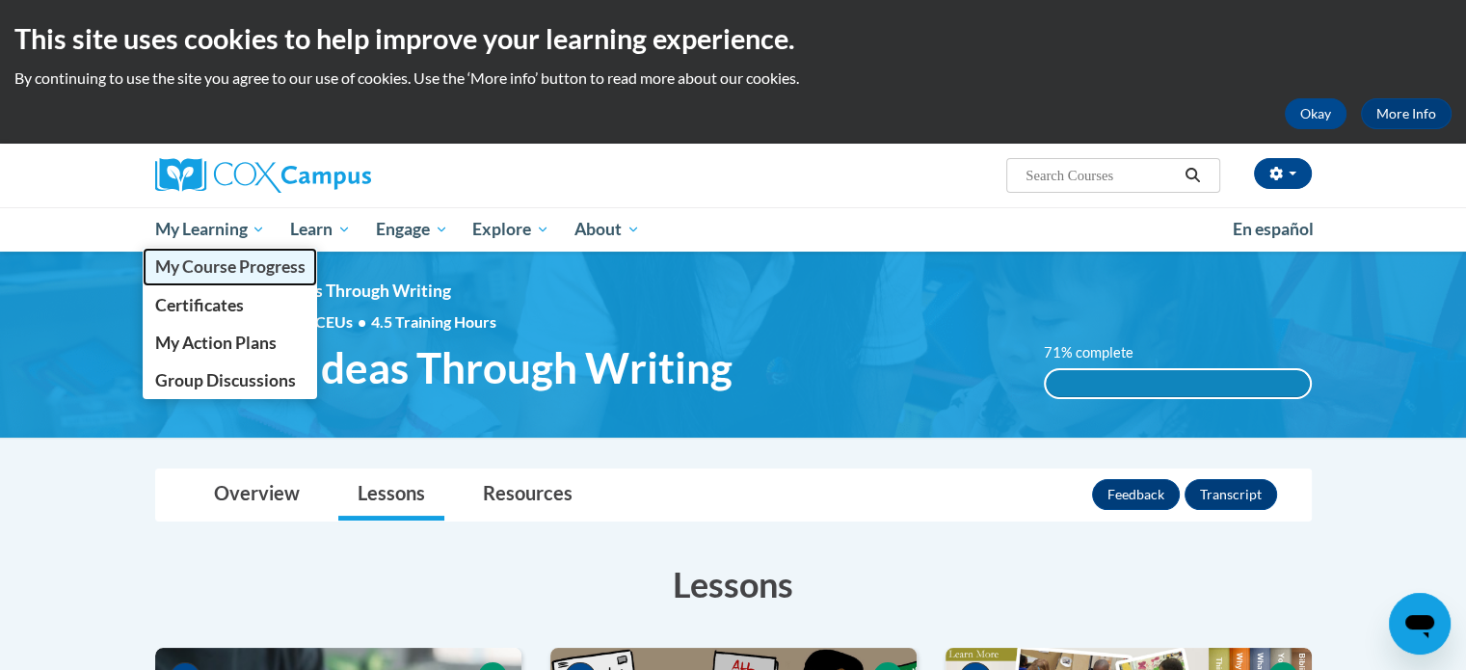
click at [234, 270] on span "My Course Progress" at bounding box center [229, 266] width 150 height 20
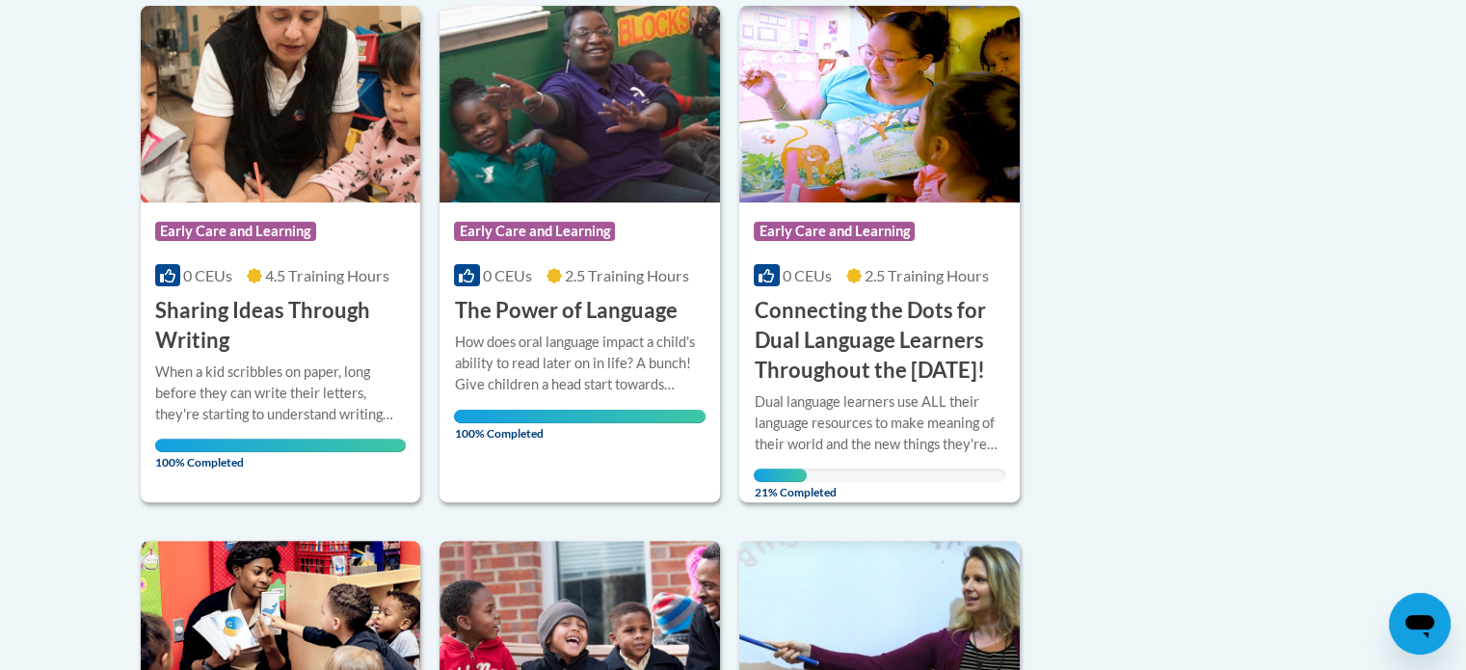
scroll to position [526, 0]
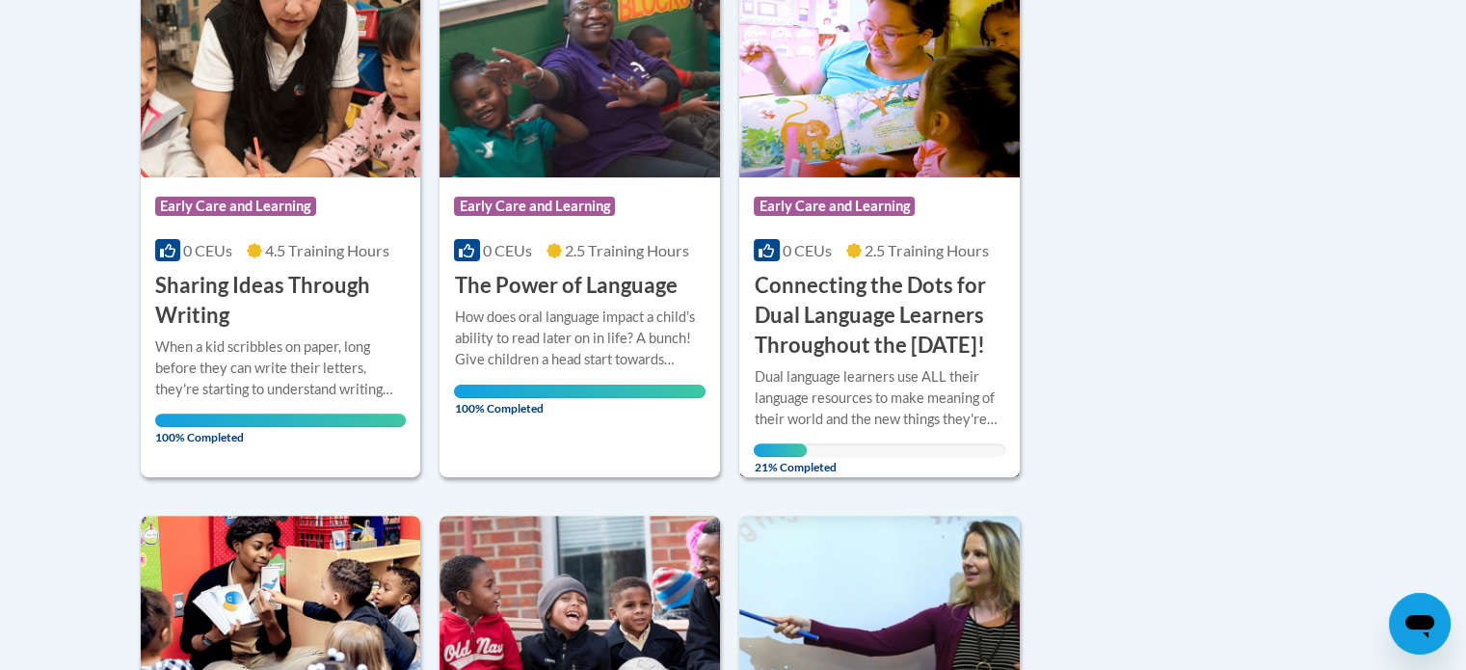
click at [871, 359] on h3 "Connecting the Dots for Dual Language Learners Throughout the [DATE]!" at bounding box center [879, 315] width 251 height 89
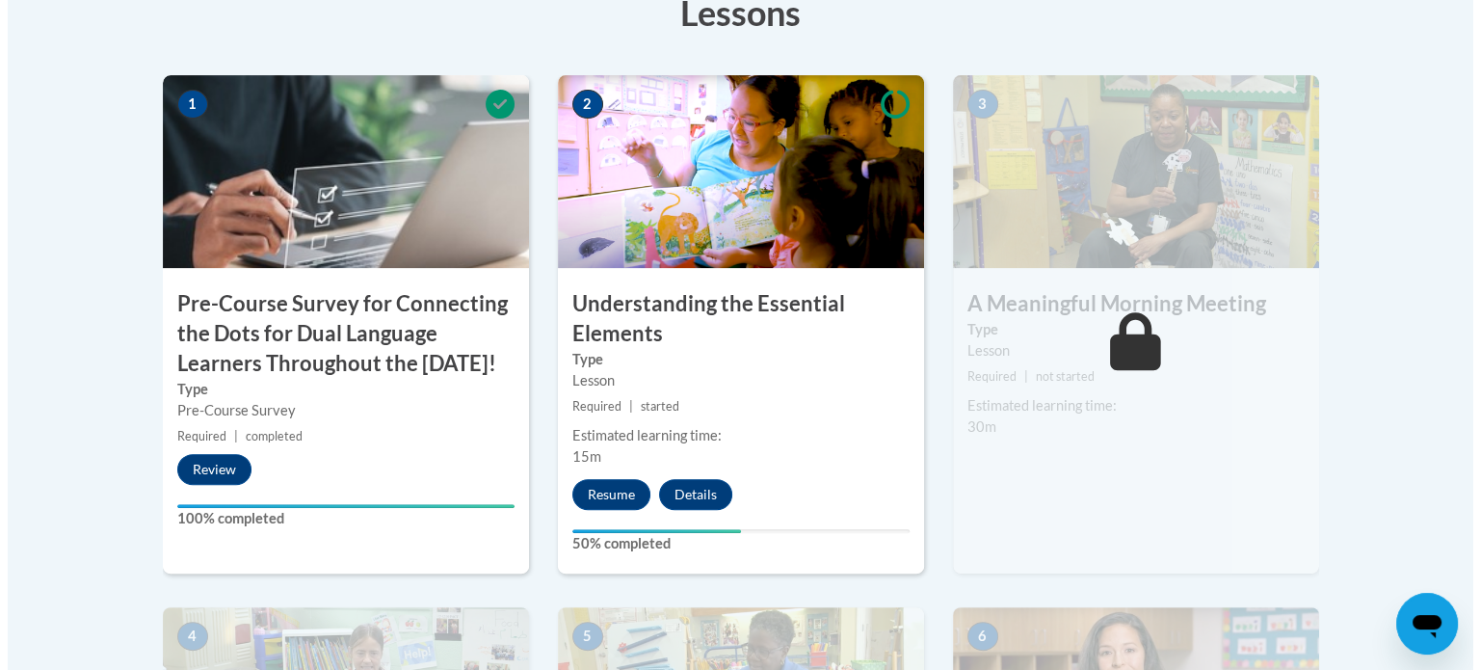
scroll to position [732, 0]
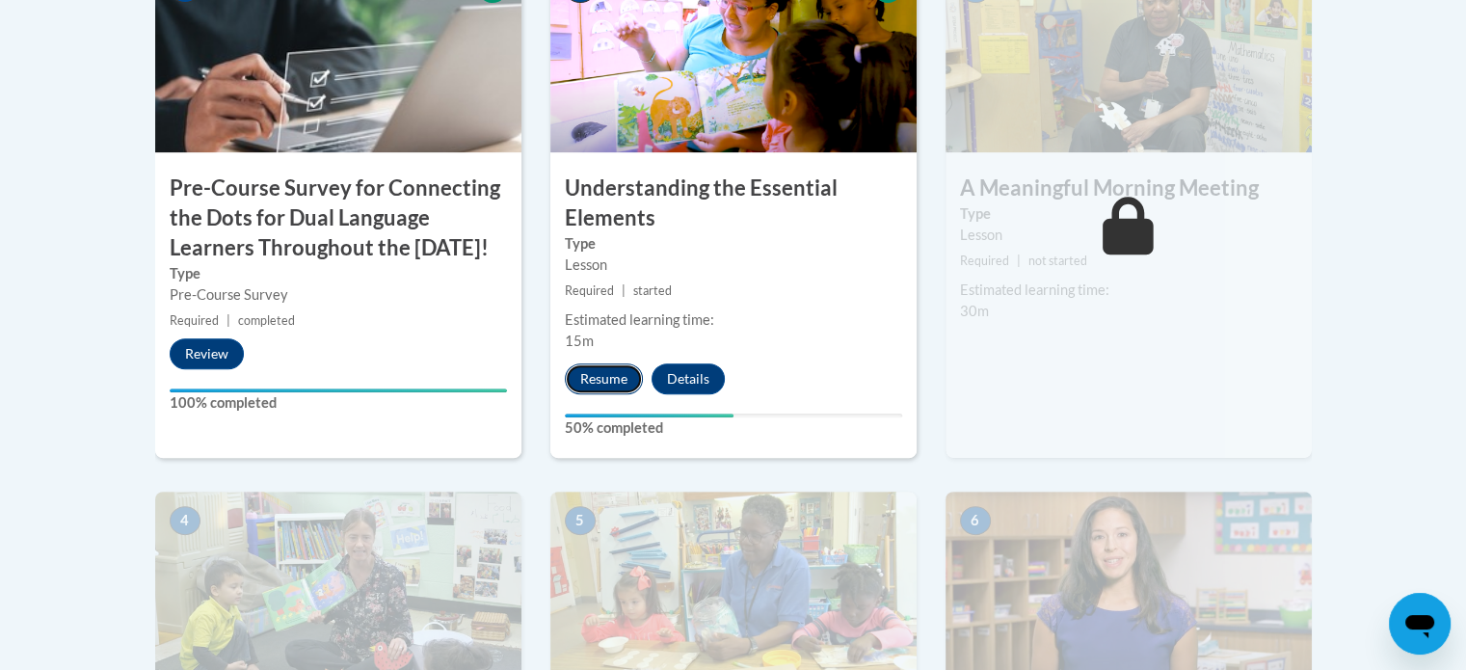
click at [591, 385] on button "Resume" at bounding box center [604, 378] width 78 height 31
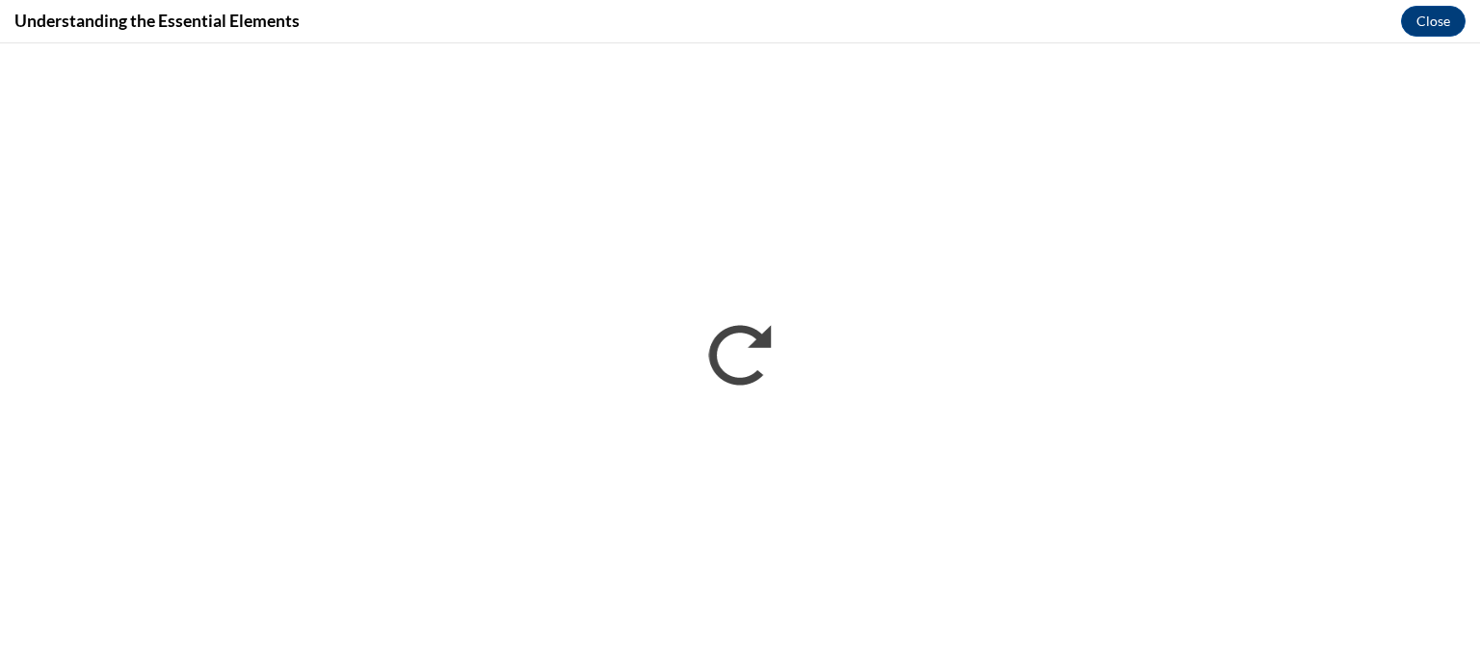
scroll to position [0, 0]
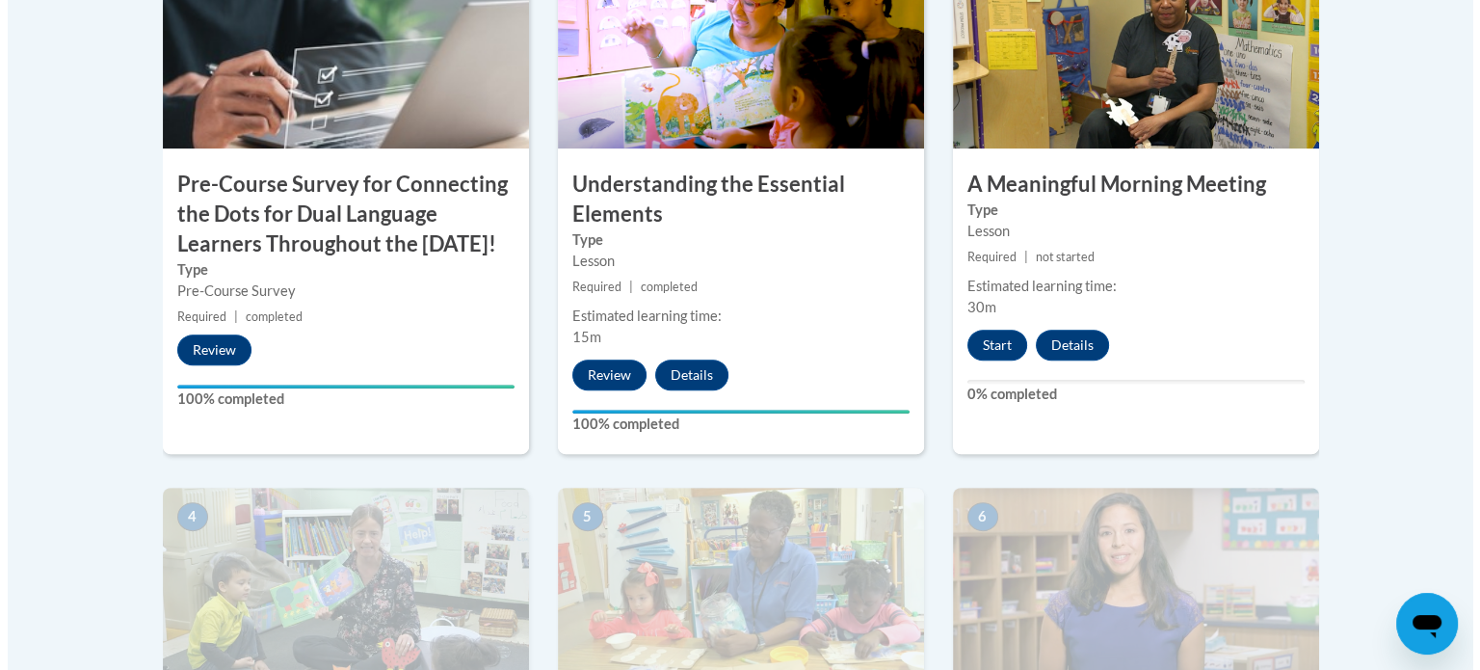
scroll to position [740, 0]
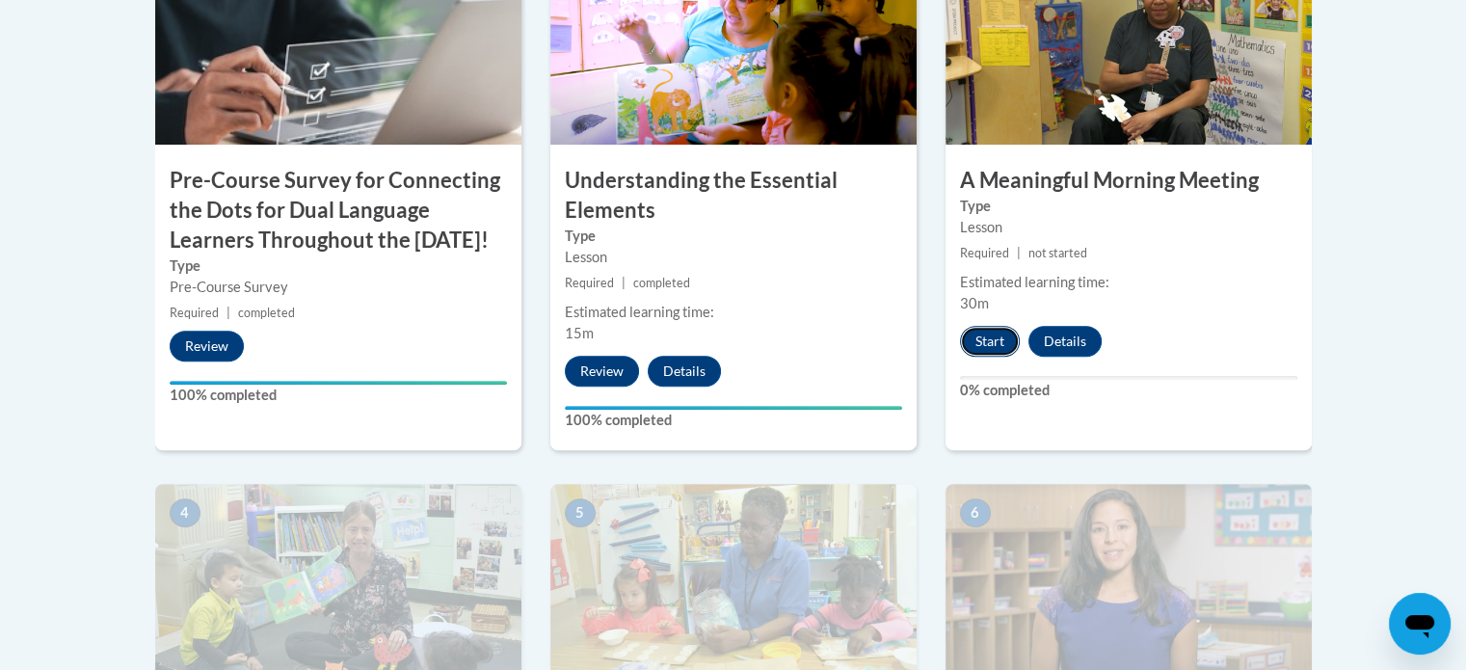
click at [994, 350] on button "Start" at bounding box center [990, 341] width 60 height 31
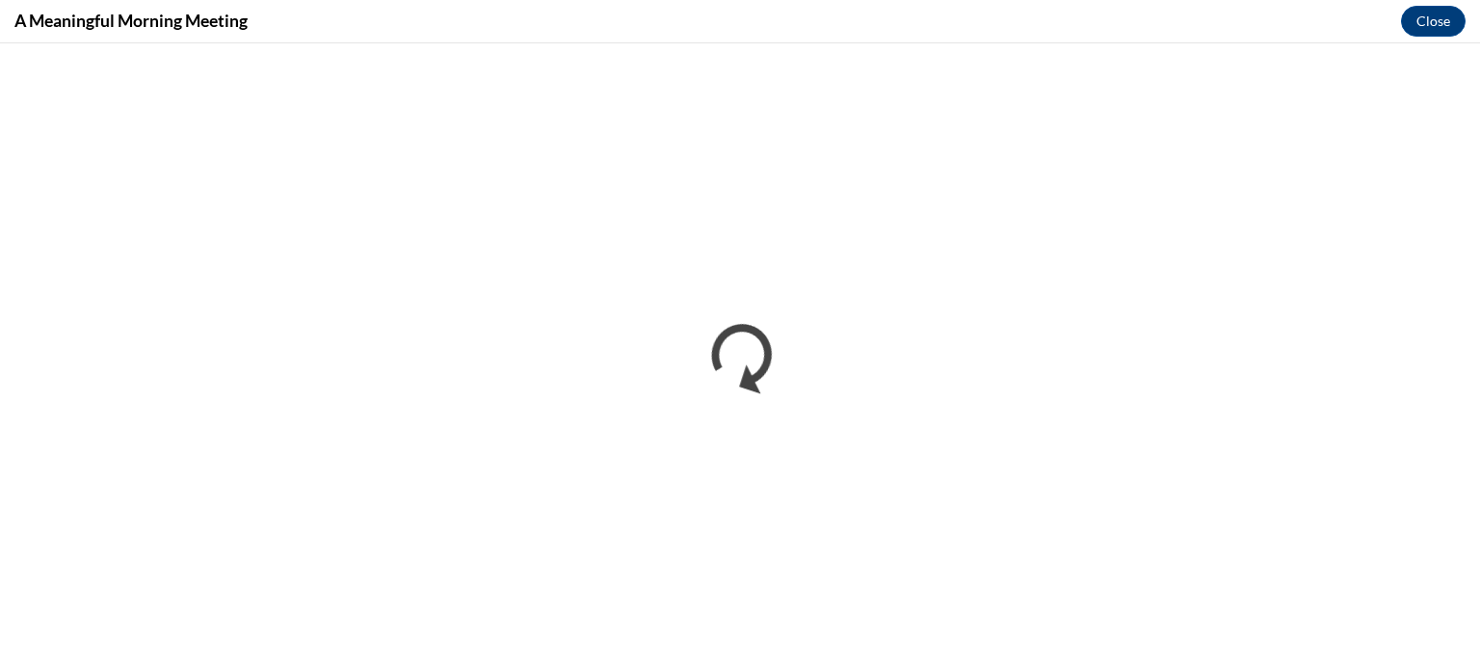
scroll to position [0, 0]
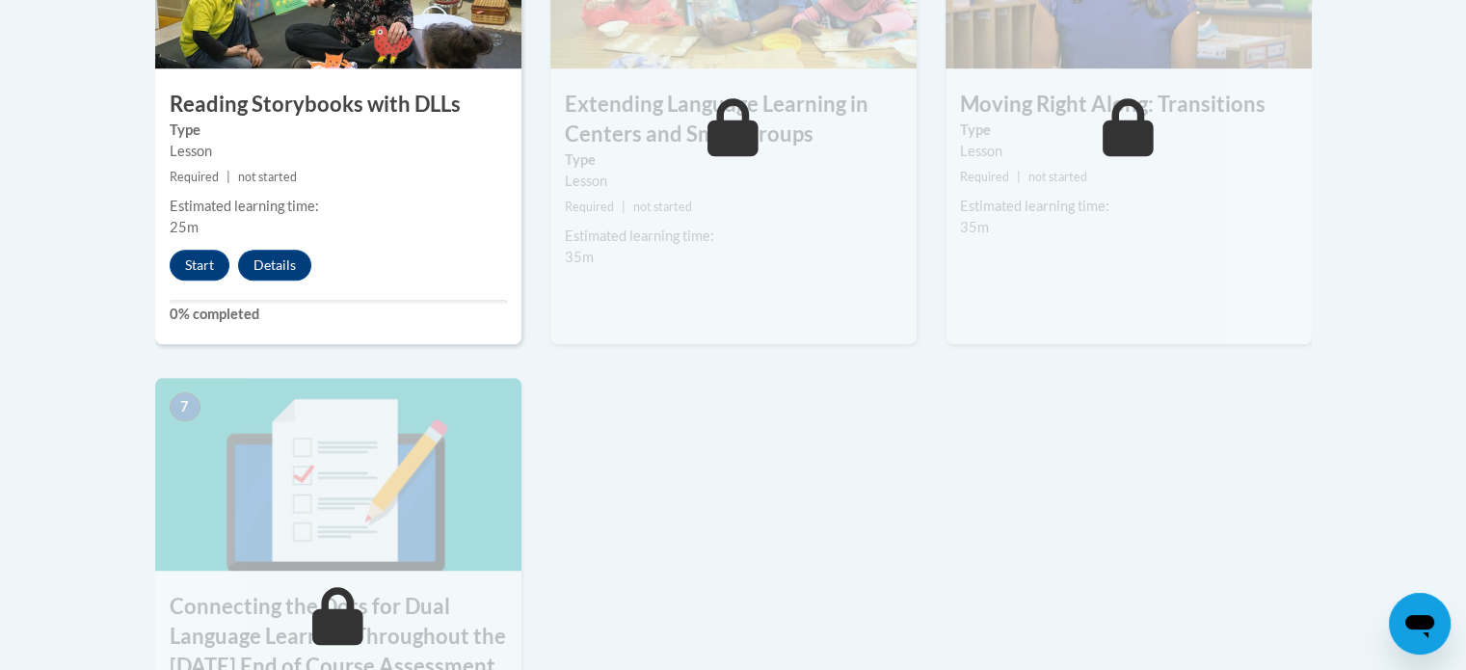
scroll to position [1387, 0]
